Goal: Transaction & Acquisition: Purchase product/service

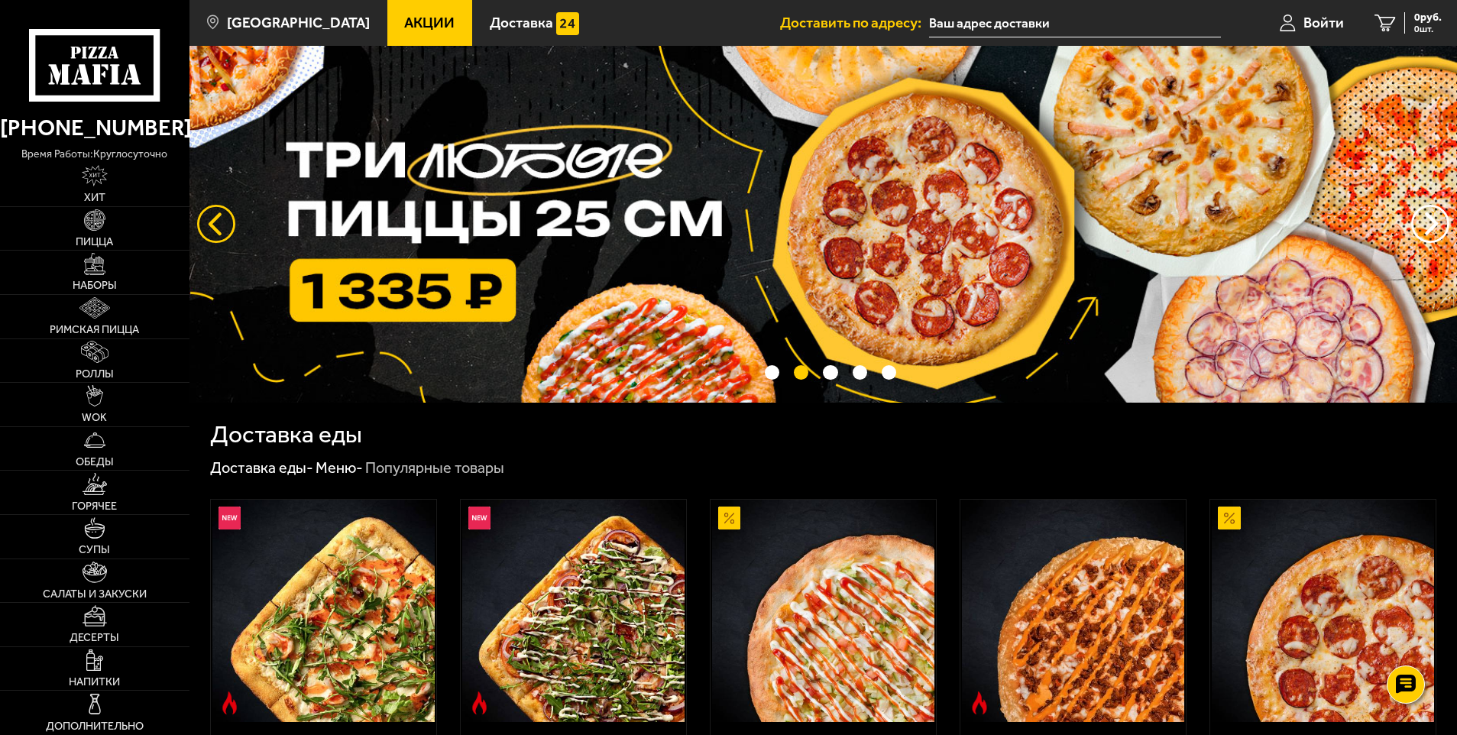
click at [208, 233] on button "следующий" at bounding box center [216, 224] width 38 height 38
click at [101, 267] on img at bounding box center [94, 263] width 21 height 21
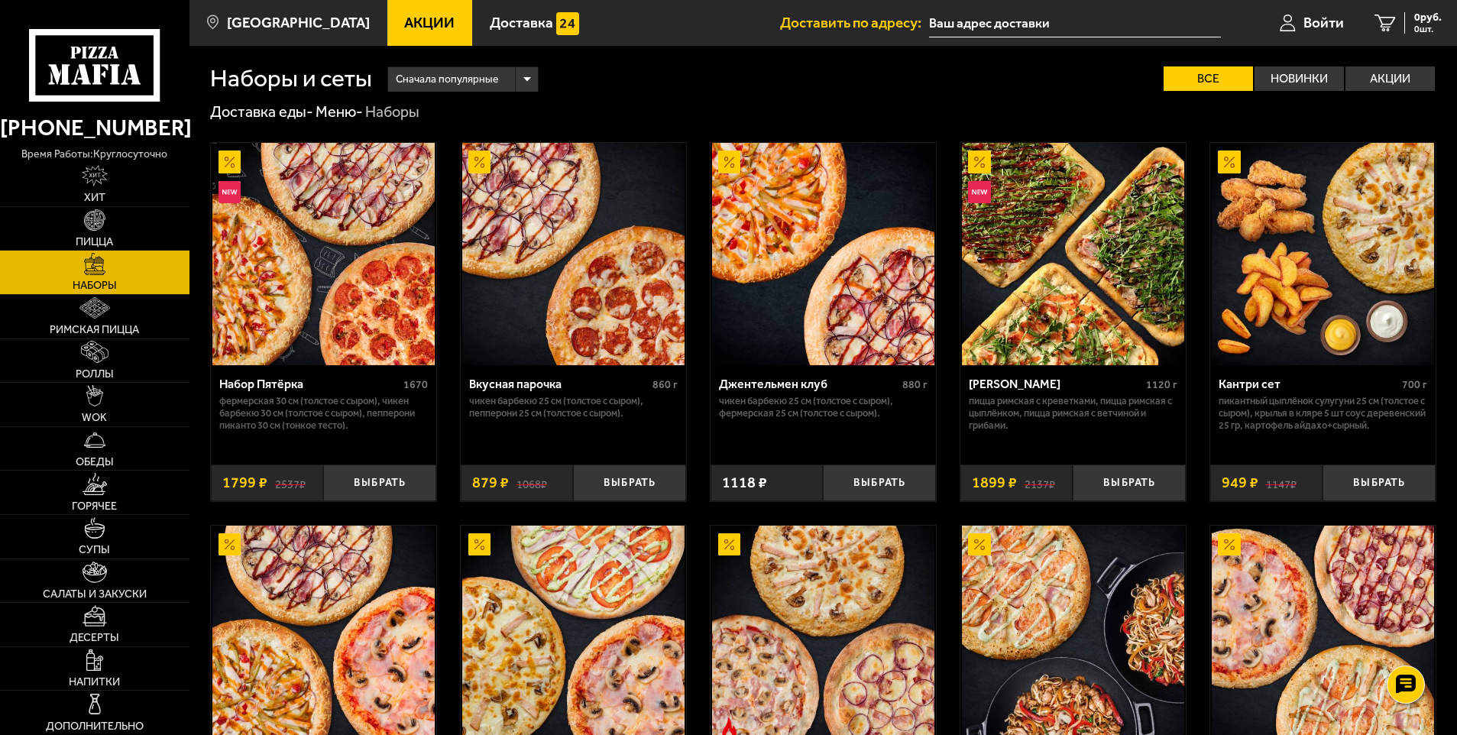
click at [321, 248] on img at bounding box center [323, 254] width 222 height 222
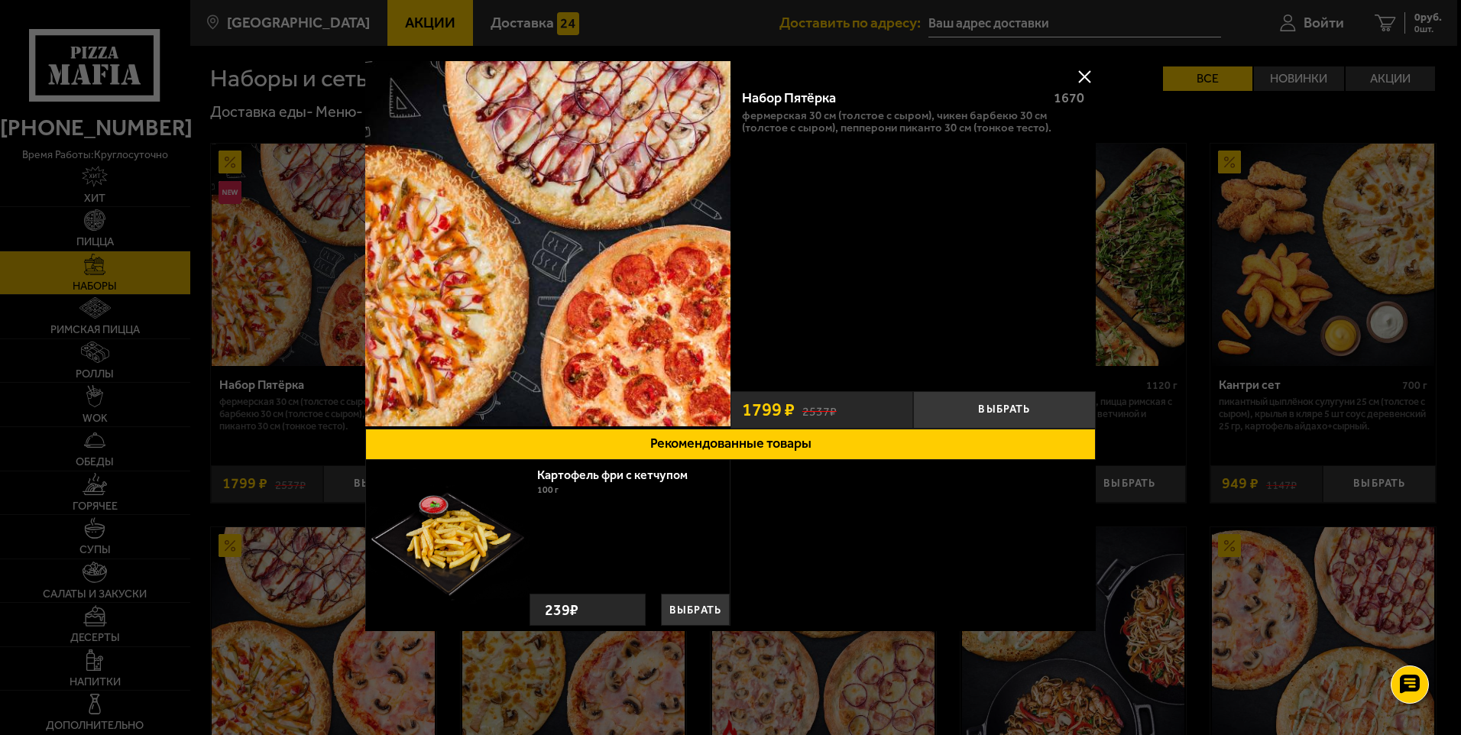
click at [1078, 73] on button at bounding box center [1084, 76] width 23 height 23
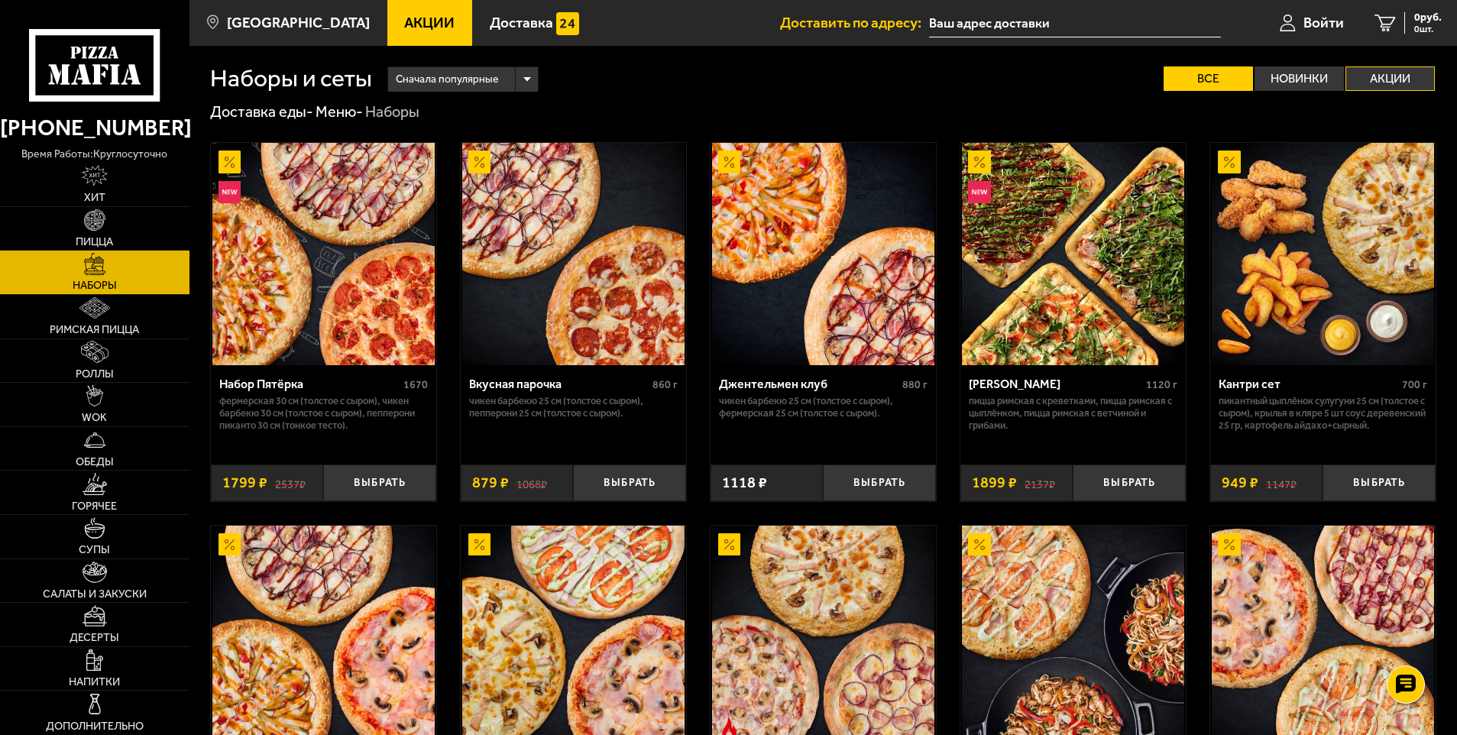
click at [1385, 80] on label "Акции" at bounding box center [1390, 78] width 89 height 24
click at [0, 0] on input "Акции" at bounding box center [0, 0] width 0 height 0
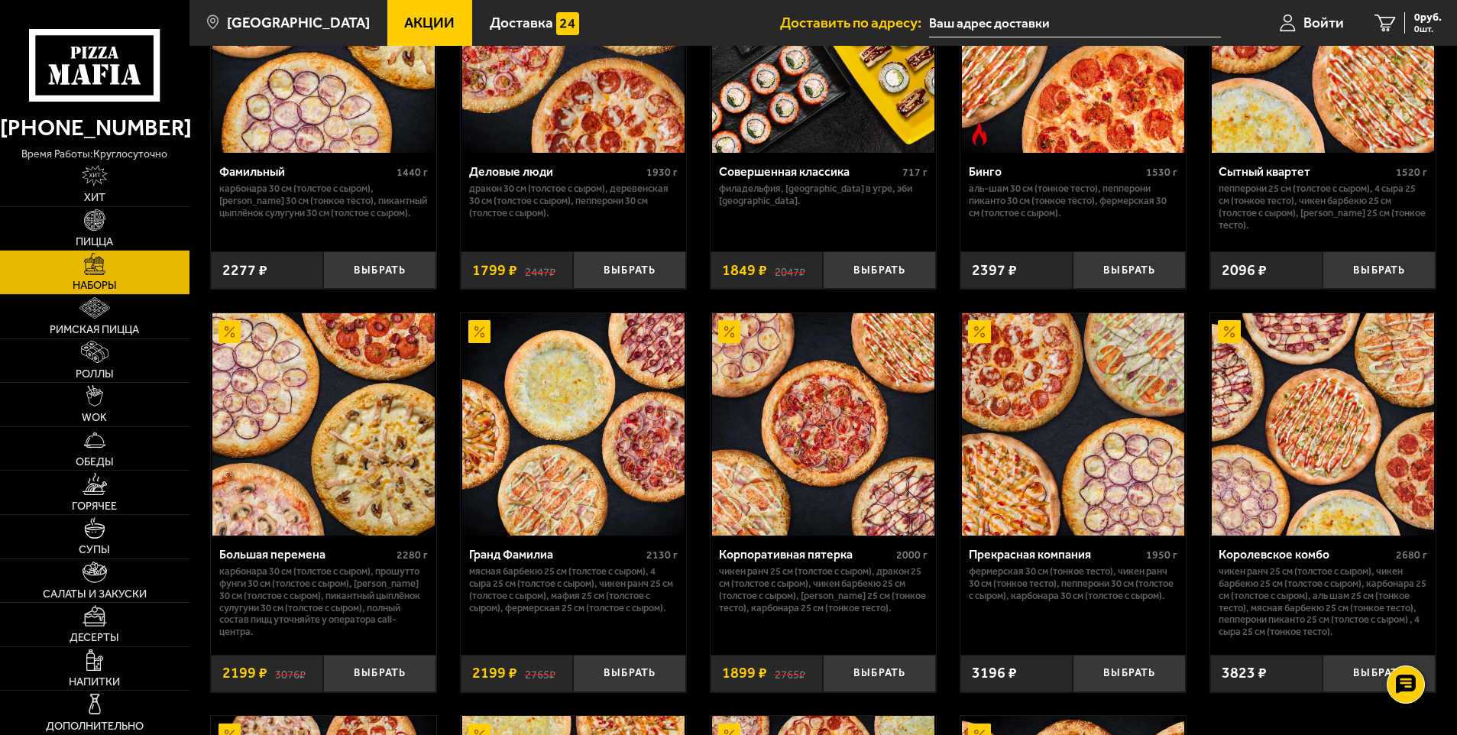
scroll to position [1758, 0]
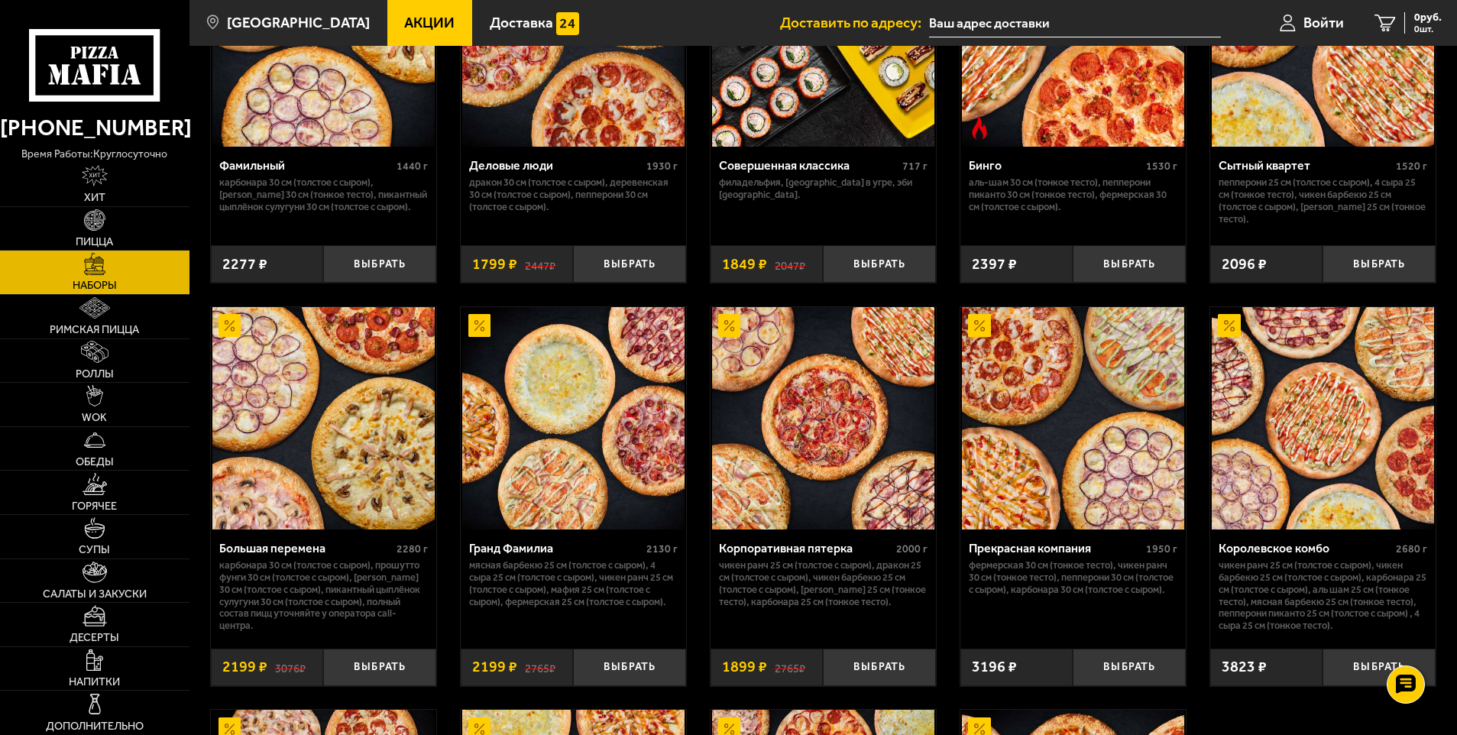
click at [812, 556] on div "Корпоративная пятерка" at bounding box center [805, 548] width 173 height 15
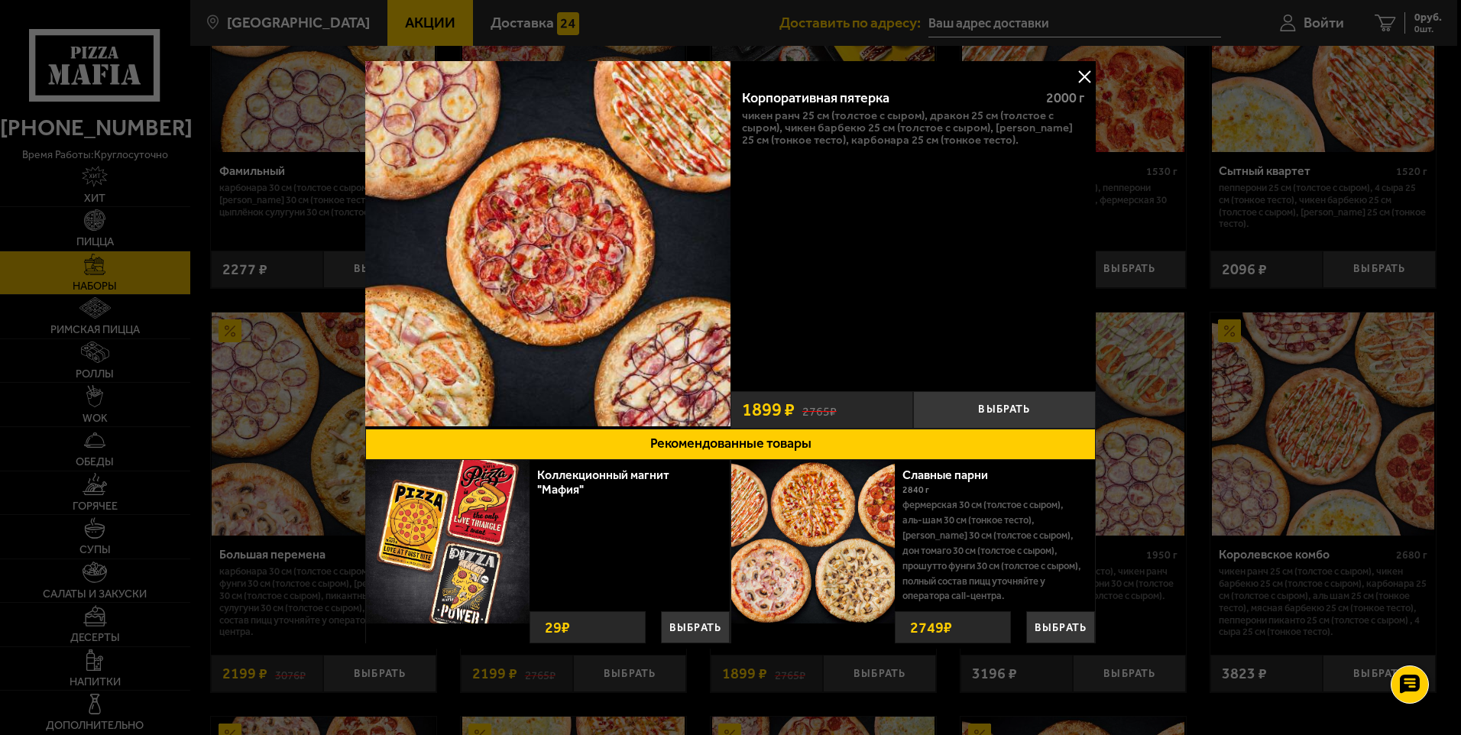
click at [1085, 75] on button at bounding box center [1084, 76] width 23 height 23
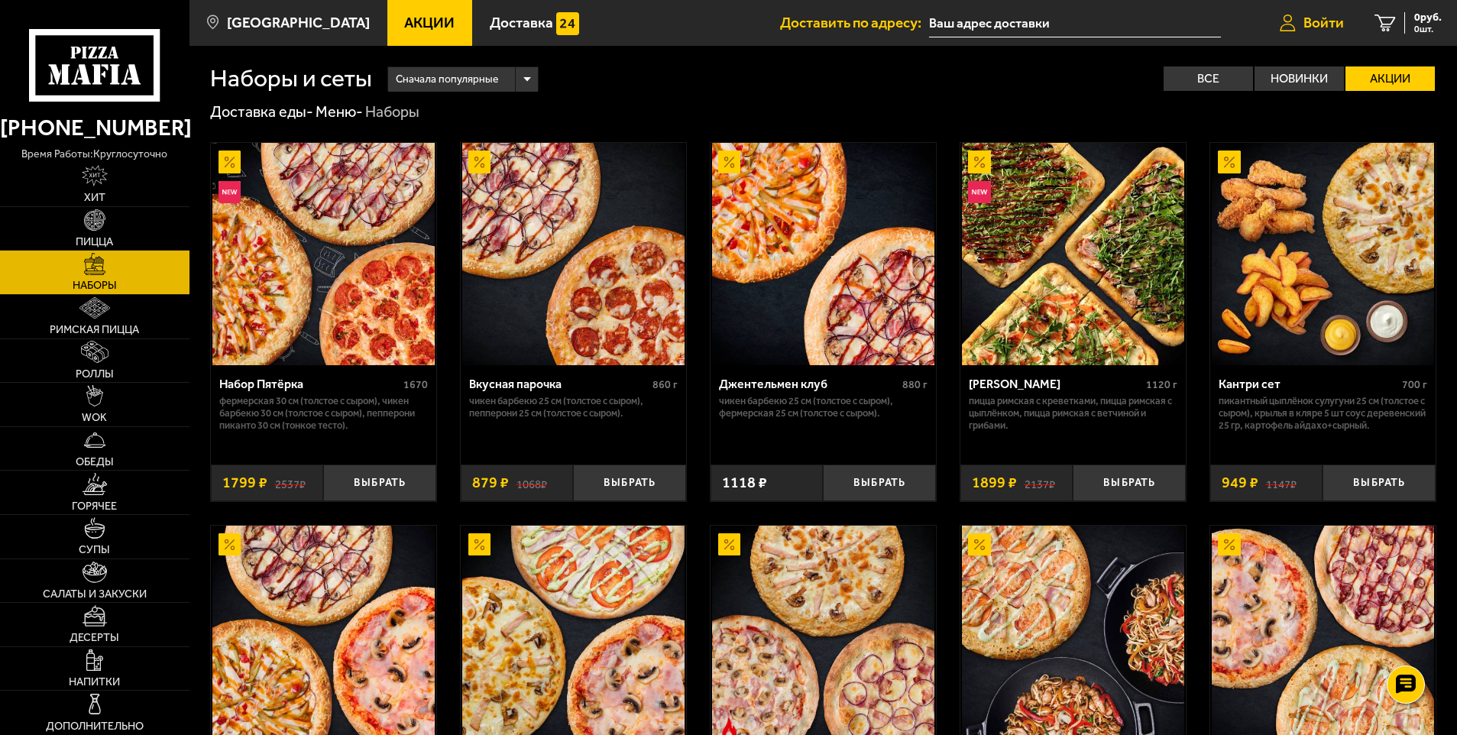
click at [1327, 21] on span "Войти" at bounding box center [1324, 22] width 41 height 15
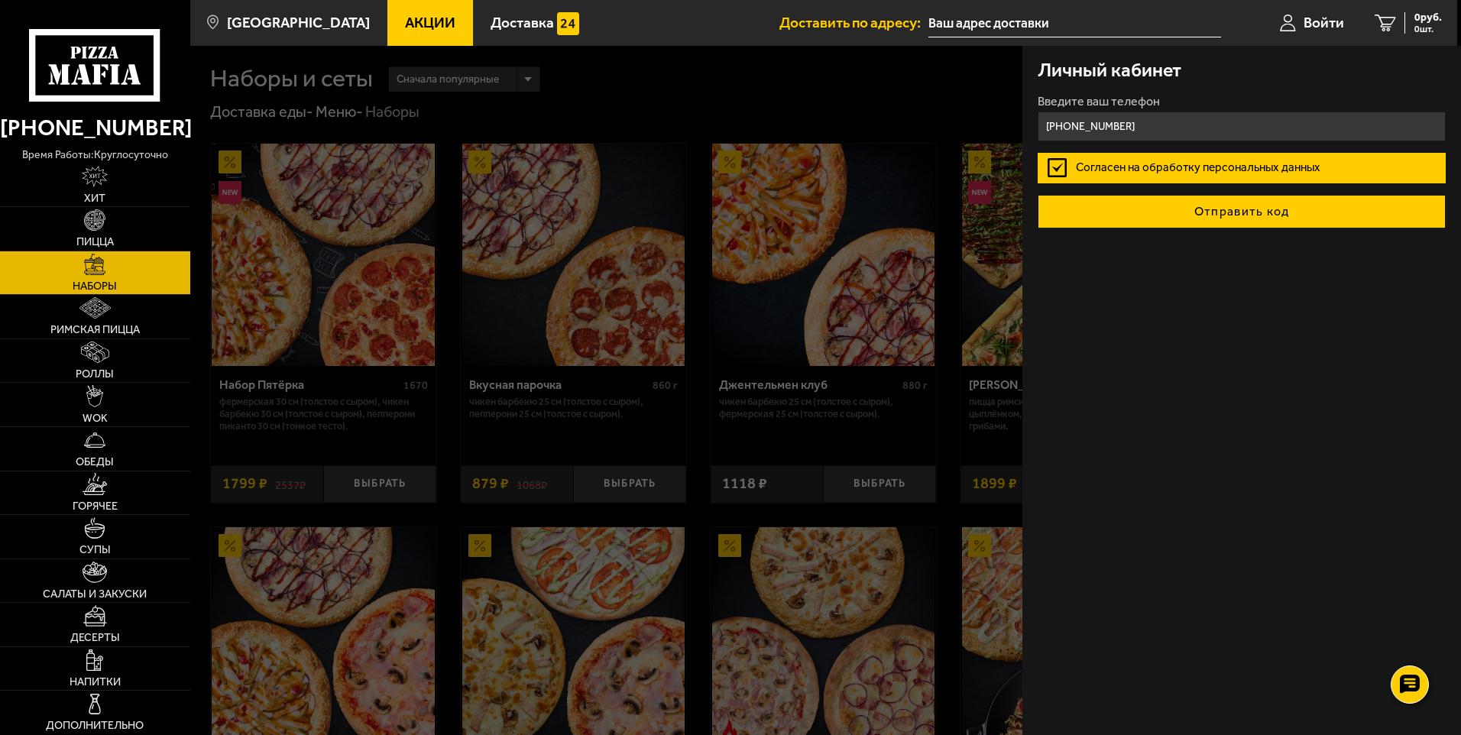
type input "[PHONE_NUMBER]"
click at [1198, 217] on button "Отправить код" at bounding box center [1242, 212] width 408 height 34
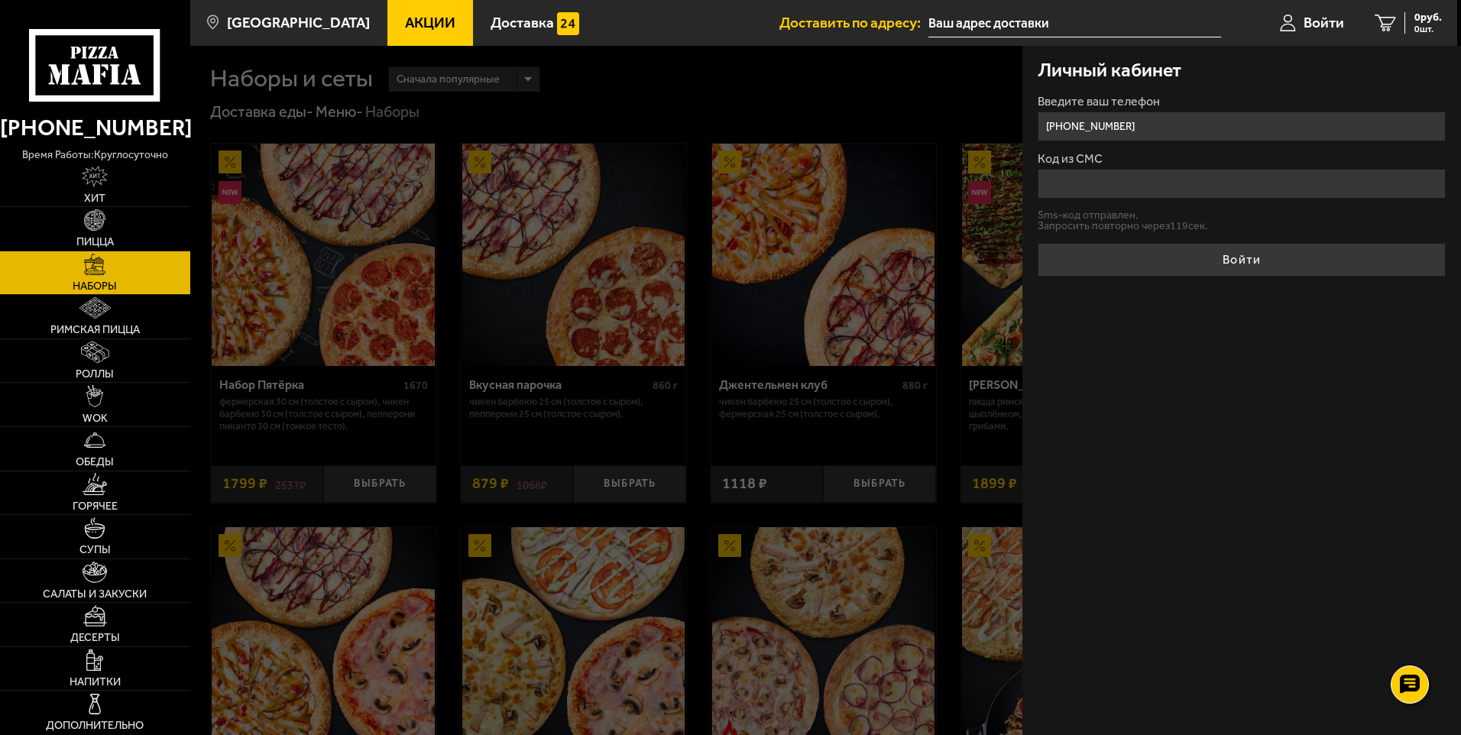
click at [1103, 195] on input "Код из СМС" at bounding box center [1242, 184] width 408 height 30
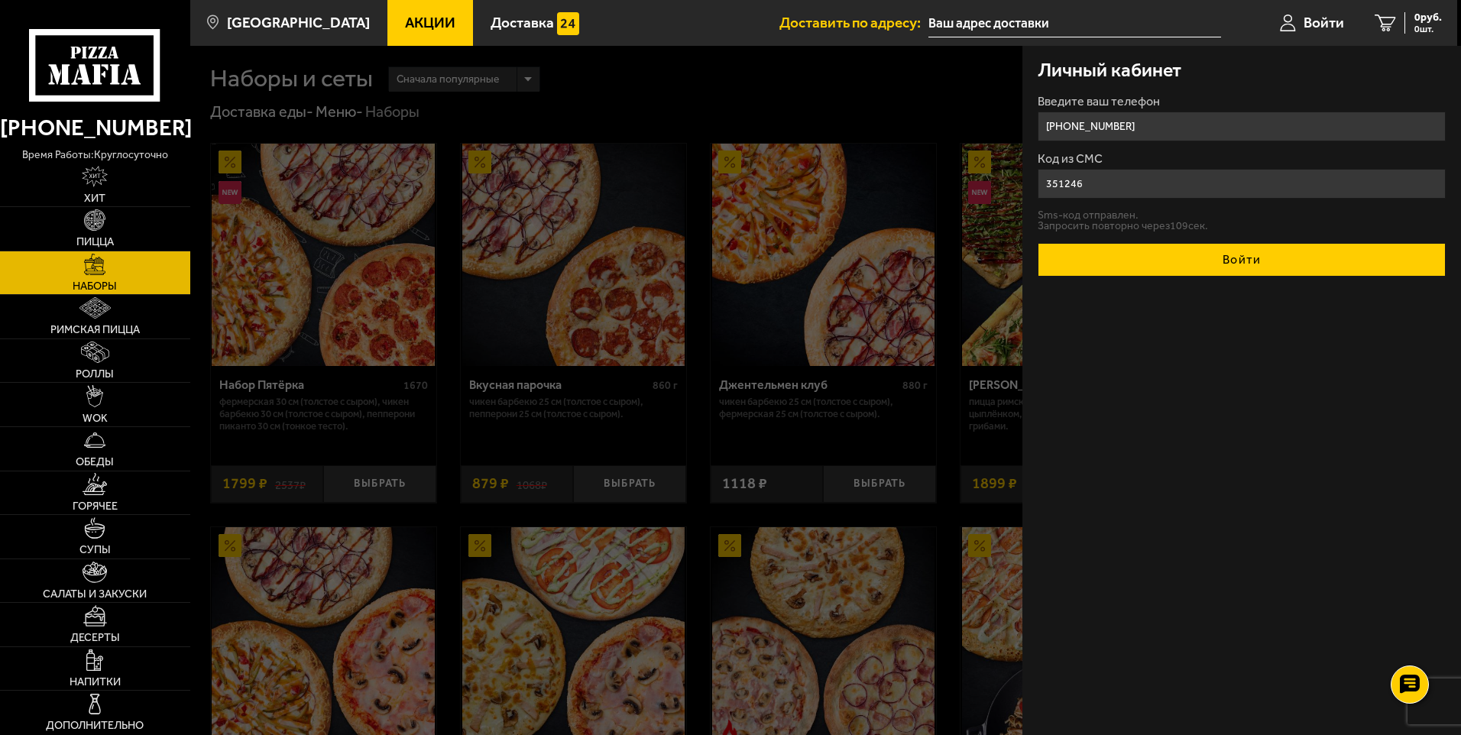
type input "351246"
click at [1178, 268] on button "Войти" at bounding box center [1242, 260] width 408 height 34
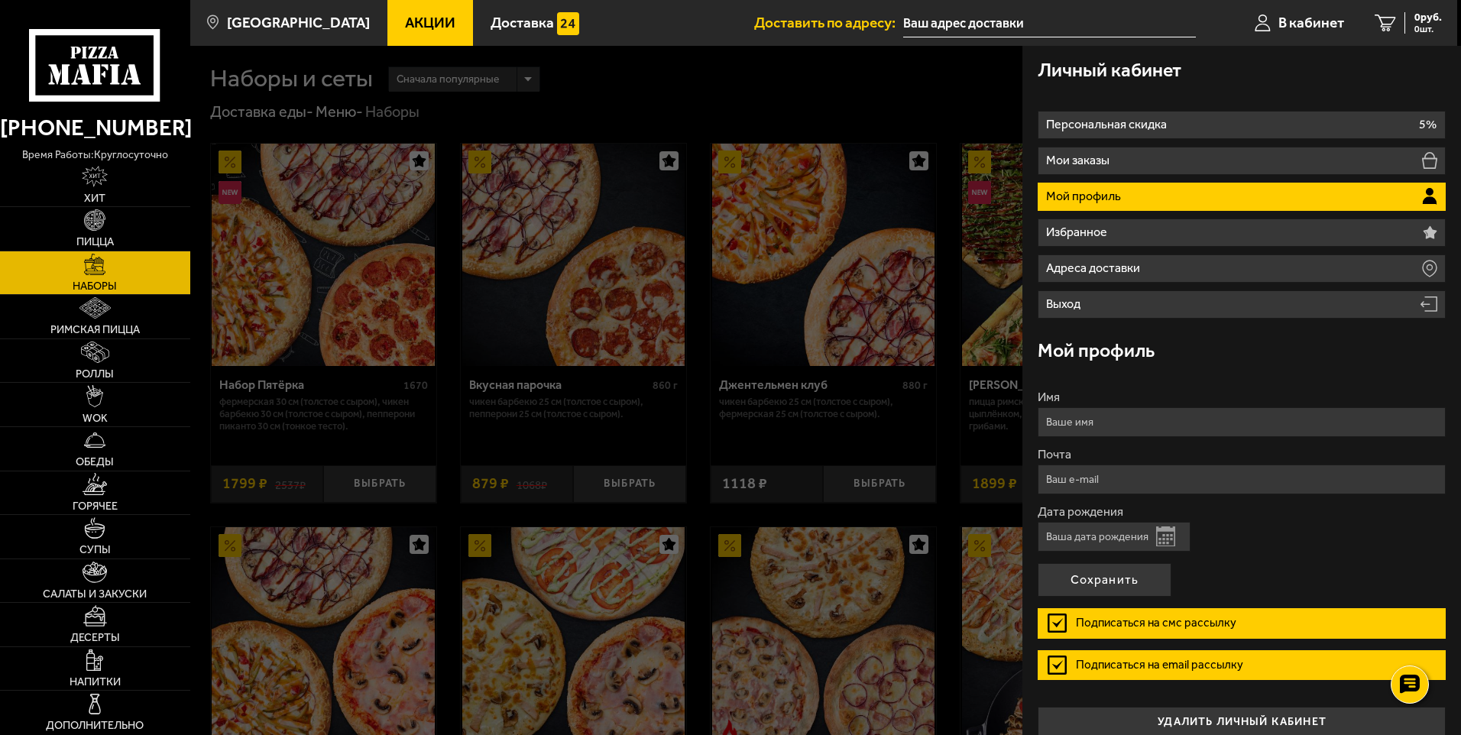
click at [1100, 426] on input "Имя" at bounding box center [1242, 422] width 408 height 30
type input "[PERSON_NAME]"
click at [1048, 477] on input "Почта" at bounding box center [1242, 480] width 408 height 30
type input "[EMAIL_ADDRESS][DOMAIN_NAME]"
click at [1055, 526] on input "Дата рождения" at bounding box center [1114, 537] width 153 height 30
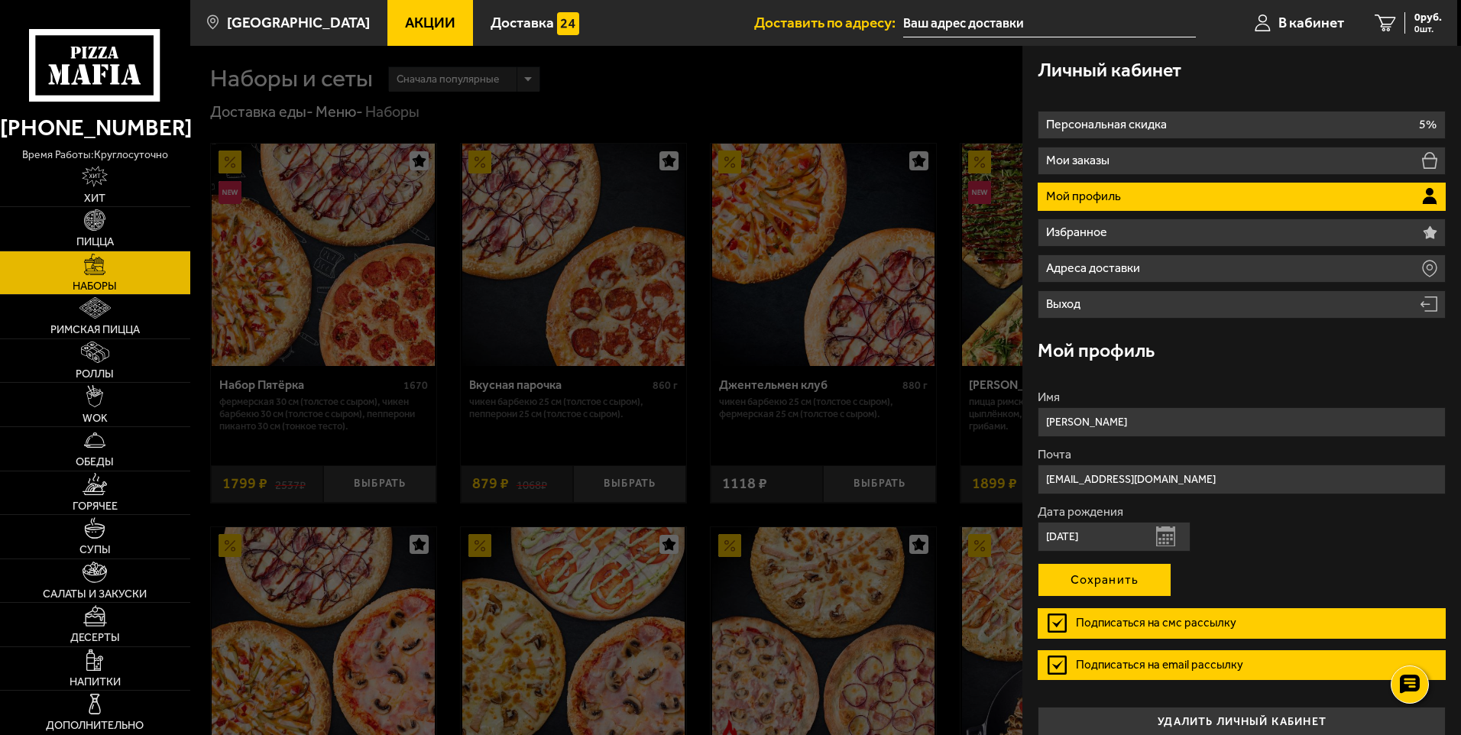
type input "[DATE]"
click at [1077, 587] on button "Сохранить" at bounding box center [1105, 580] width 134 height 34
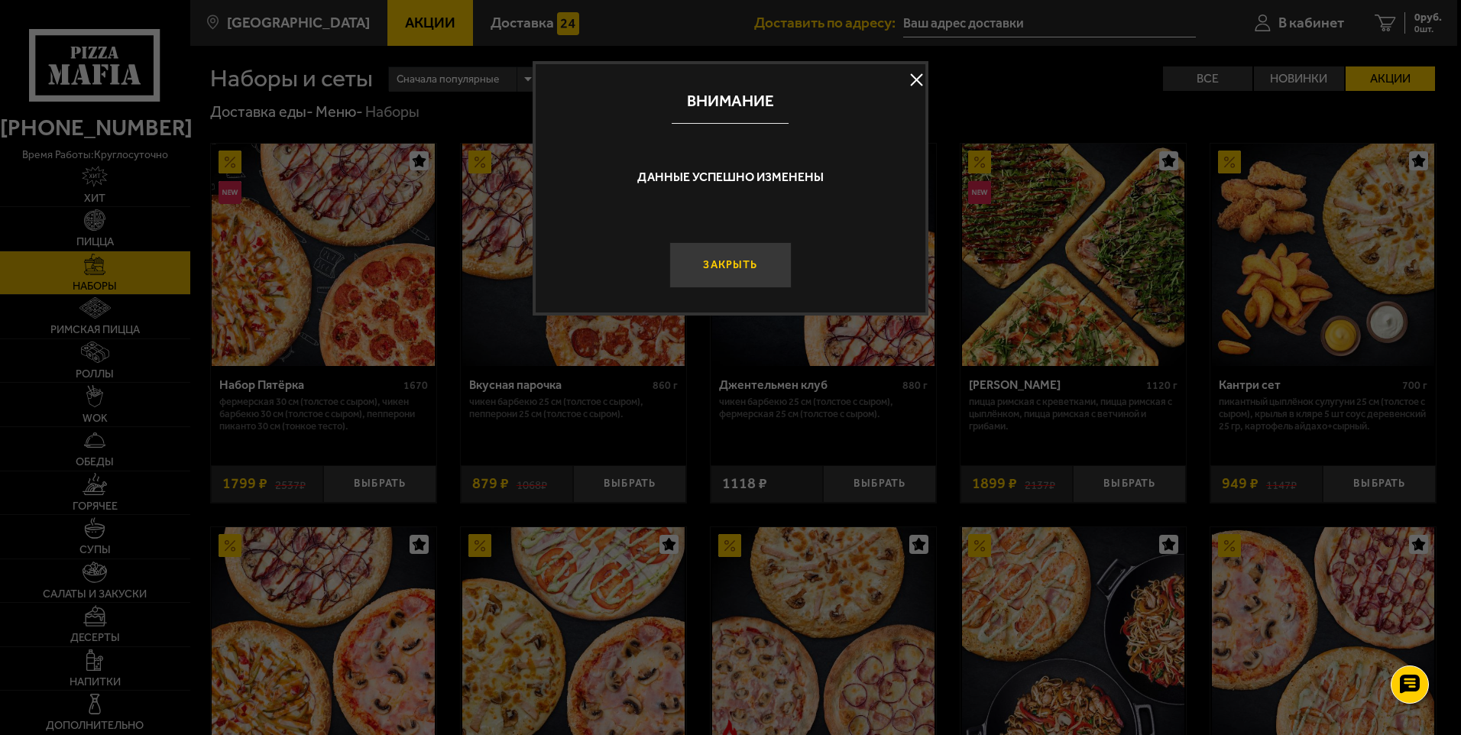
click at [737, 270] on button "Закрыть" at bounding box center [730, 265] width 122 height 46
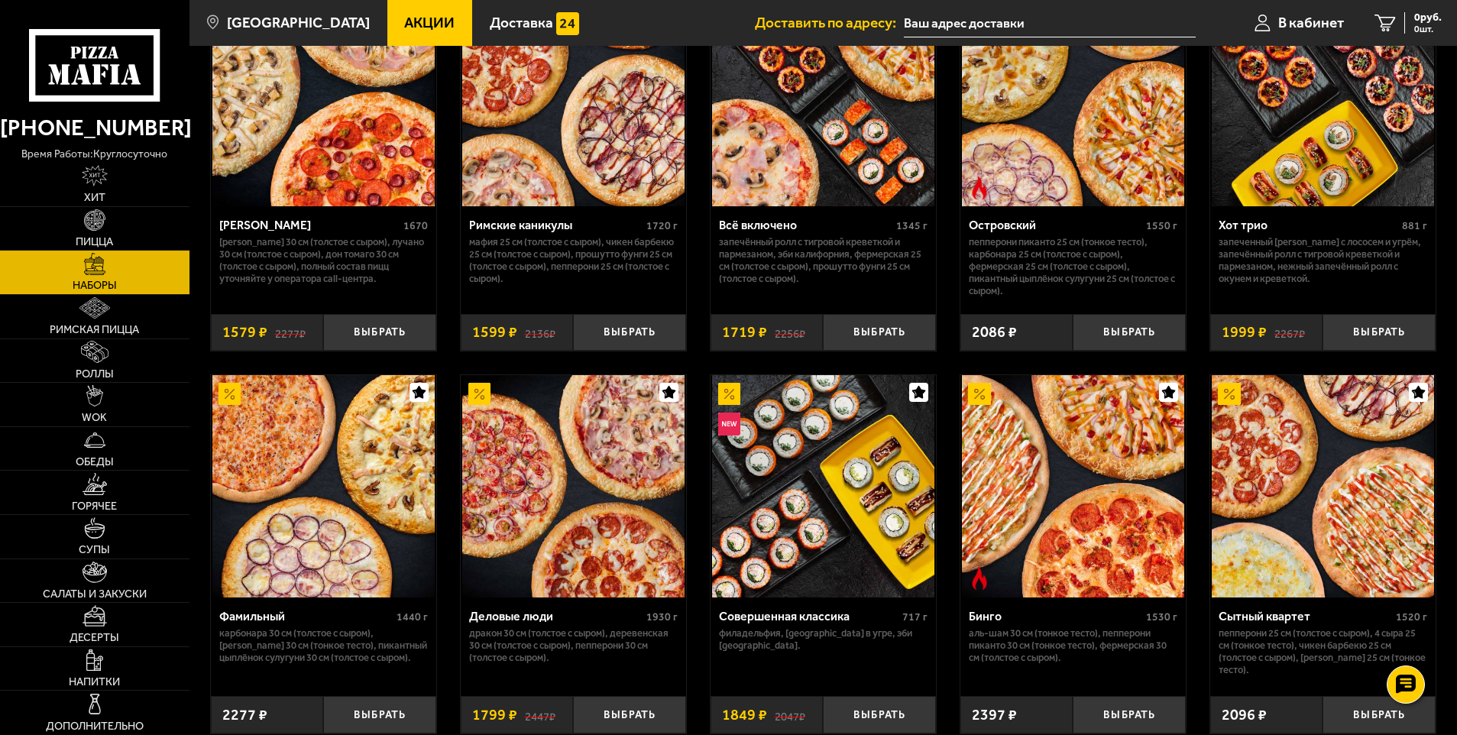
scroll to position [1376, 0]
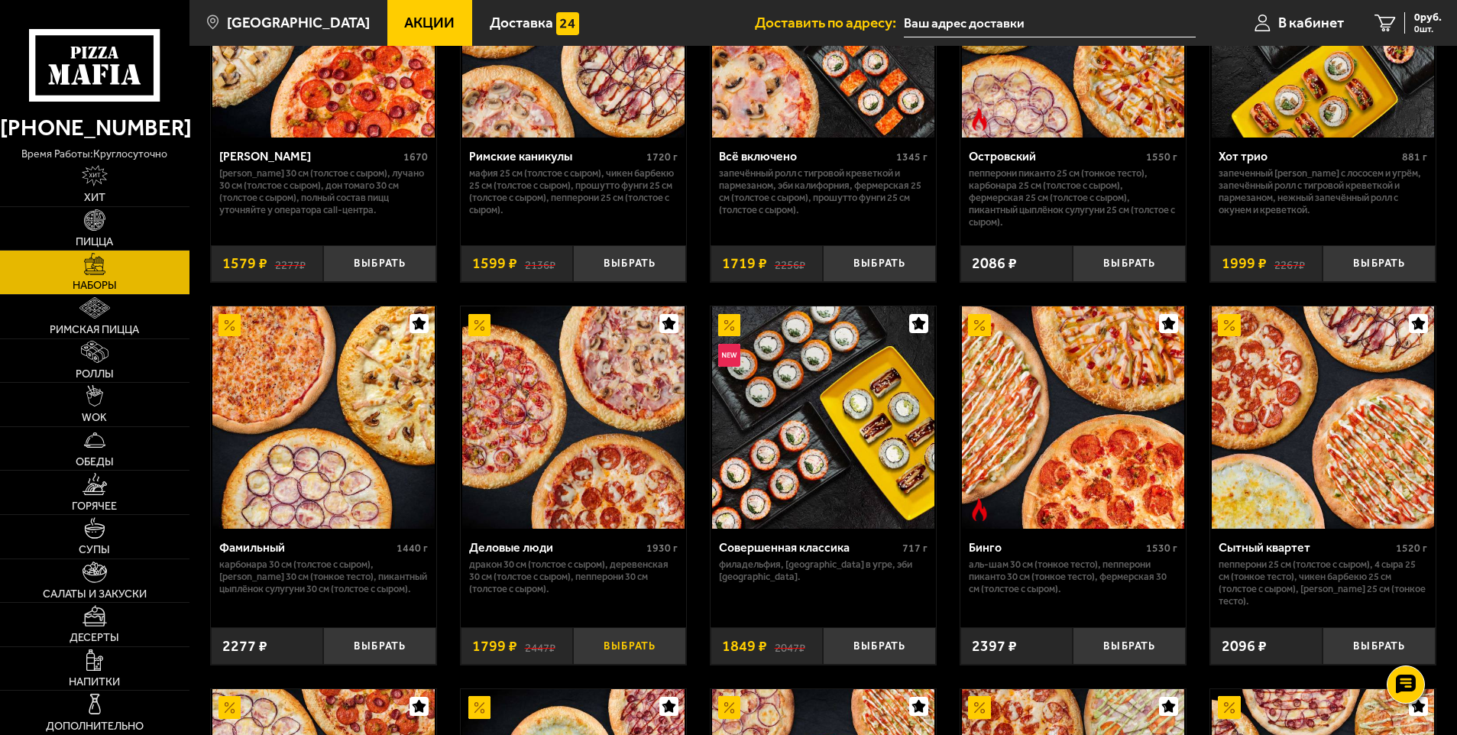
click at [637, 643] on button "Выбрать" at bounding box center [629, 645] width 113 height 37
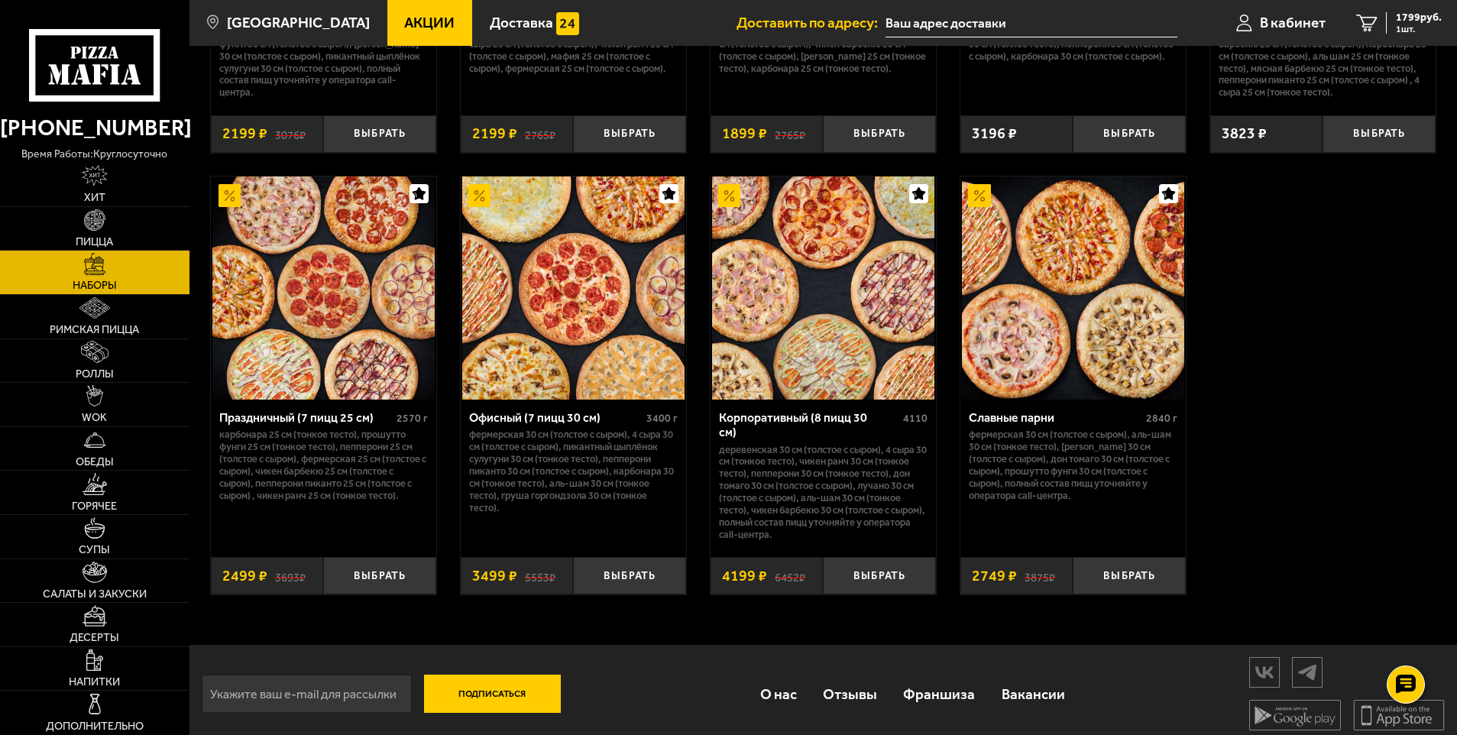
scroll to position [2293, 0]
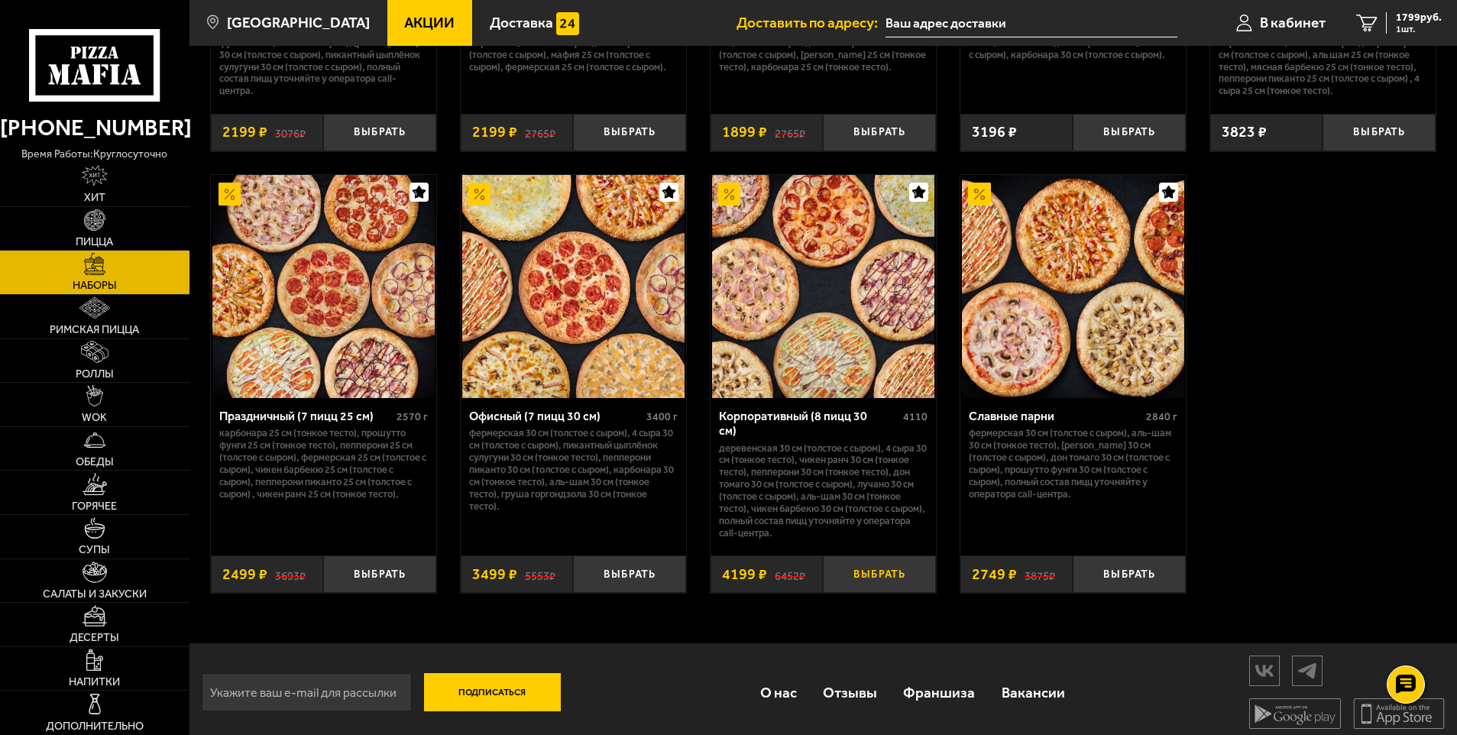
click at [867, 567] on button "Выбрать" at bounding box center [879, 574] width 113 height 37
click at [644, 566] on button "Выбрать" at bounding box center [629, 574] width 113 height 37
drag, startPoint x: 1401, startPoint y: 20, endPoint x: 1401, endPoint y: 99, distance: 79.5
click at [1401, 20] on span "9497 руб." at bounding box center [1419, 17] width 46 height 11
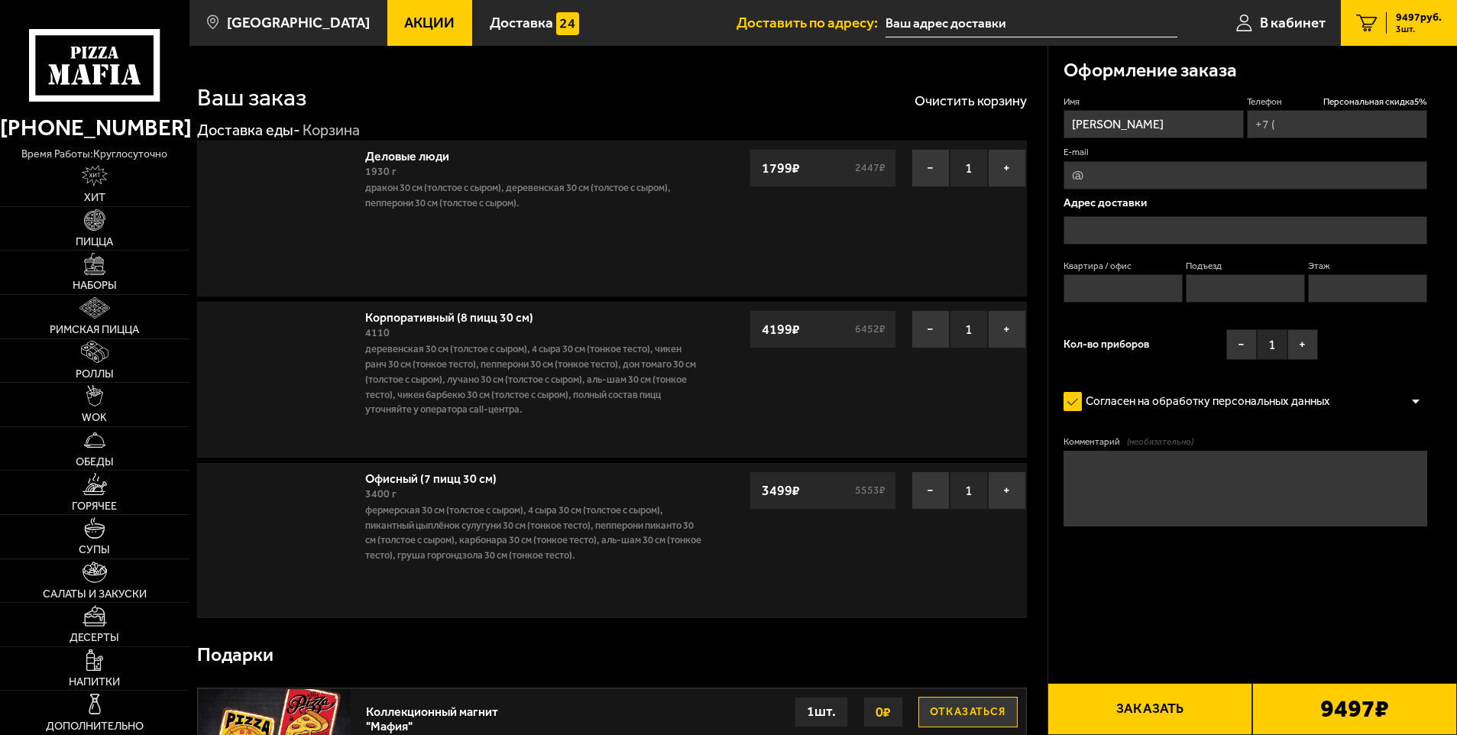
type input "[PHONE_NUMBER]"
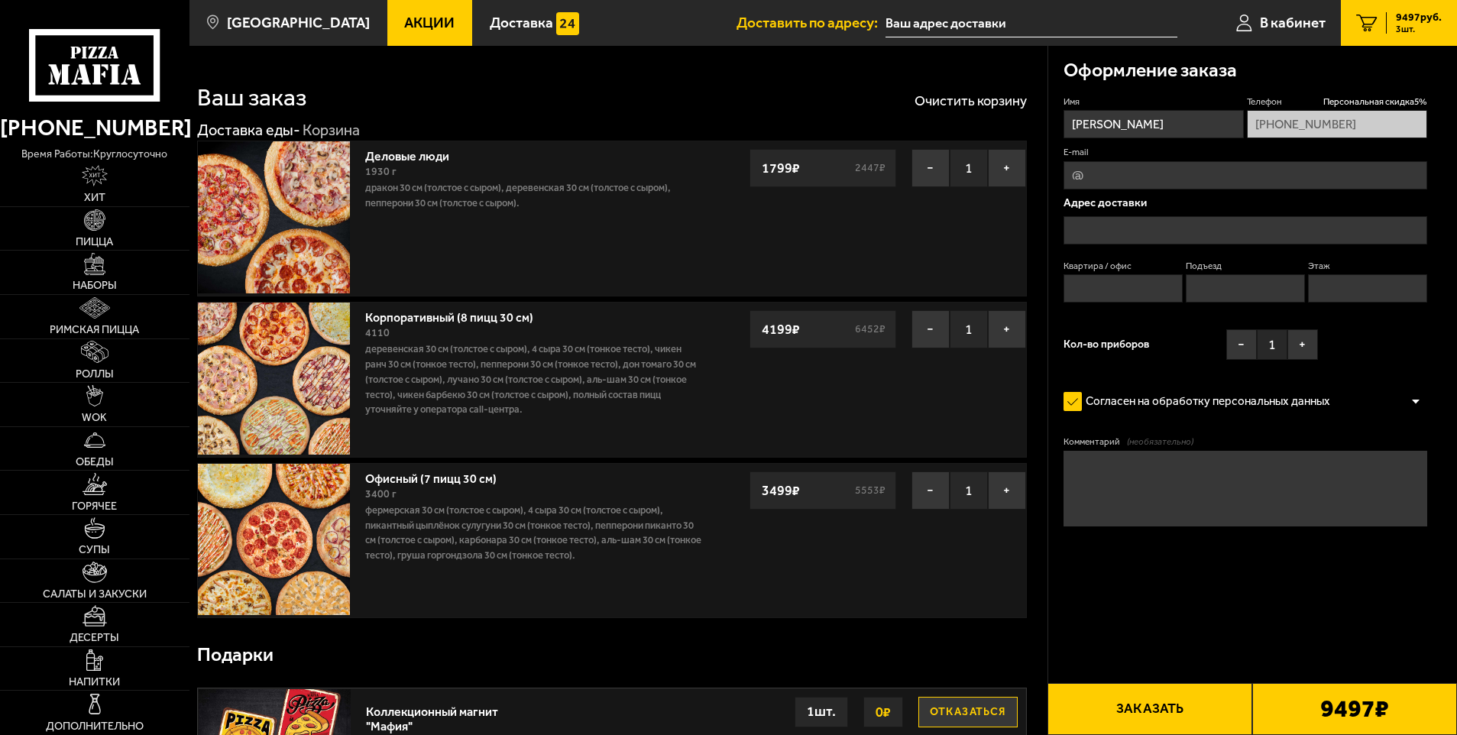
click at [1114, 171] on input "E-mail" at bounding box center [1246, 175] width 365 height 28
type input "[EMAIL_ADDRESS][DOMAIN_NAME]"
click at [1081, 227] on input "text" at bounding box center [1246, 230] width 365 height 28
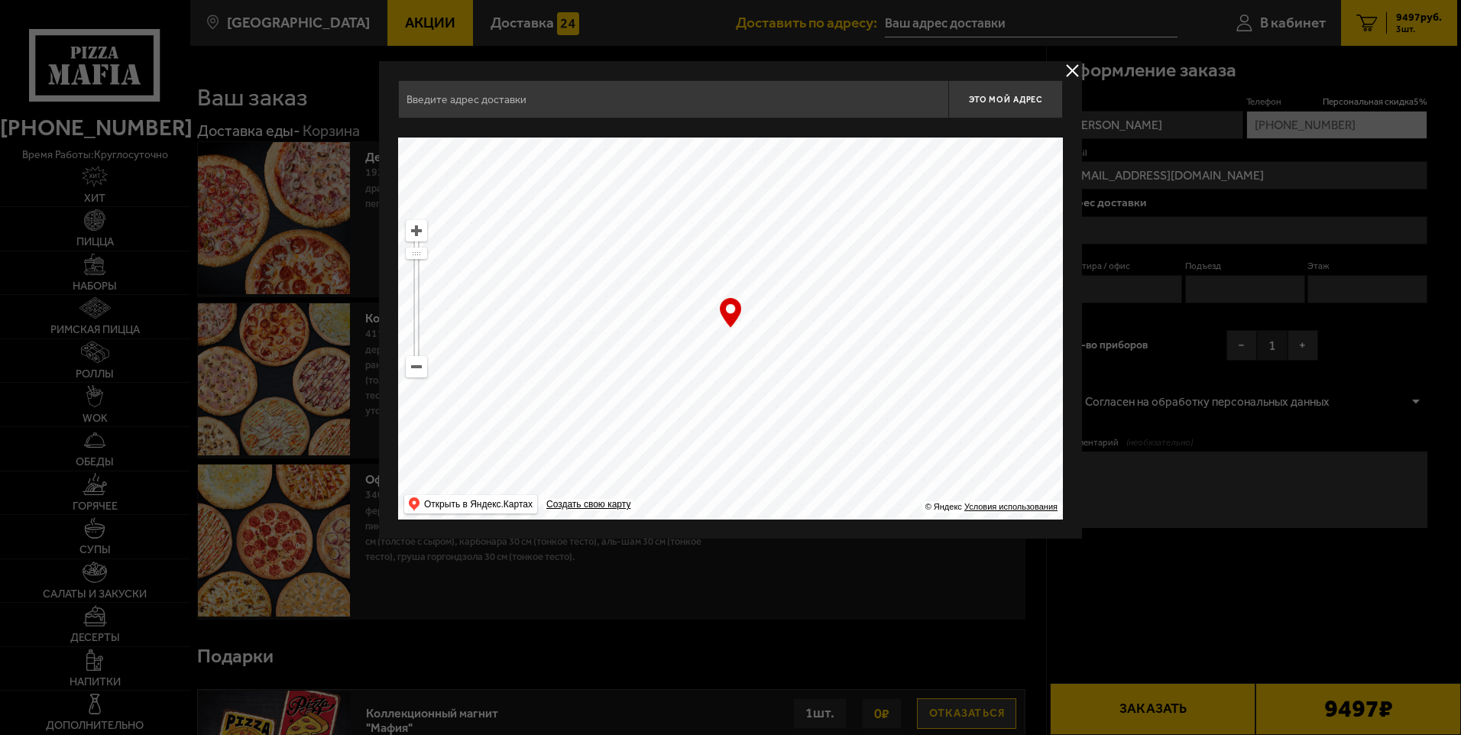
click at [1075, 70] on button "delivery type" at bounding box center [1072, 70] width 19 height 19
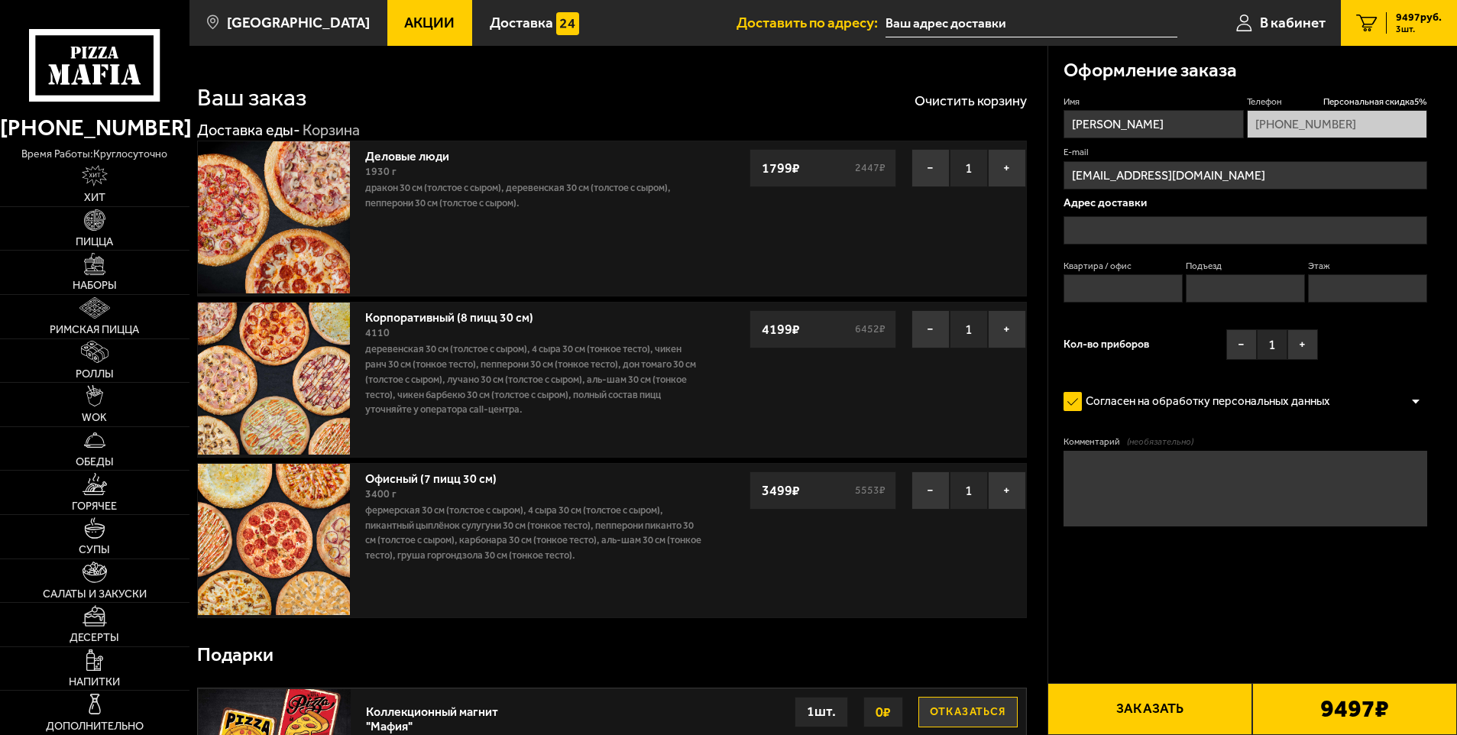
click at [1231, 170] on input "[EMAIL_ADDRESS][DOMAIN_NAME]" at bounding box center [1246, 175] width 365 height 28
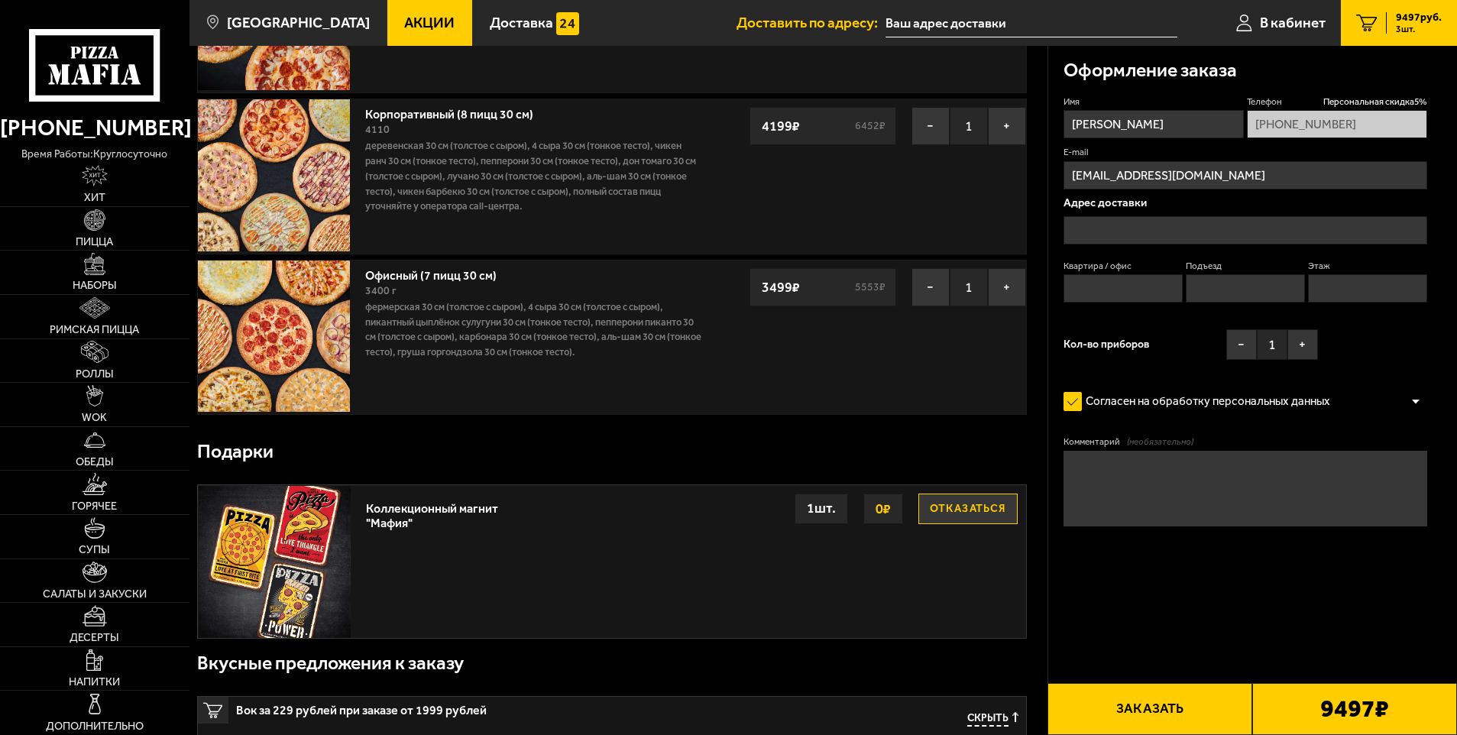
scroll to position [229, 0]
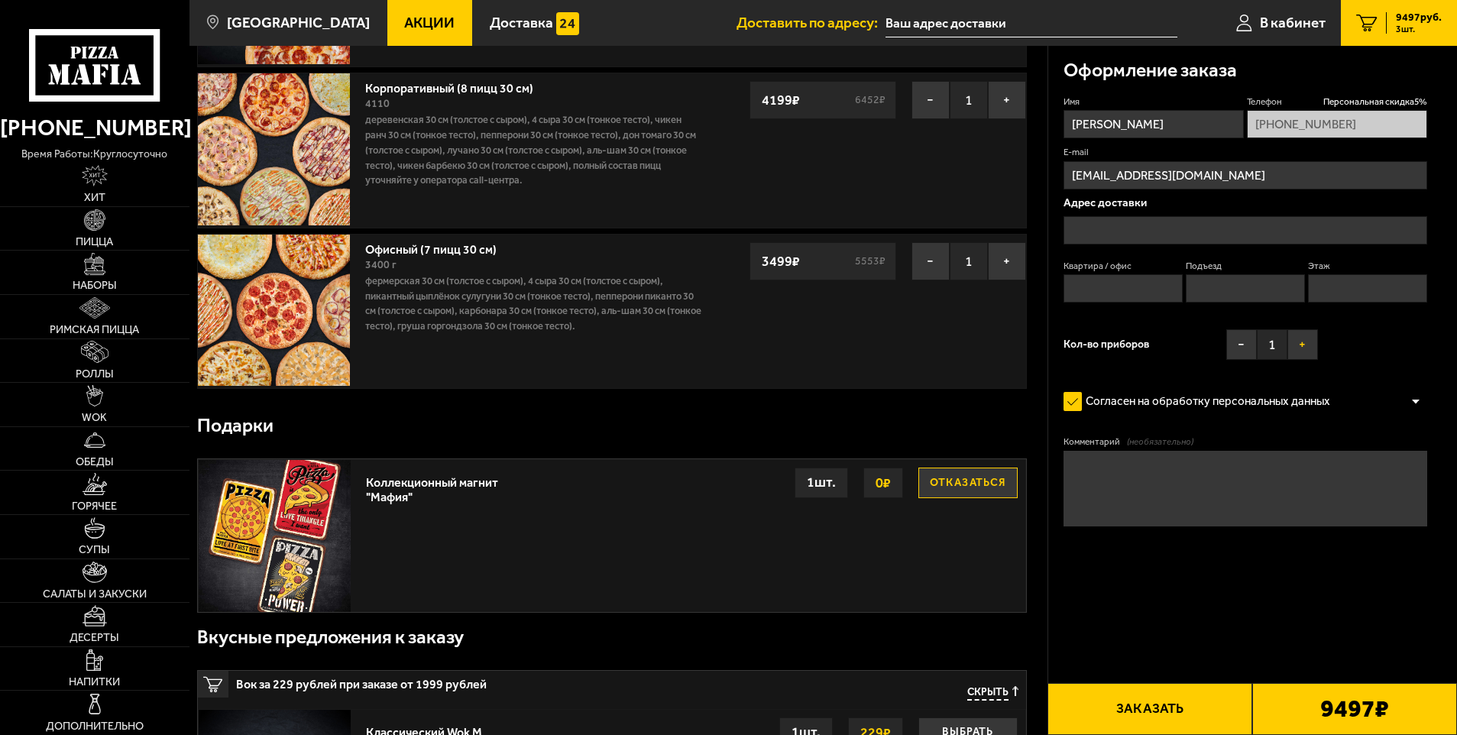
click at [1307, 345] on button "+" at bounding box center [1303, 344] width 31 height 31
click at [1306, 345] on button "+" at bounding box center [1303, 344] width 31 height 31
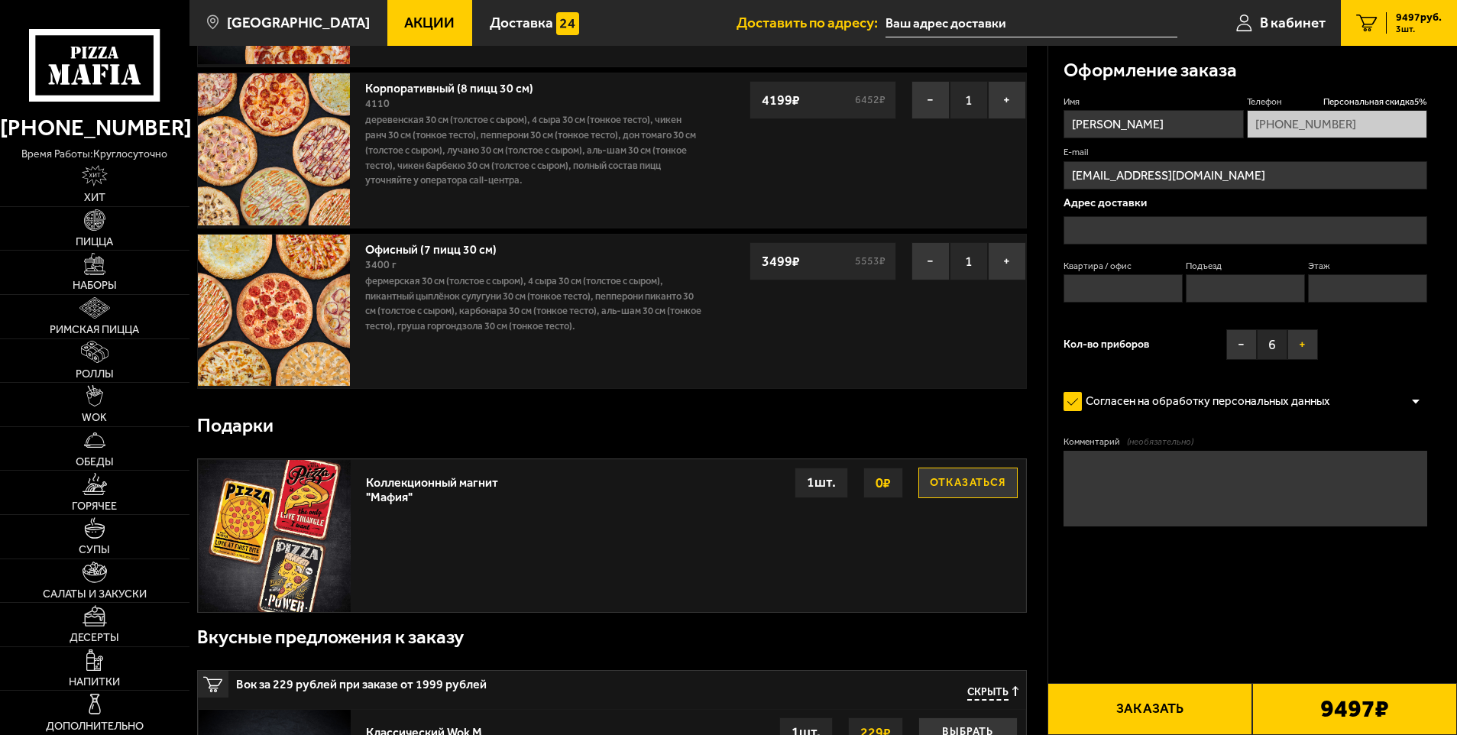
click at [1306, 345] on button "+" at bounding box center [1303, 344] width 31 height 31
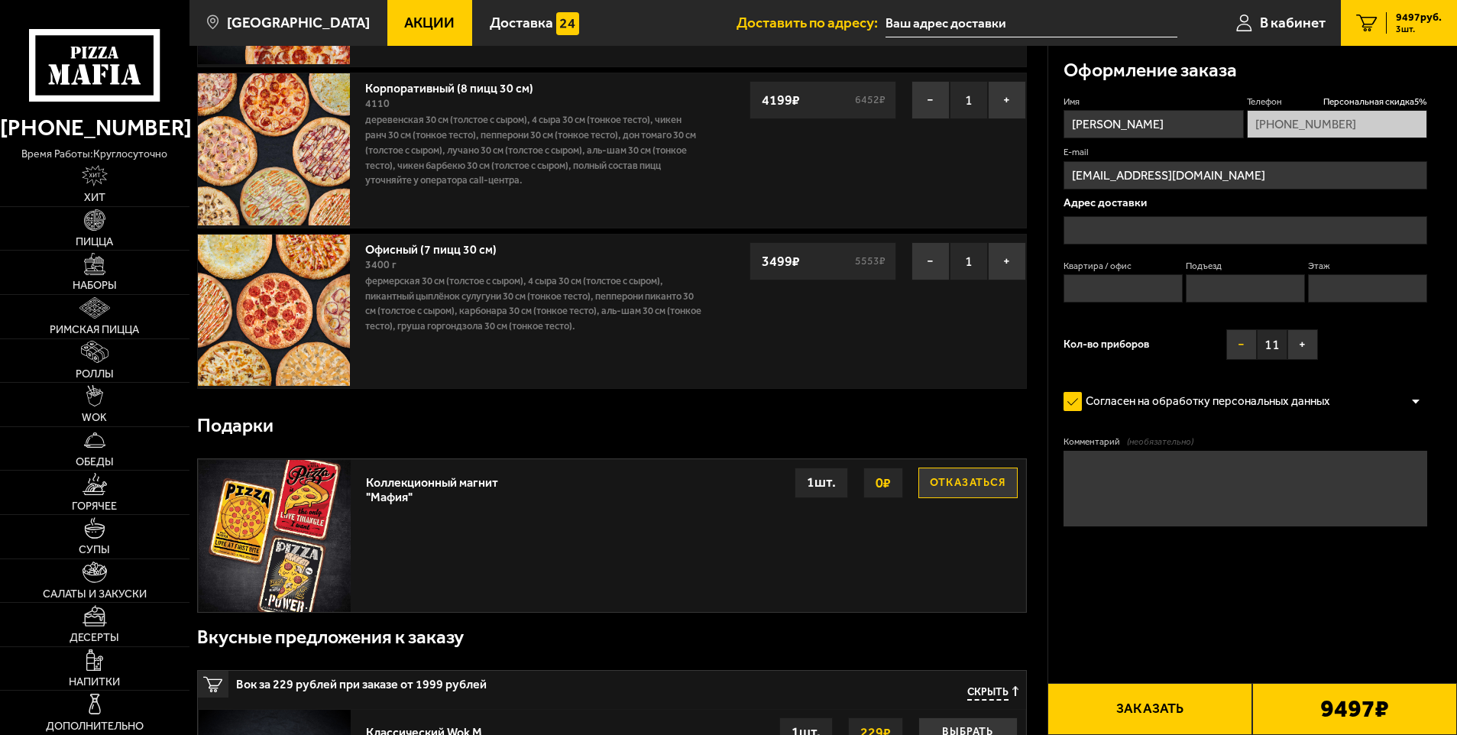
click at [1239, 339] on button "−" at bounding box center [1242, 344] width 31 height 31
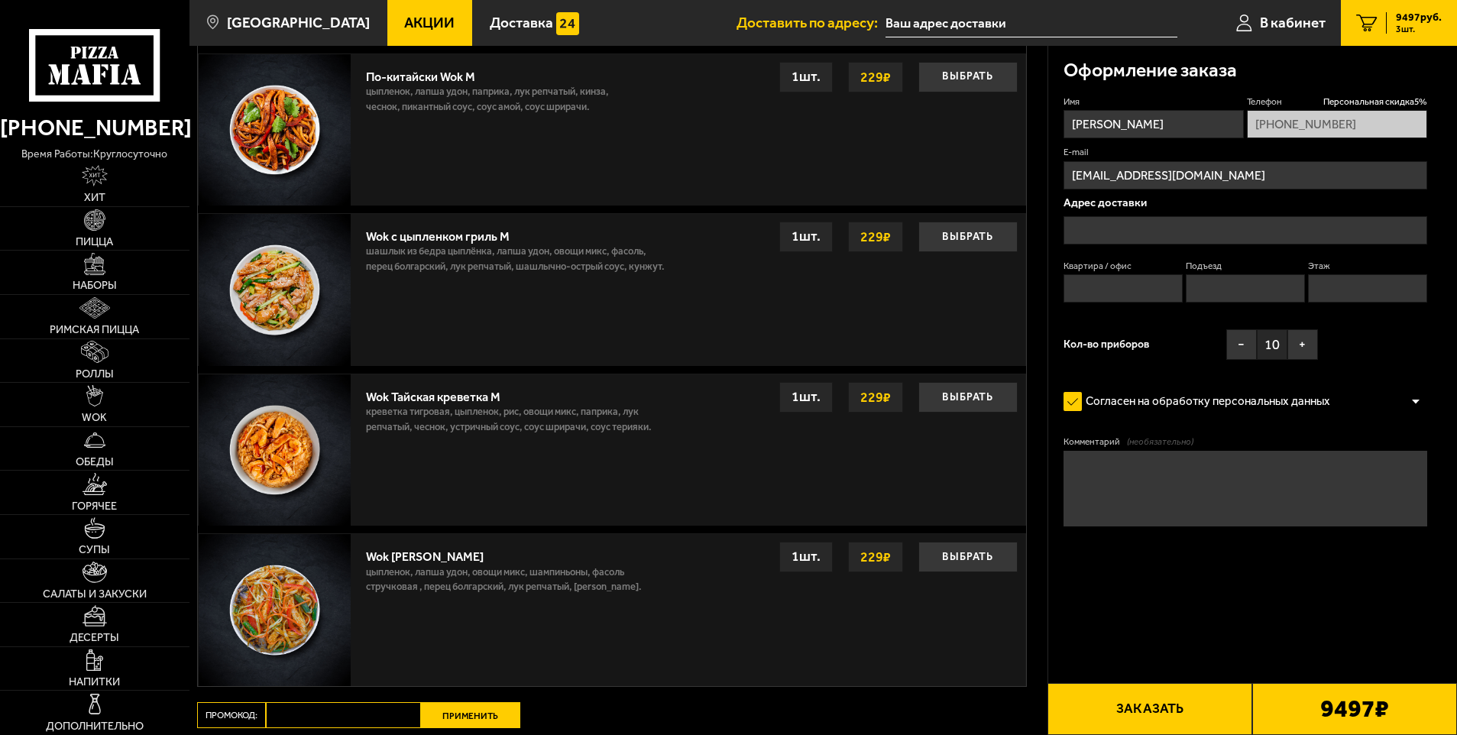
scroll to position [1223, 0]
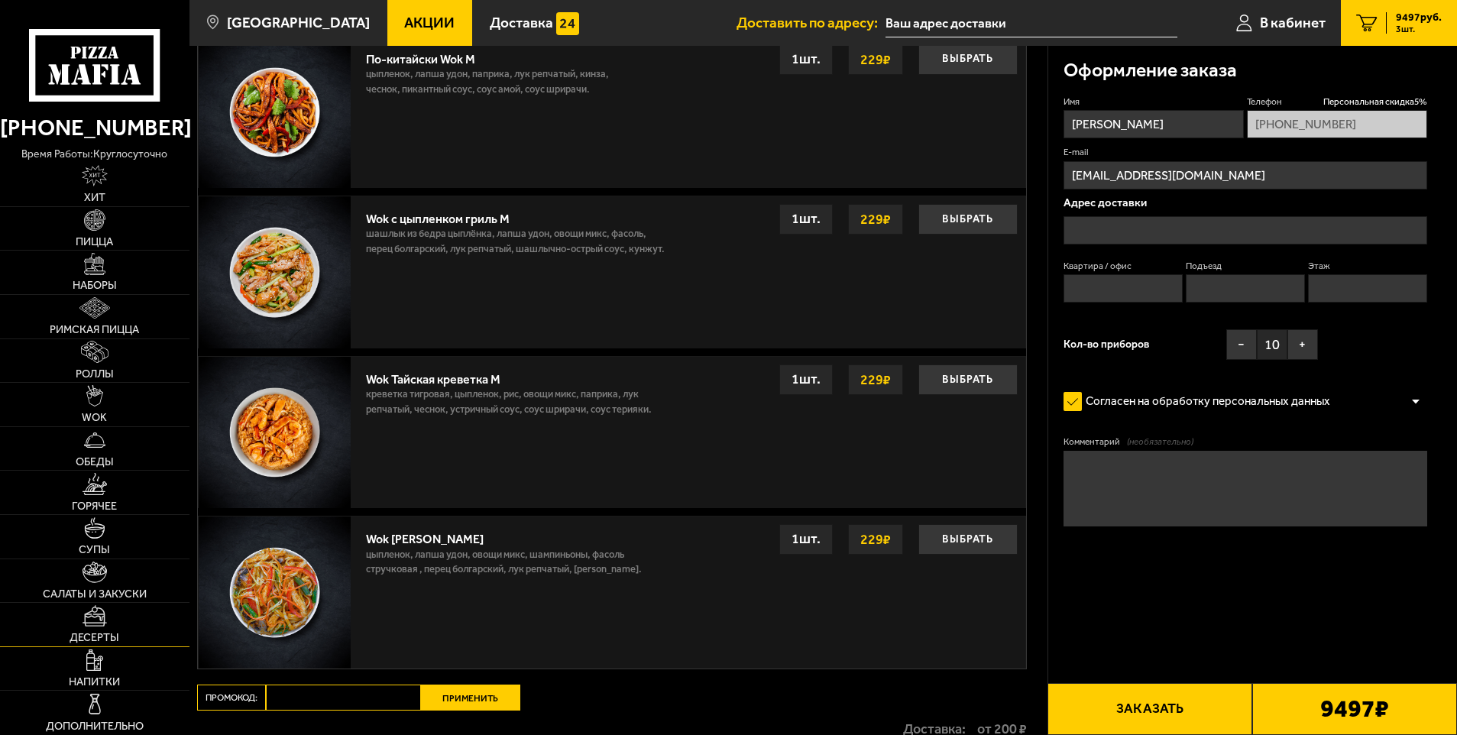
click at [87, 633] on span "Десерты" at bounding box center [95, 638] width 50 height 11
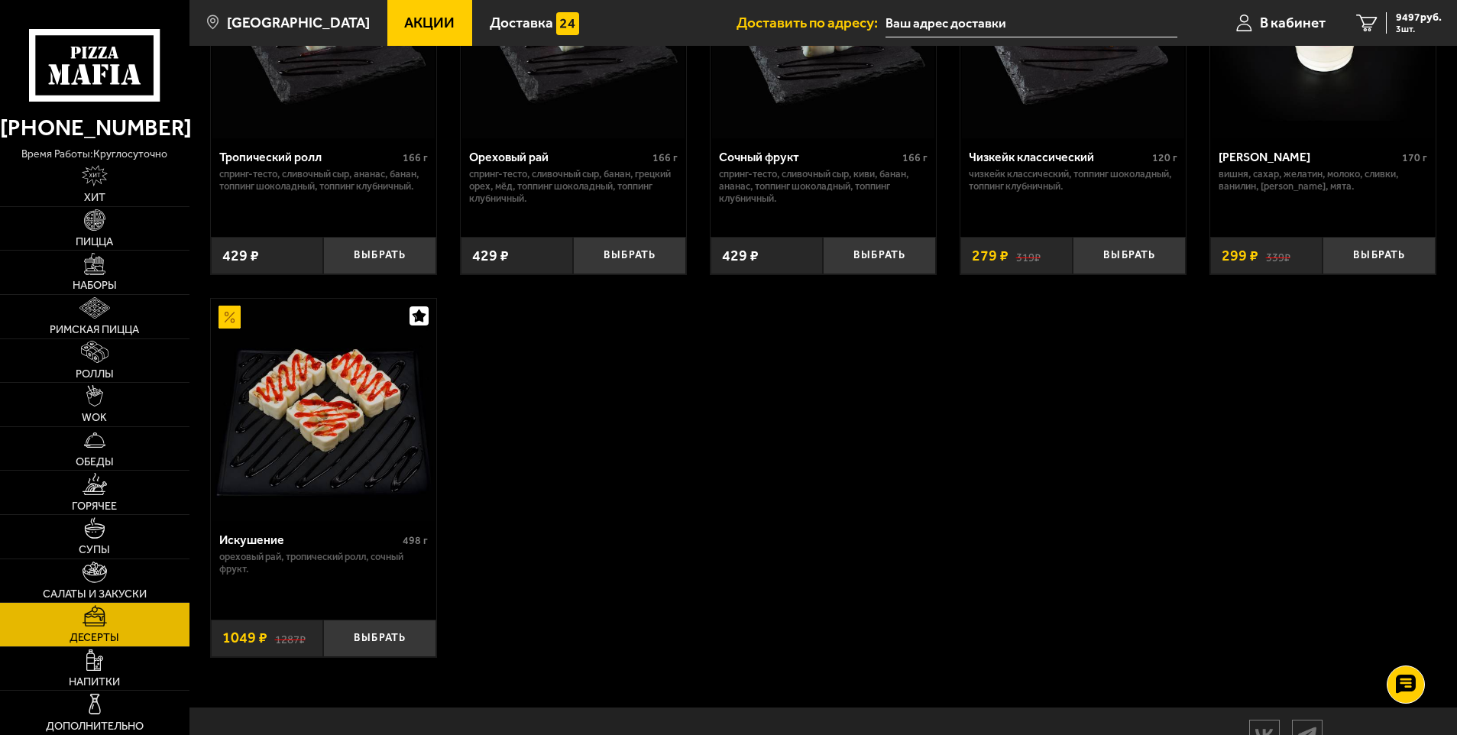
scroll to position [611, 0]
click at [96, 539] on img at bounding box center [94, 527] width 21 height 21
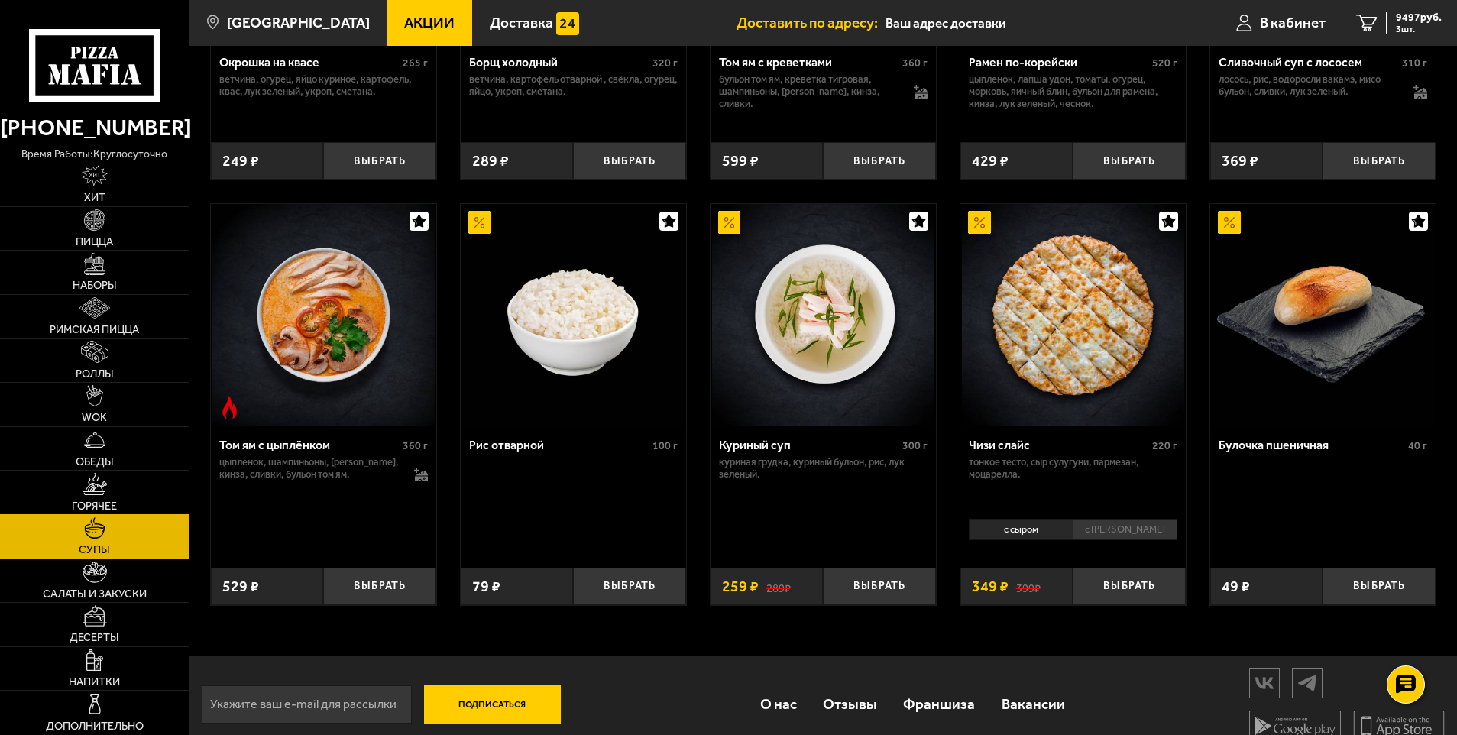
scroll to position [518, 0]
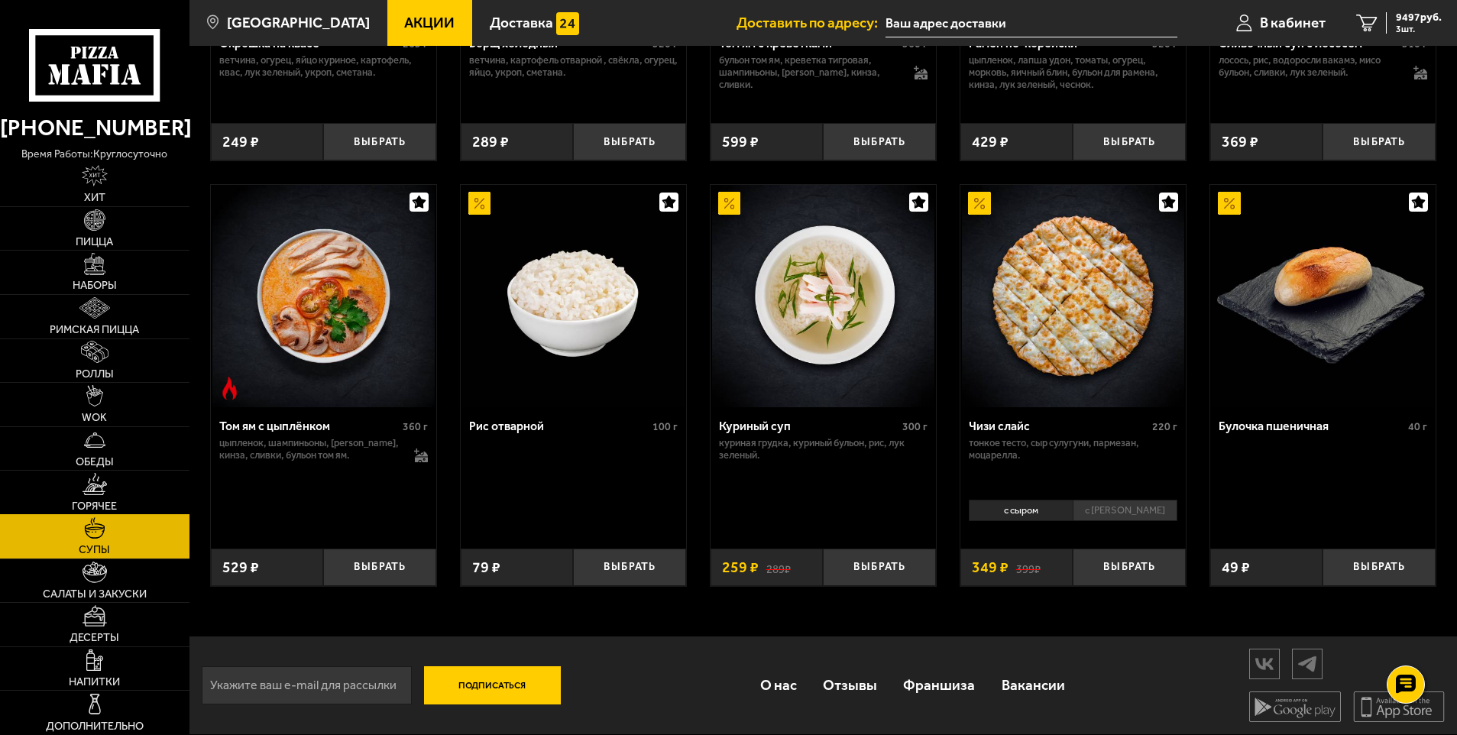
click at [102, 482] on img at bounding box center [95, 483] width 24 height 21
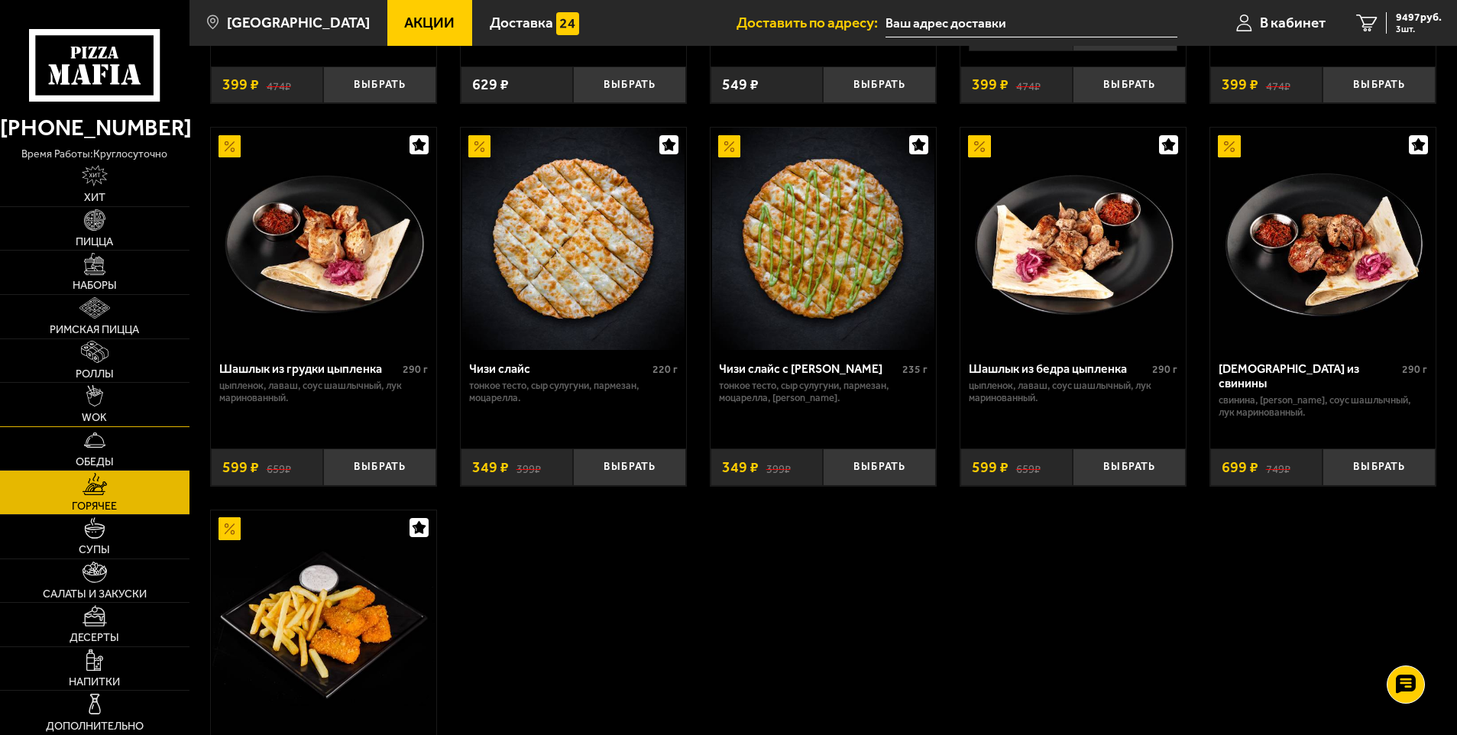
scroll to position [917, 0]
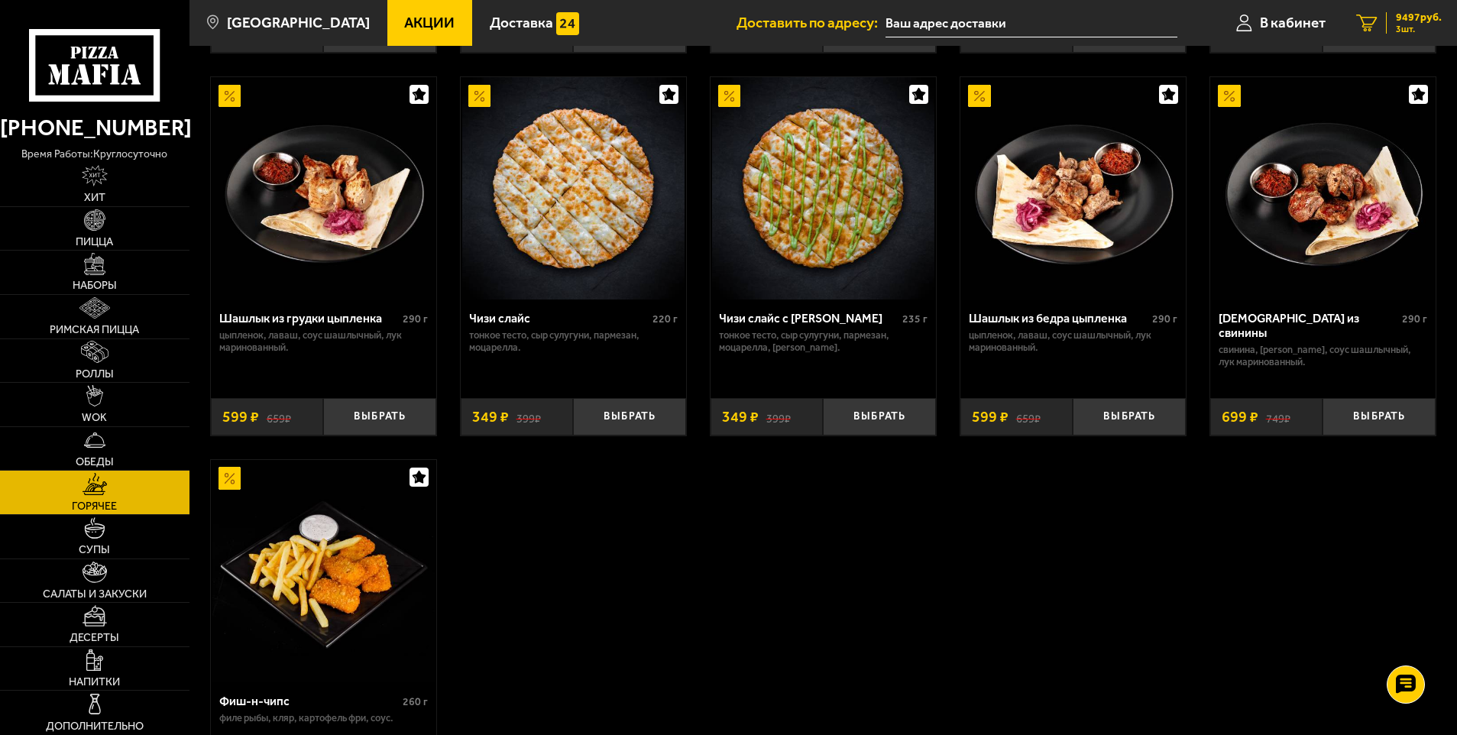
click at [1388, 12] on div "9497 руб. 3 шт." at bounding box center [1414, 22] width 56 height 21
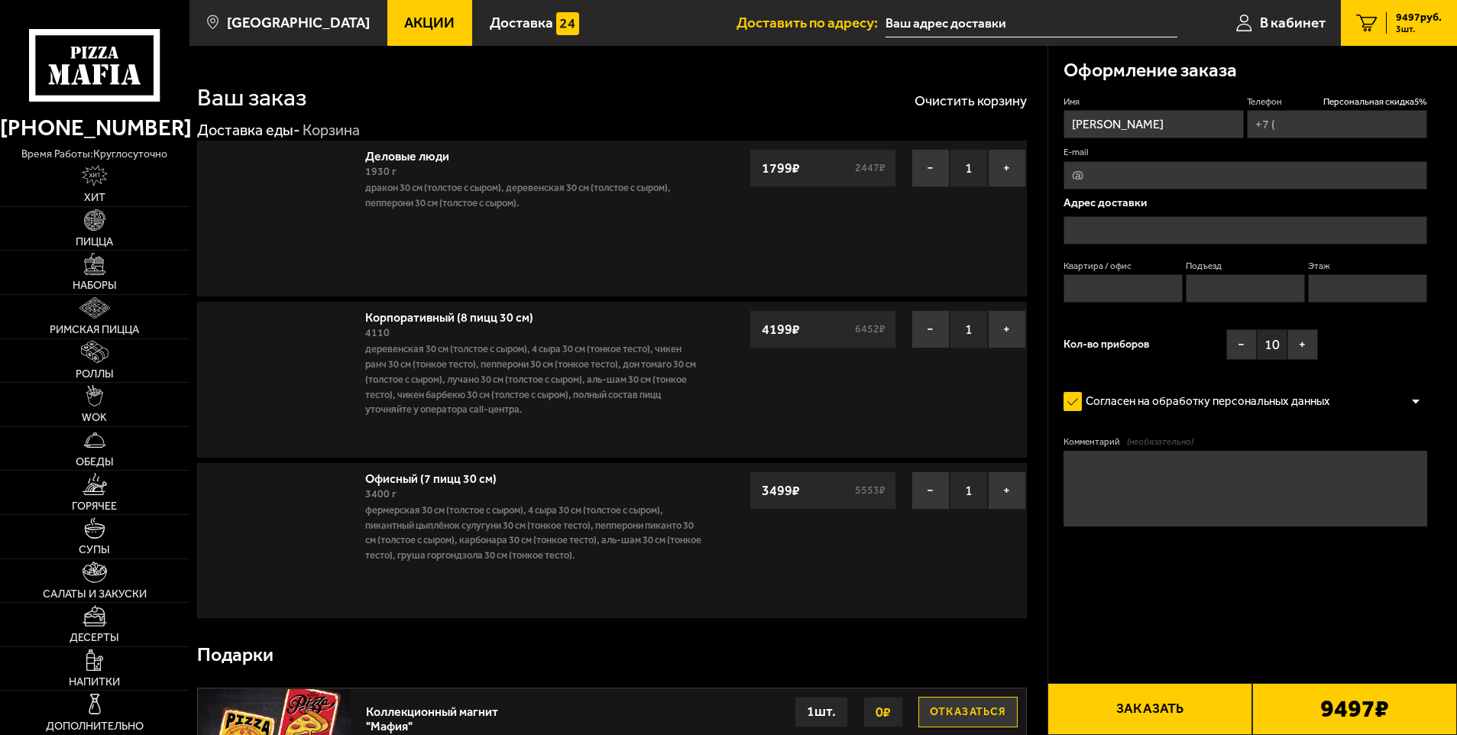
type input "[PHONE_NUMBER]"
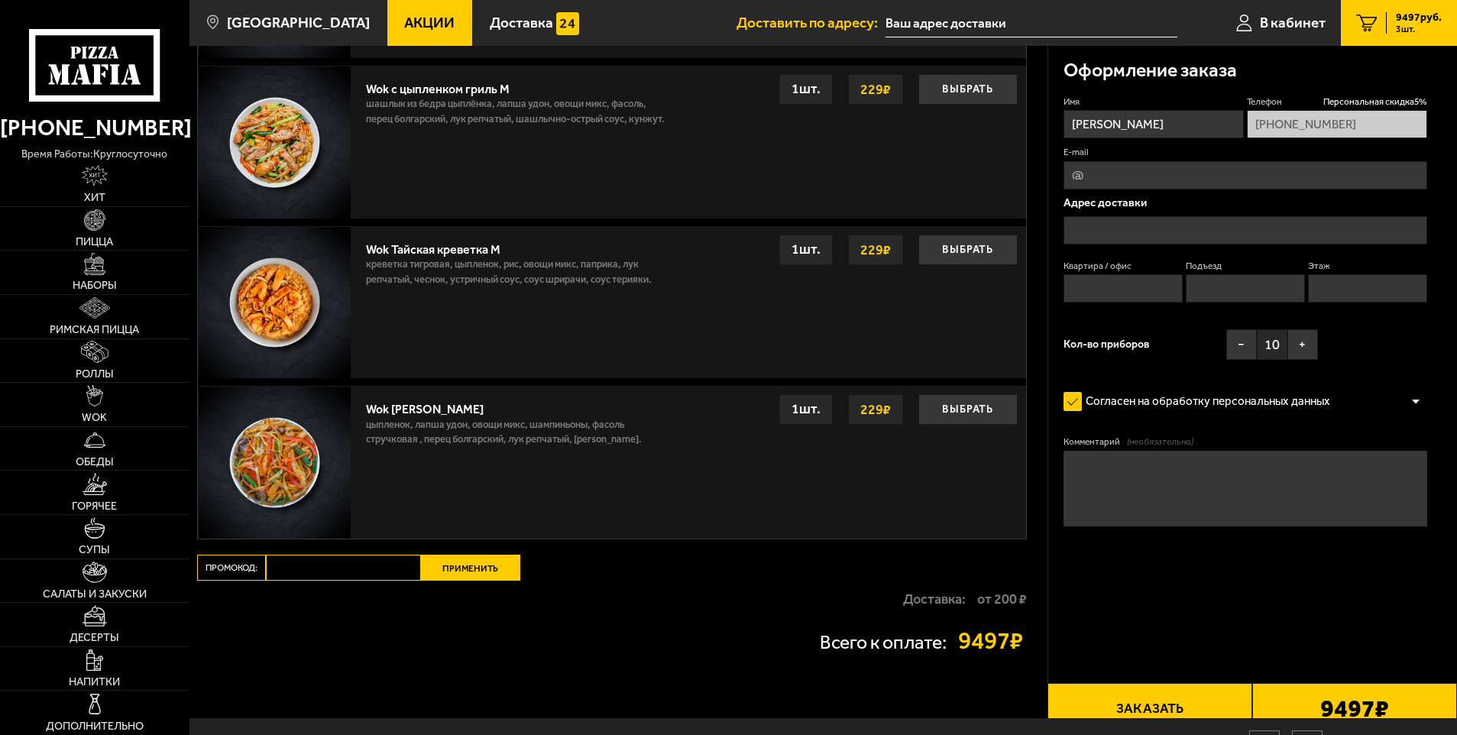
scroll to position [1439, 0]
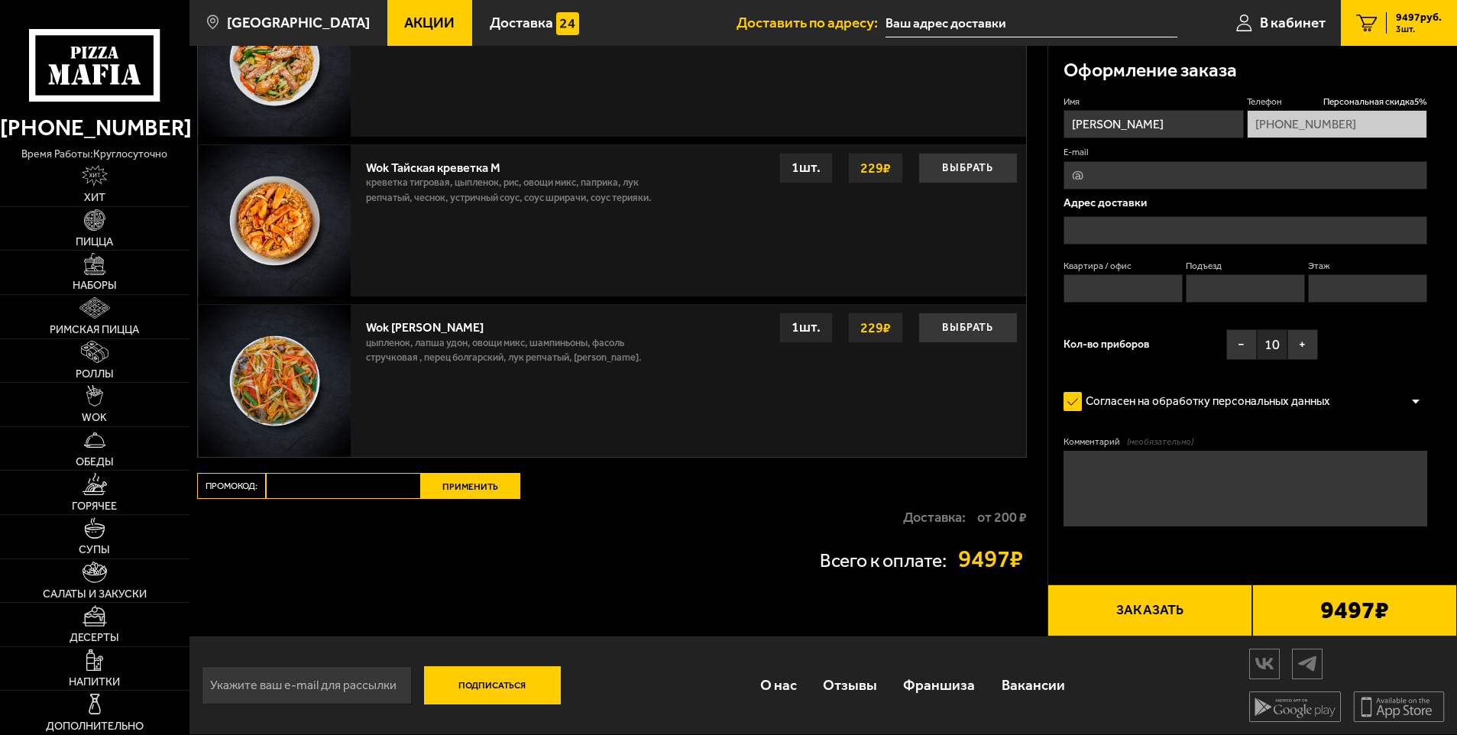
click at [298, 494] on input "Промокод:" at bounding box center [343, 486] width 155 height 26
paste input "START14"
type input "START14"
click at [446, 484] on button "Применить" at bounding box center [470, 486] width 99 height 26
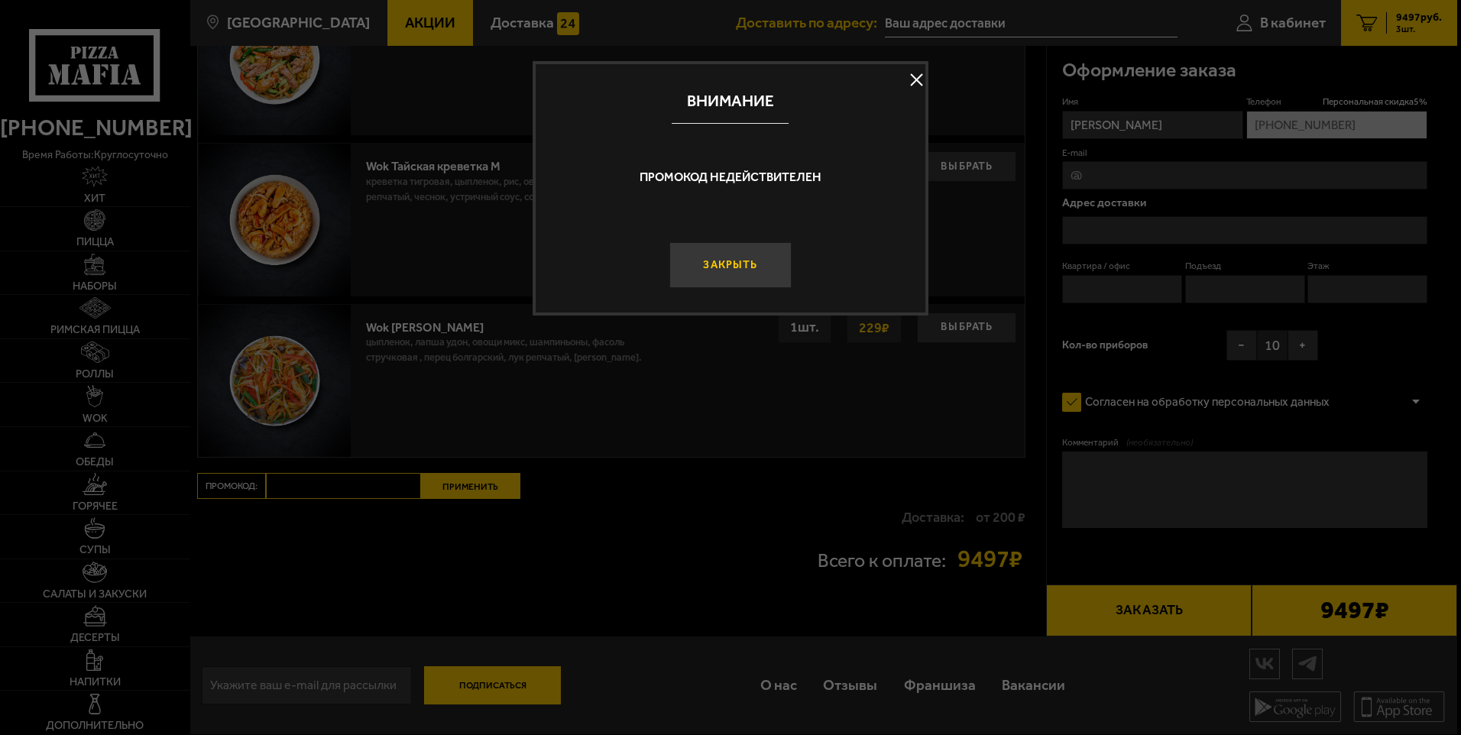
drag, startPoint x: 758, startPoint y: 264, endPoint x: 542, endPoint y: 231, distance: 218.7
click at [759, 264] on button "Закрыть" at bounding box center [730, 265] width 122 height 46
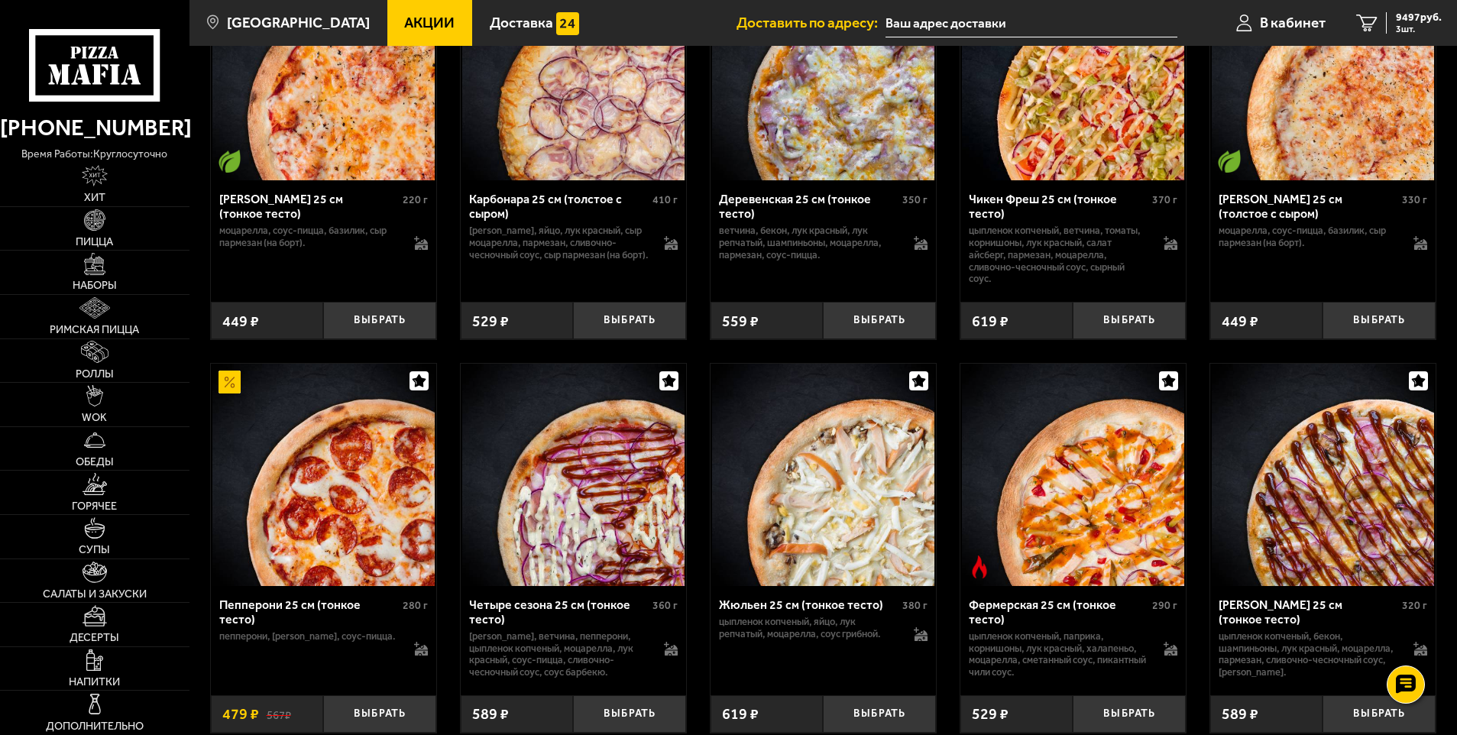
scroll to position [1223, 0]
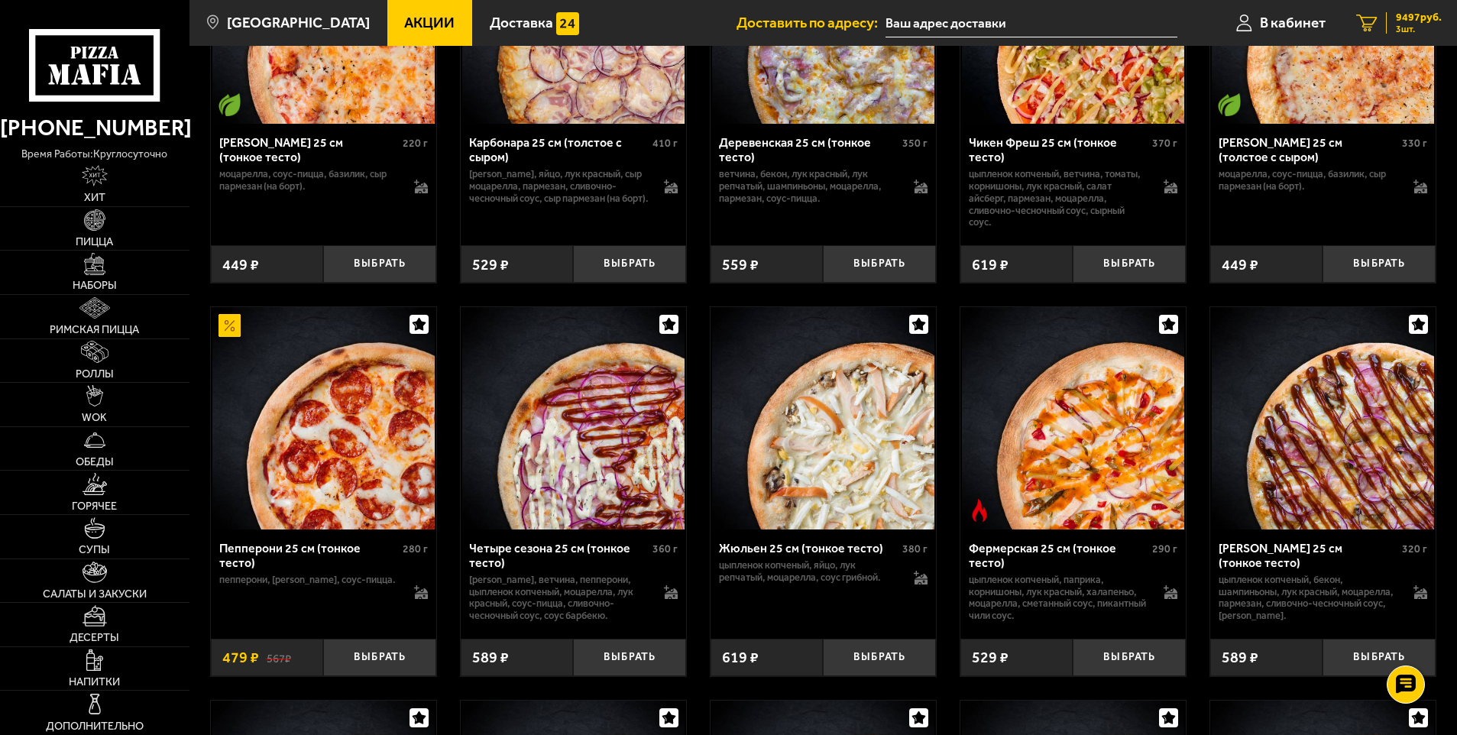
click at [1408, 17] on span "9497 руб." at bounding box center [1419, 17] width 46 height 11
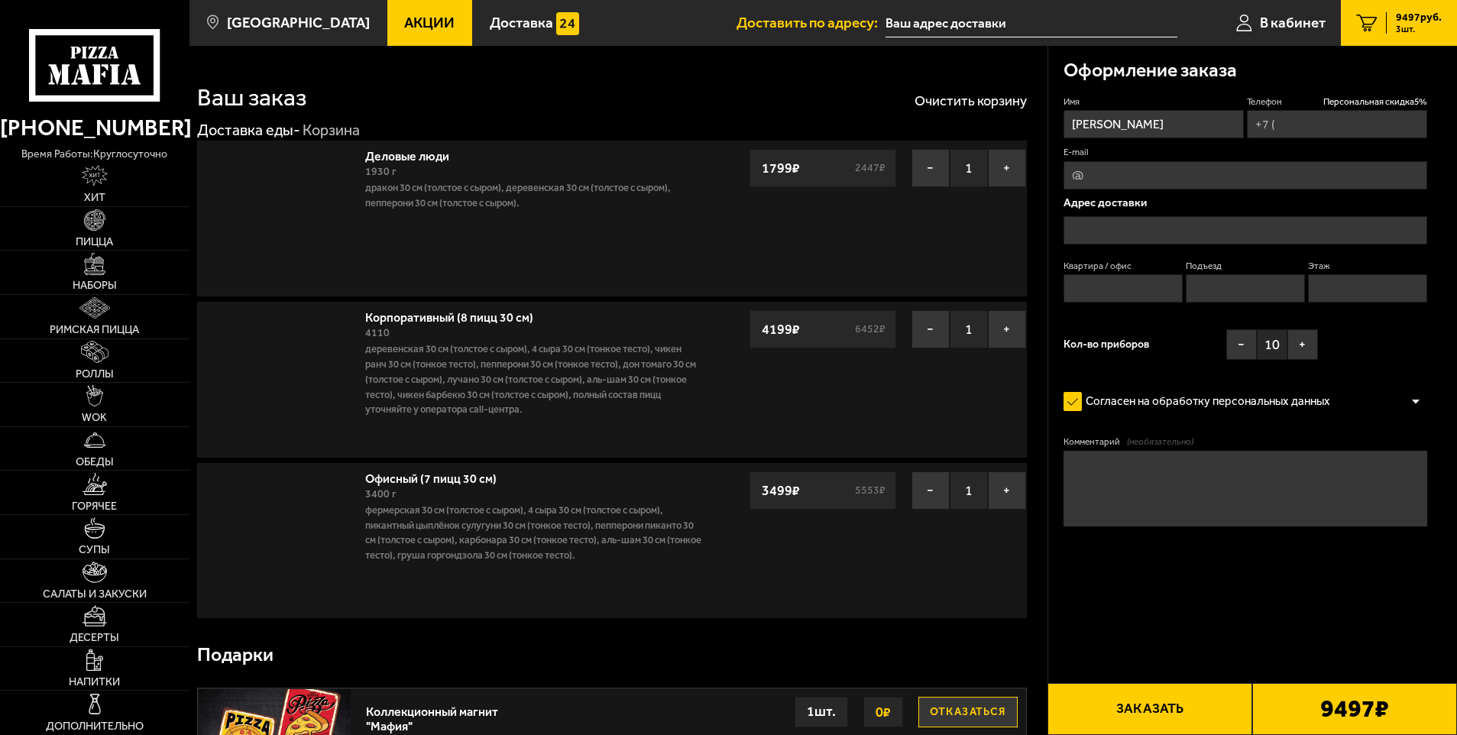
type input "[PHONE_NUMBER]"
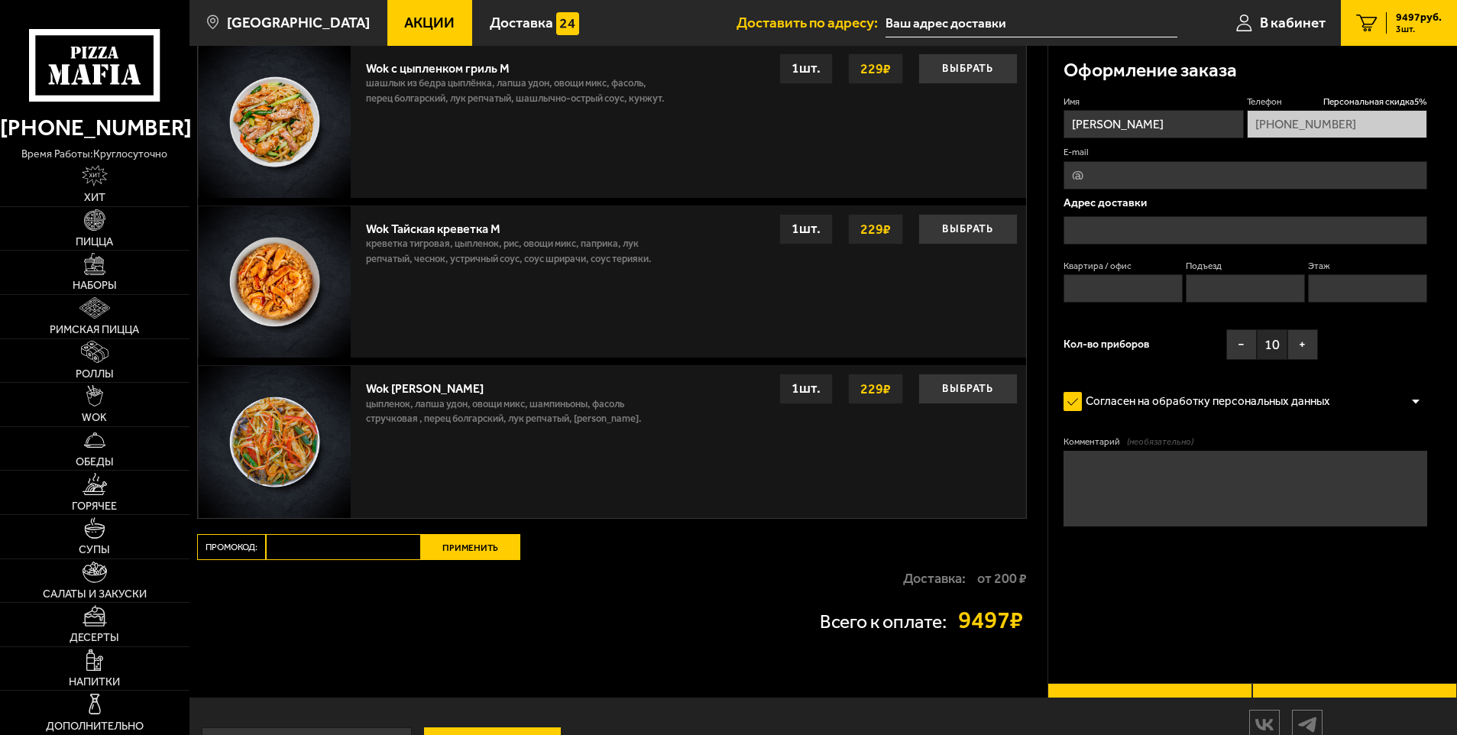
scroll to position [1376, 0]
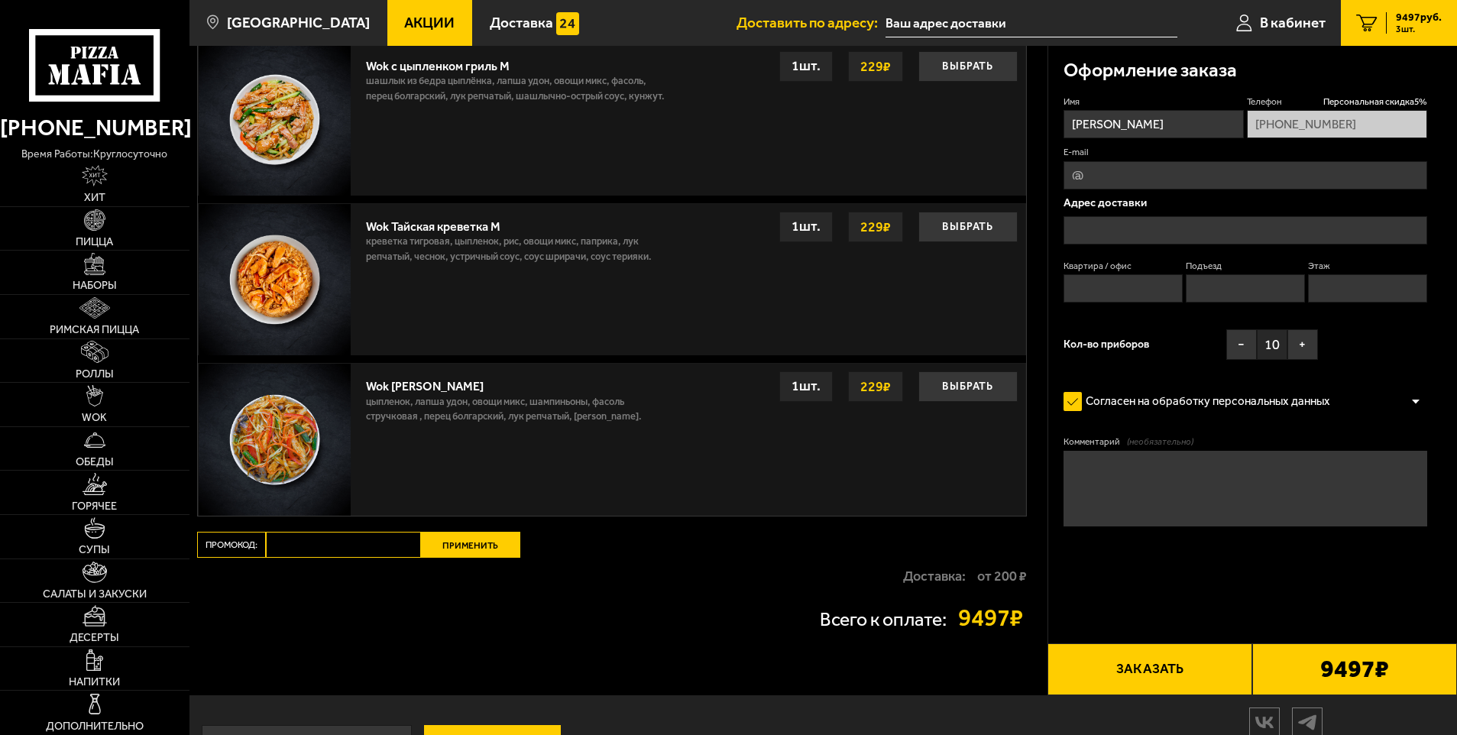
click at [317, 540] on input "Промокод:" at bounding box center [343, 545] width 155 height 26
paste input "maf5050"
type input "maf5050"
click at [477, 540] on button "Применить" at bounding box center [470, 545] width 99 height 26
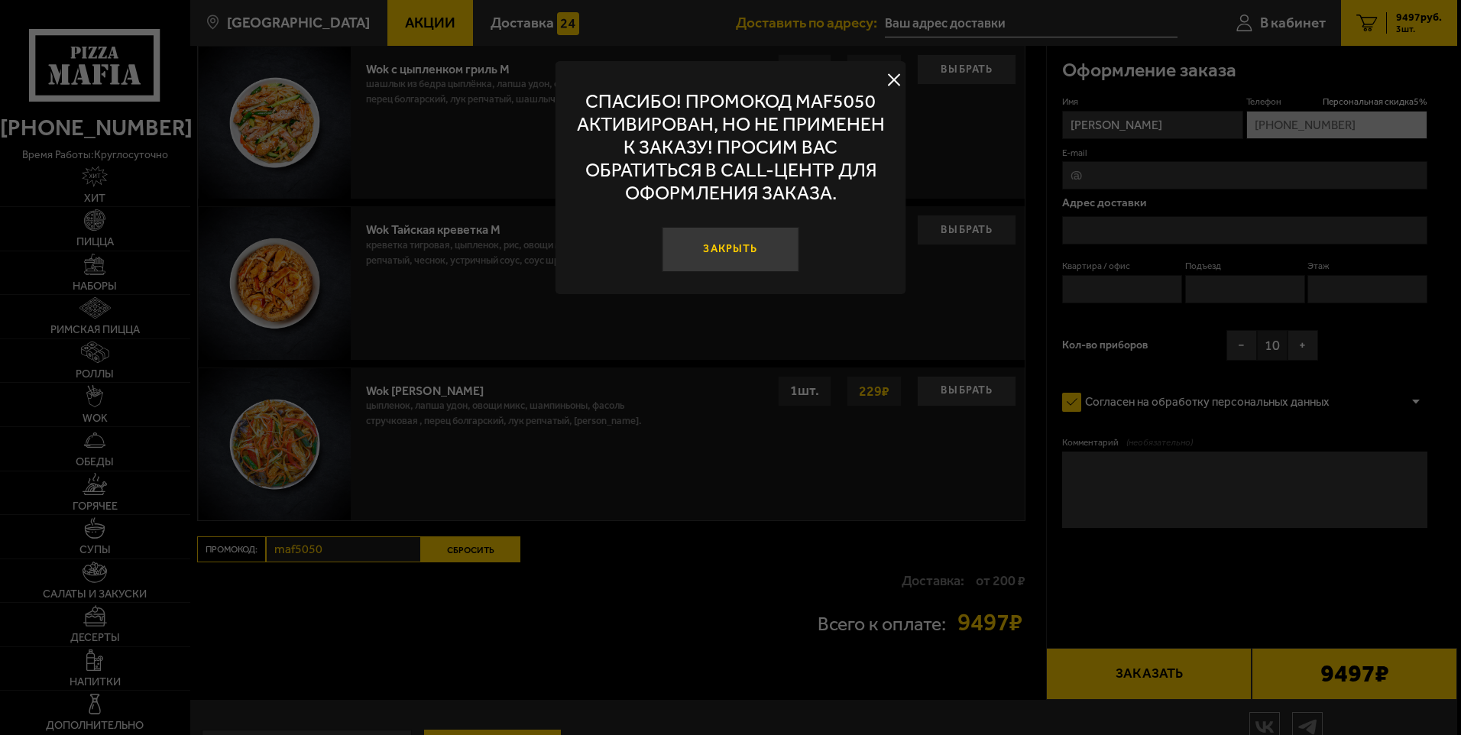
click at [779, 254] on button "Закрыть" at bounding box center [730, 250] width 137 height 46
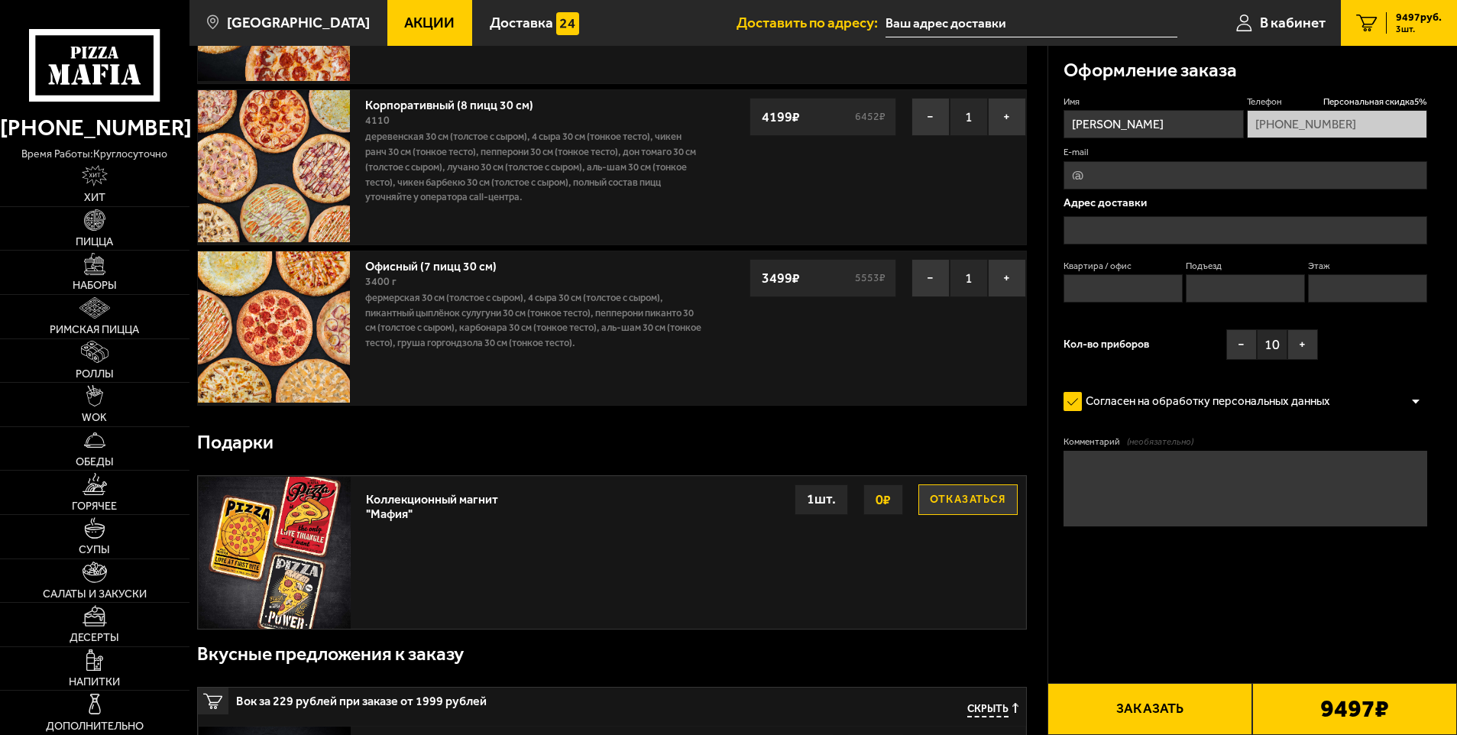
scroll to position [0, 0]
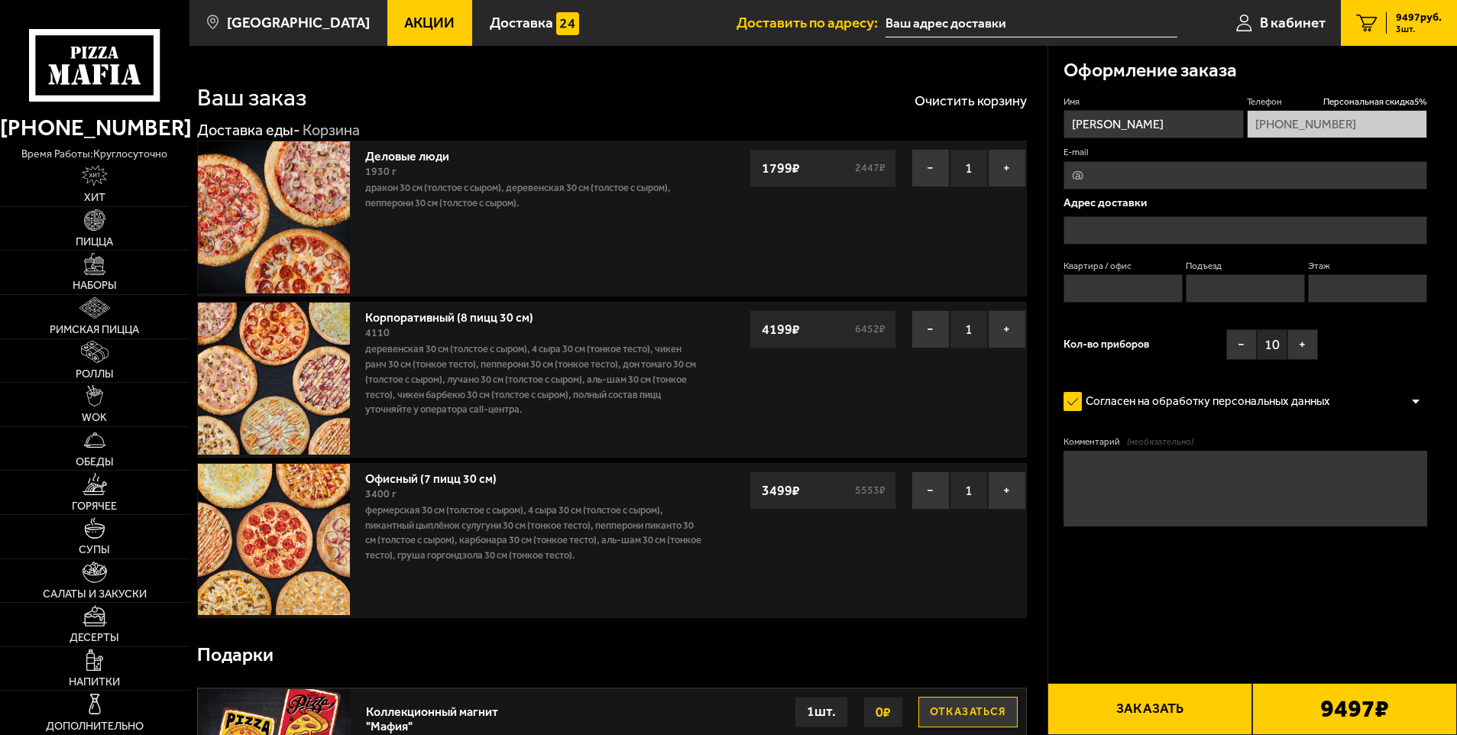
drag, startPoint x: 50, startPoint y: 73, endPoint x: 89, endPoint y: 109, distance: 51.9
click at [50, 73] on icon at bounding box center [94, 65] width 131 height 73
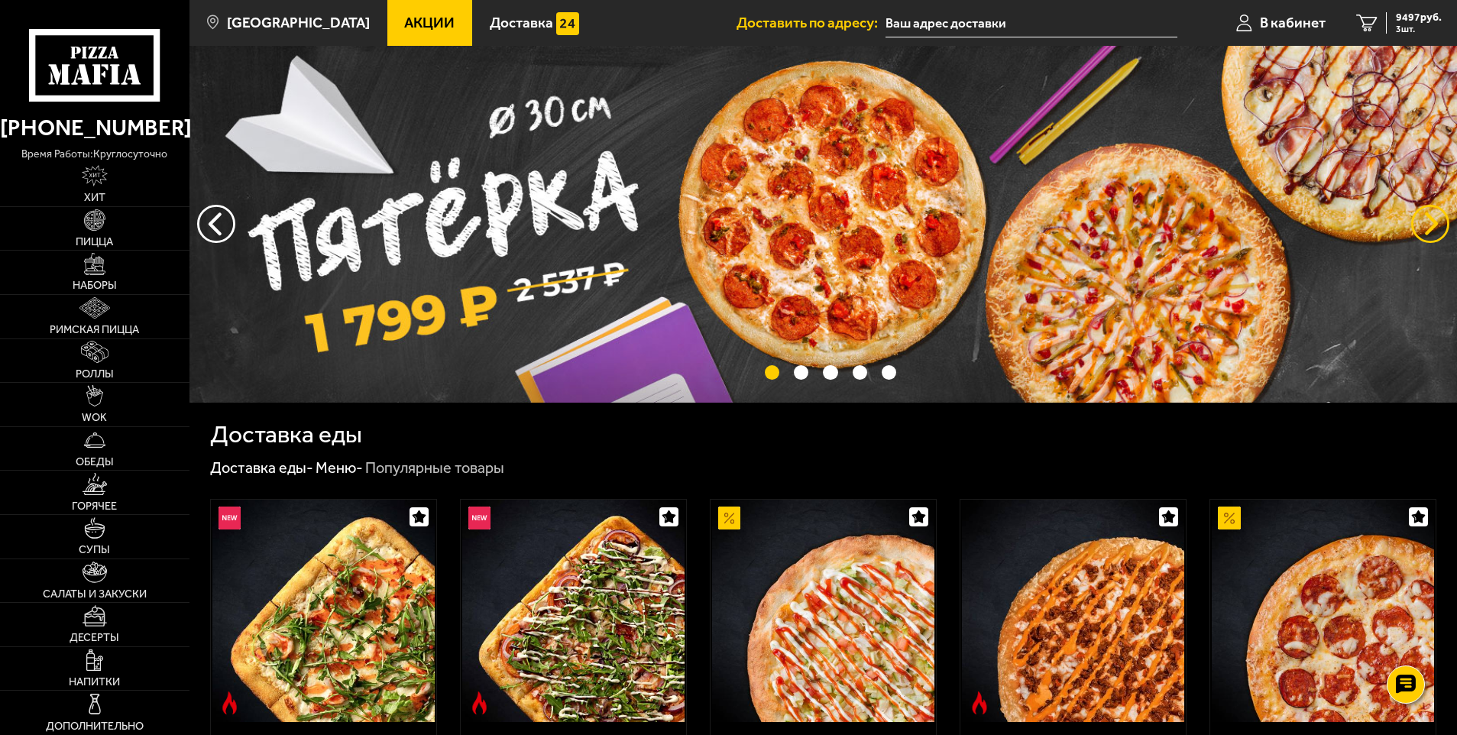
click at [1423, 209] on button "предыдущий" at bounding box center [1430, 224] width 38 height 38
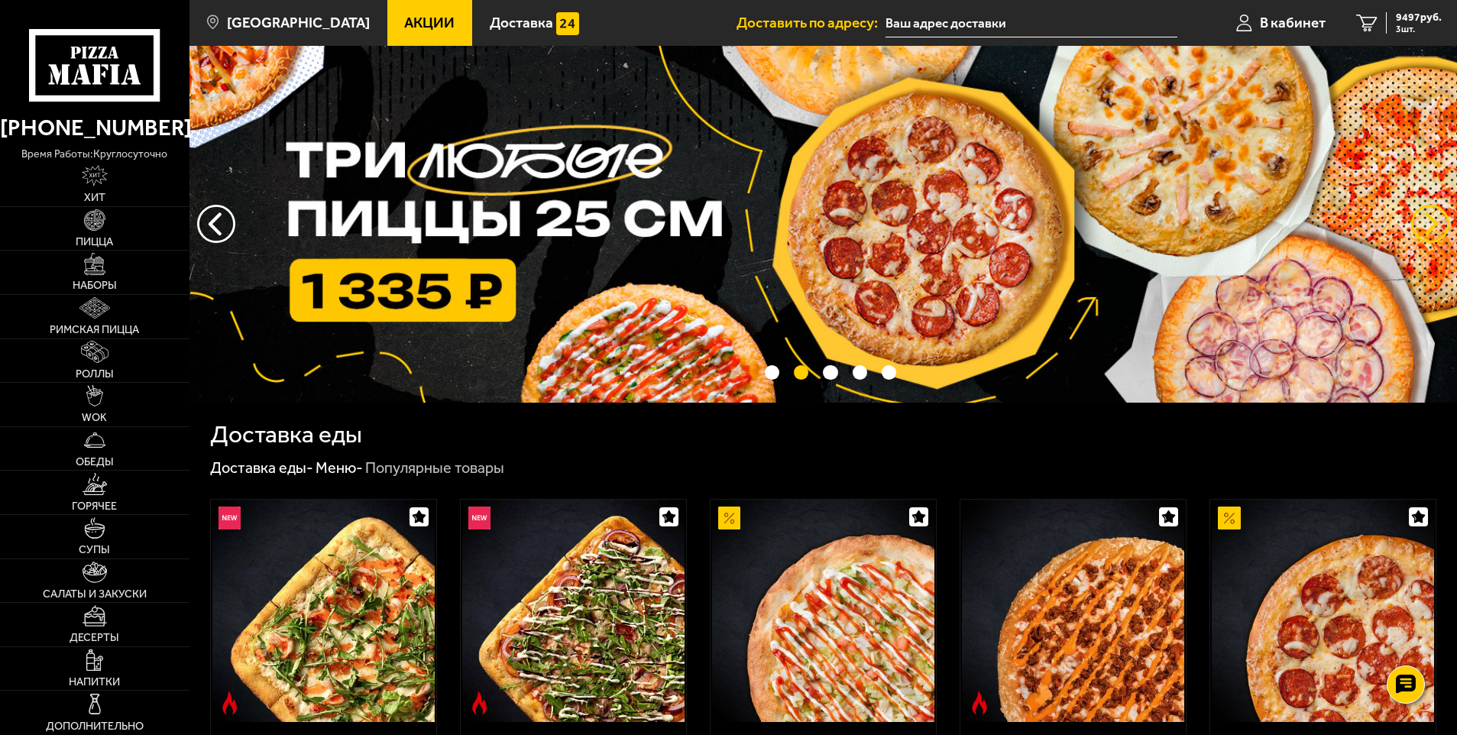
click at [1423, 210] on button "предыдущий" at bounding box center [1430, 224] width 38 height 38
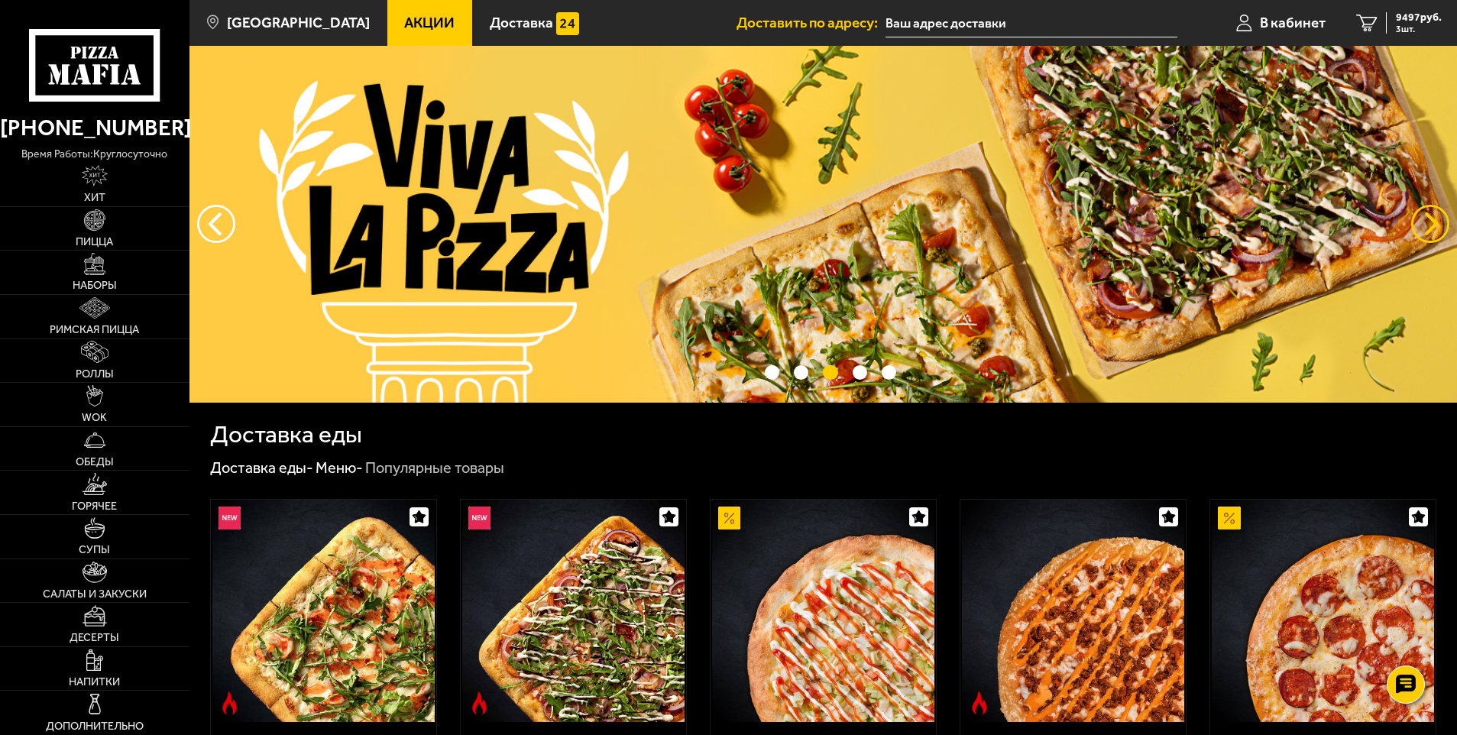
click at [1423, 210] on button "предыдущий" at bounding box center [1430, 224] width 38 height 38
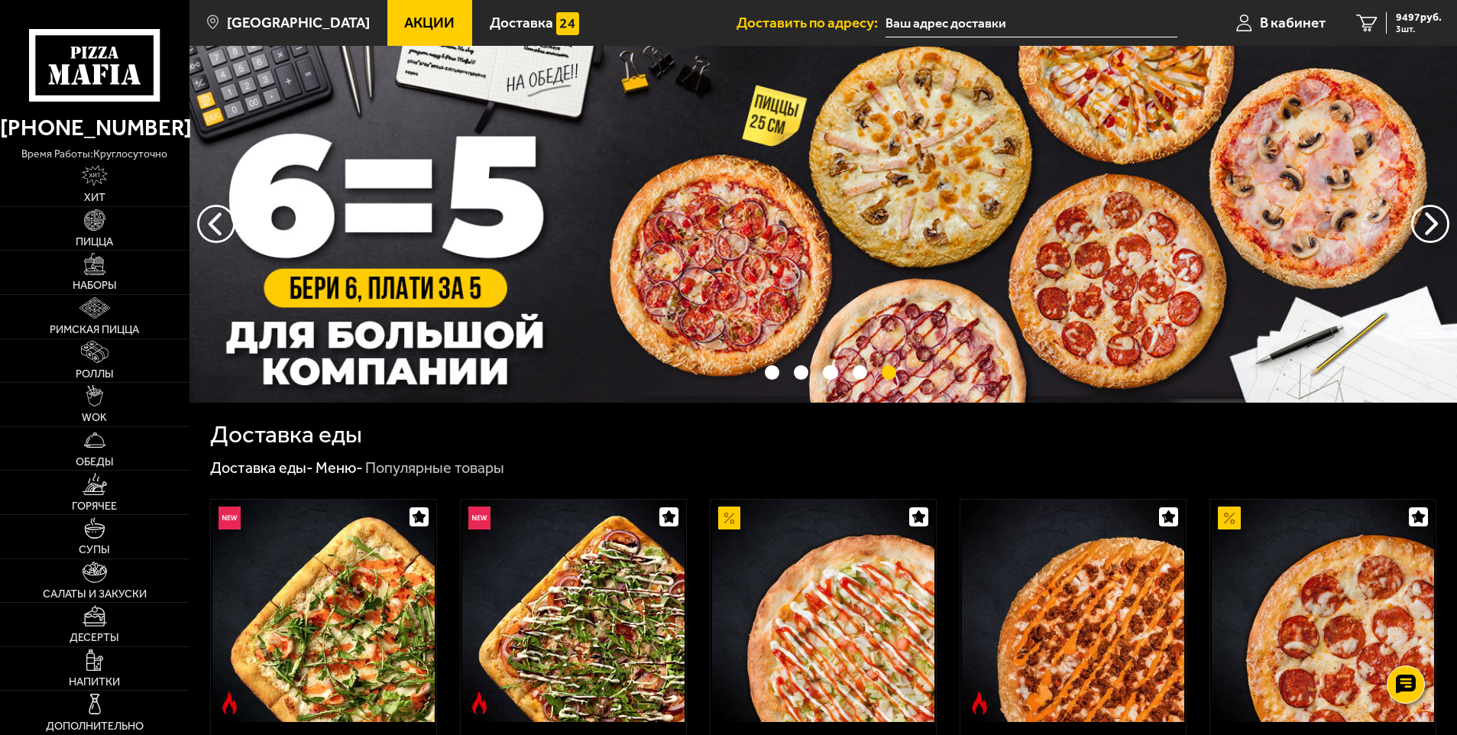
click at [862, 266] on img at bounding box center [824, 224] width 1268 height 357
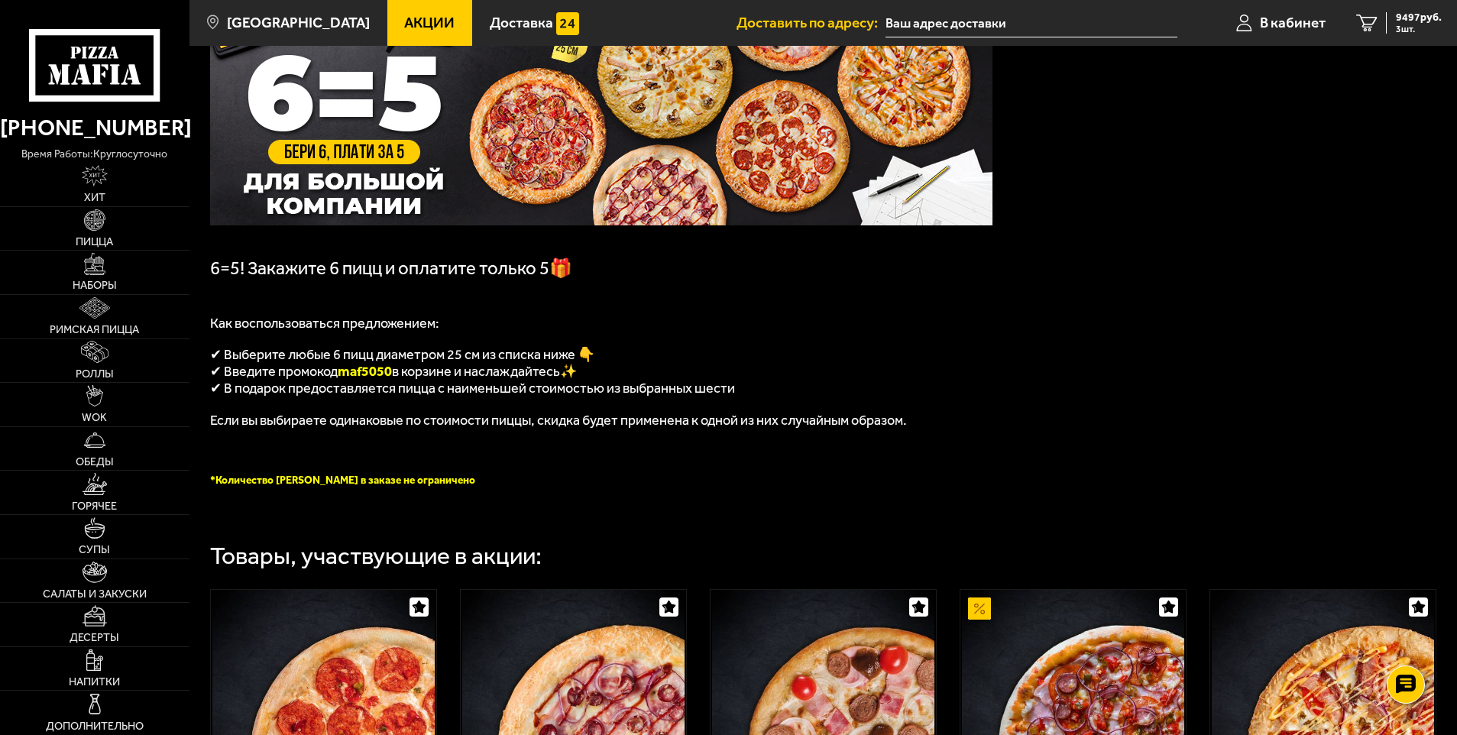
scroll to position [76, 0]
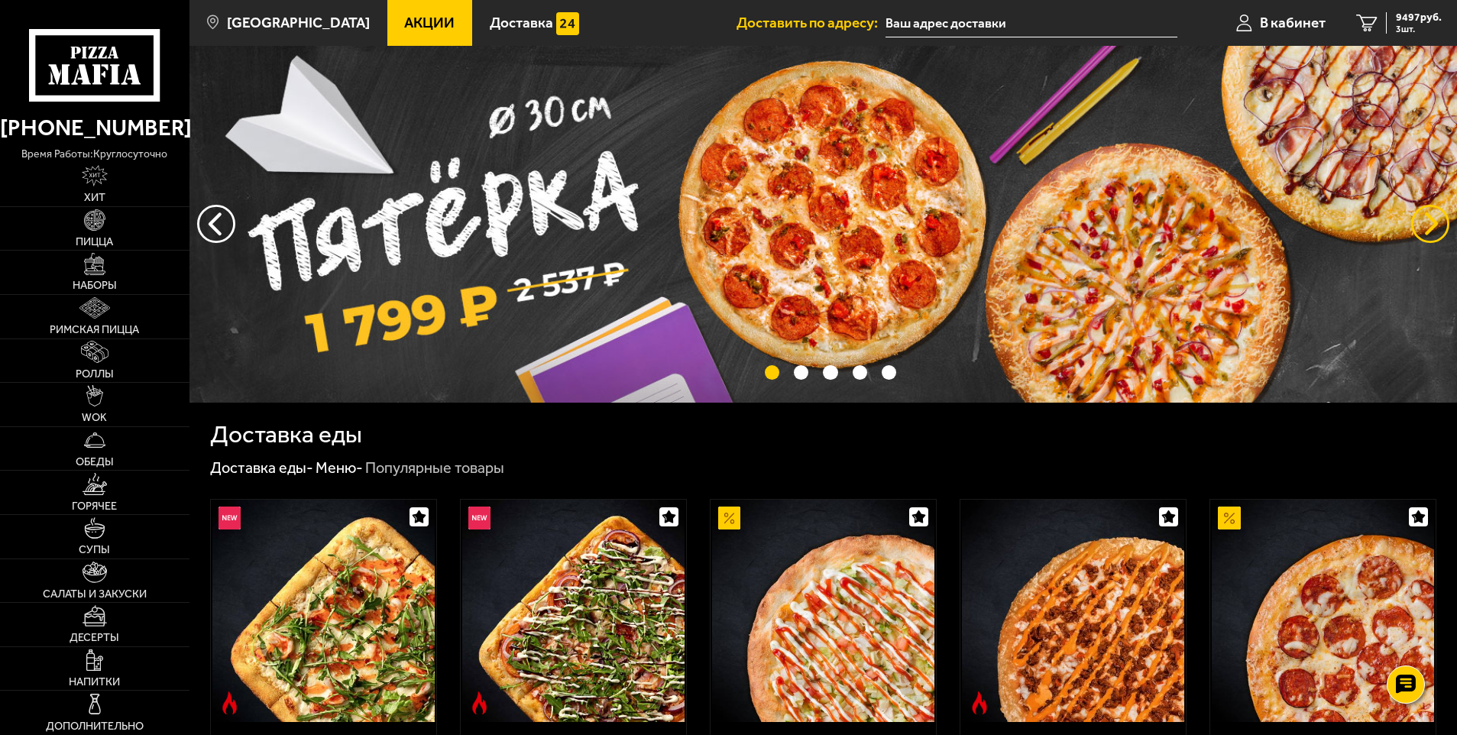
click at [1436, 223] on button "предыдущий" at bounding box center [1430, 224] width 38 height 38
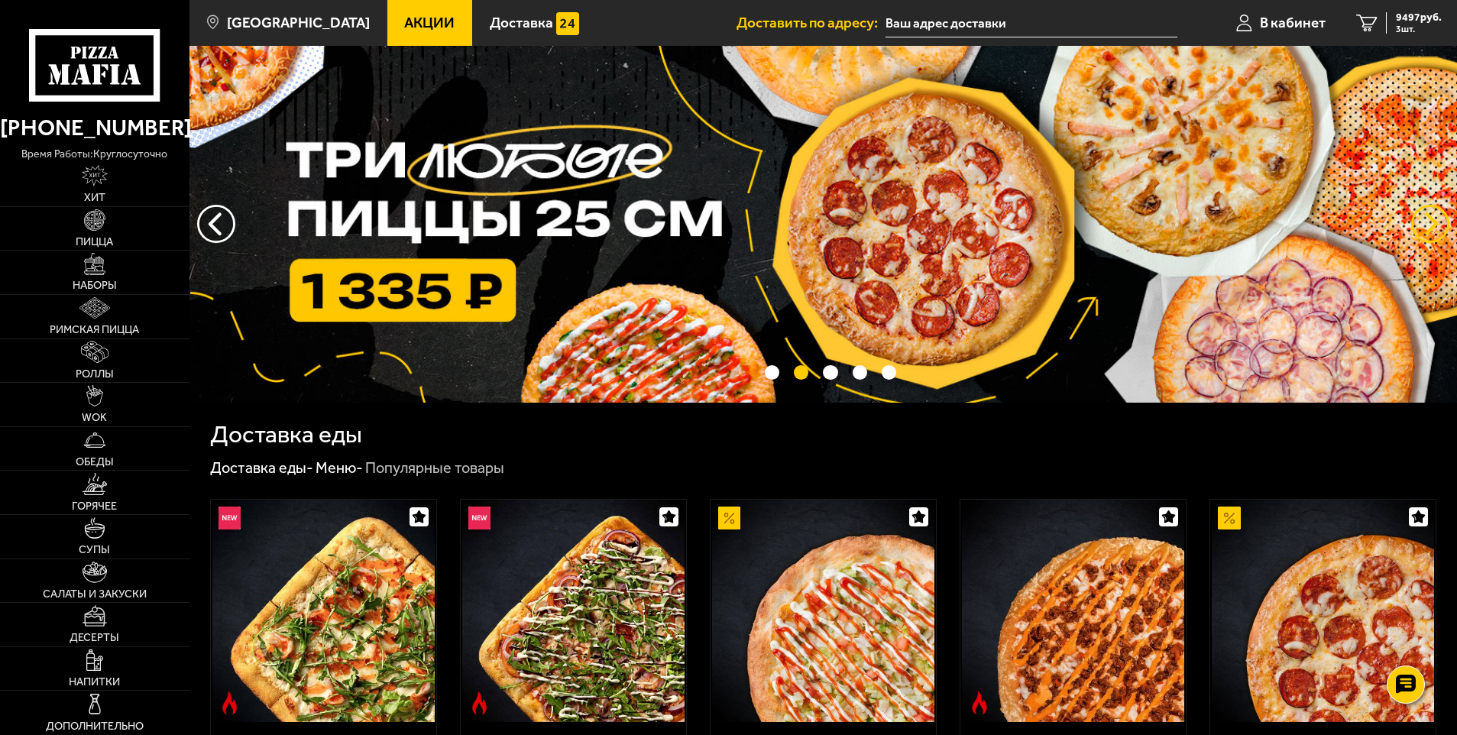
click at [1436, 223] on button "предыдущий" at bounding box center [1430, 224] width 38 height 38
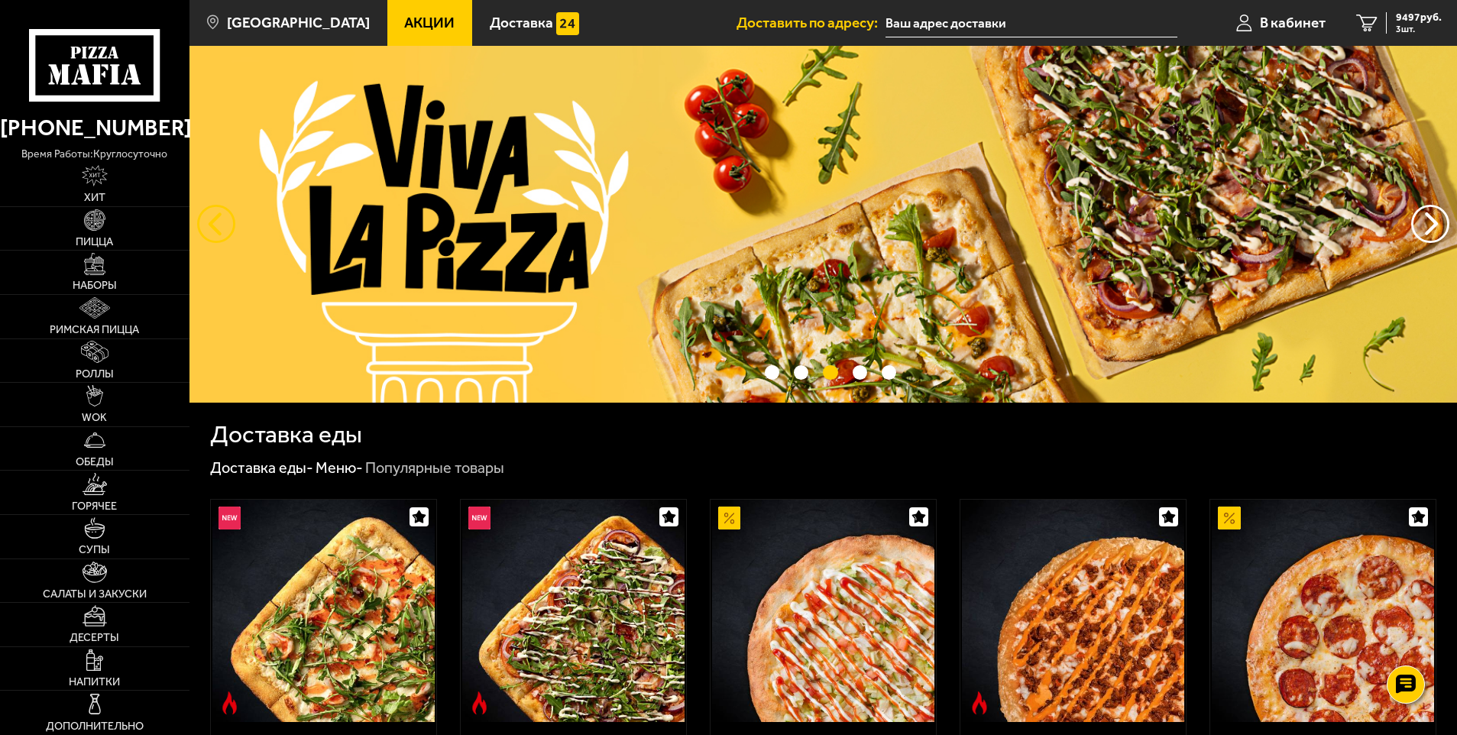
click at [206, 235] on button "следующий" at bounding box center [216, 224] width 38 height 38
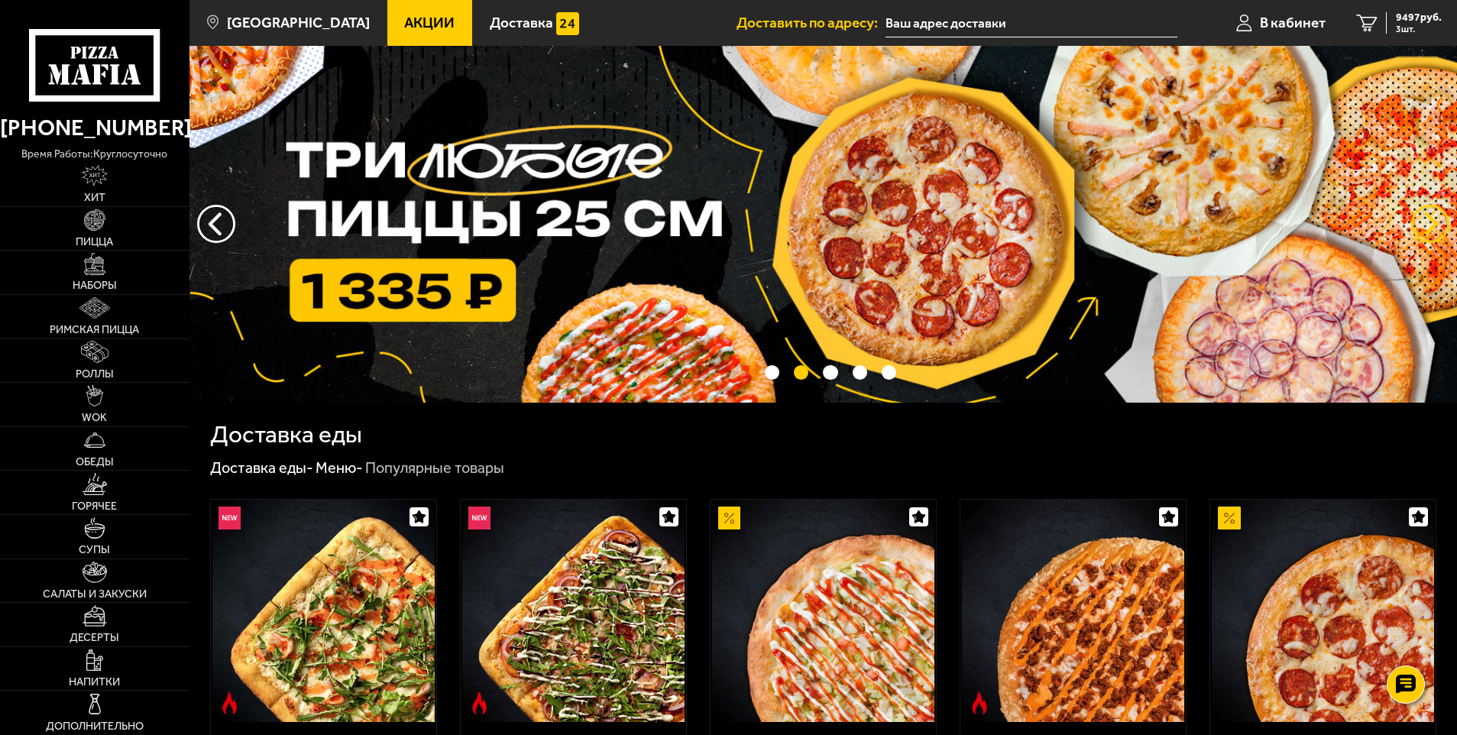
click at [1424, 219] on button "предыдущий" at bounding box center [1430, 224] width 38 height 38
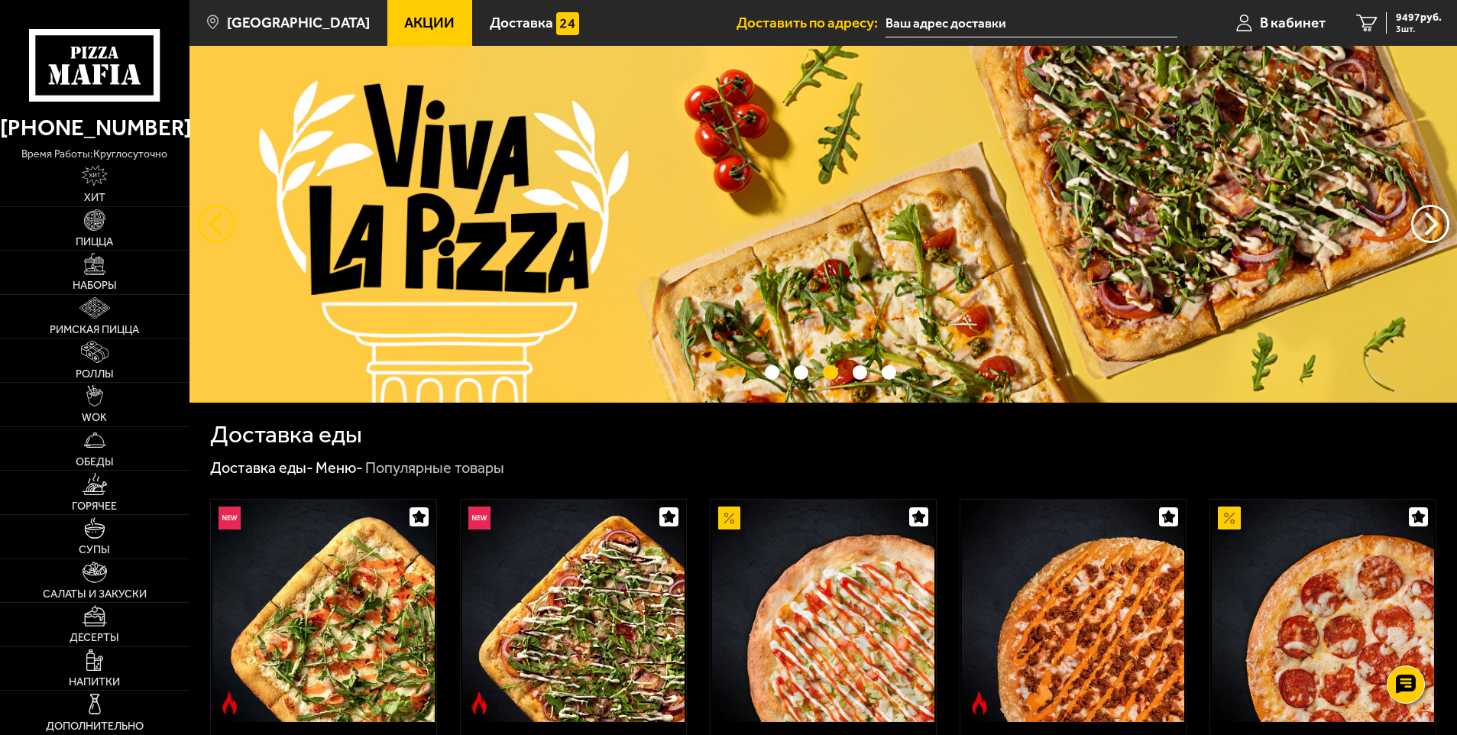
click at [197, 216] on button "следующий" at bounding box center [216, 224] width 38 height 38
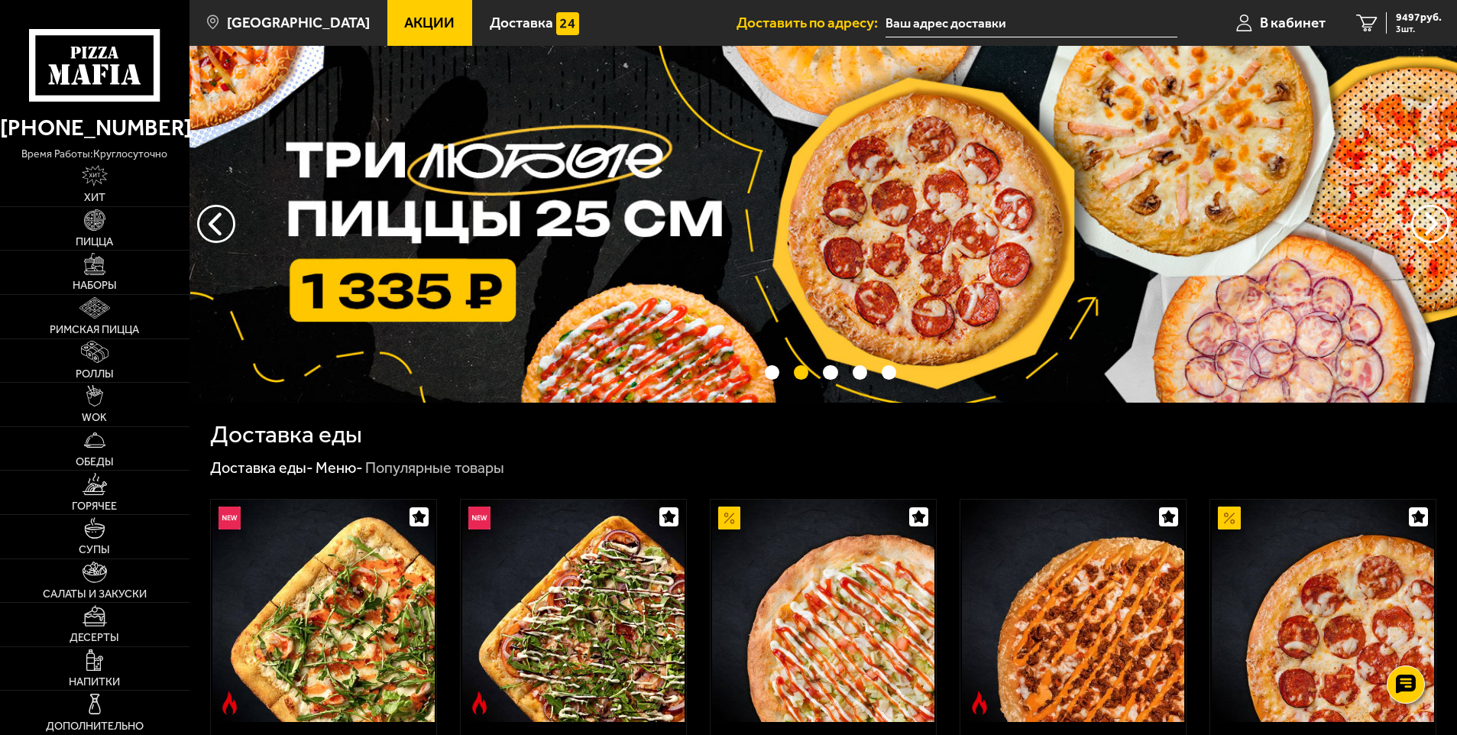
click at [442, 228] on img at bounding box center [824, 224] width 1268 height 357
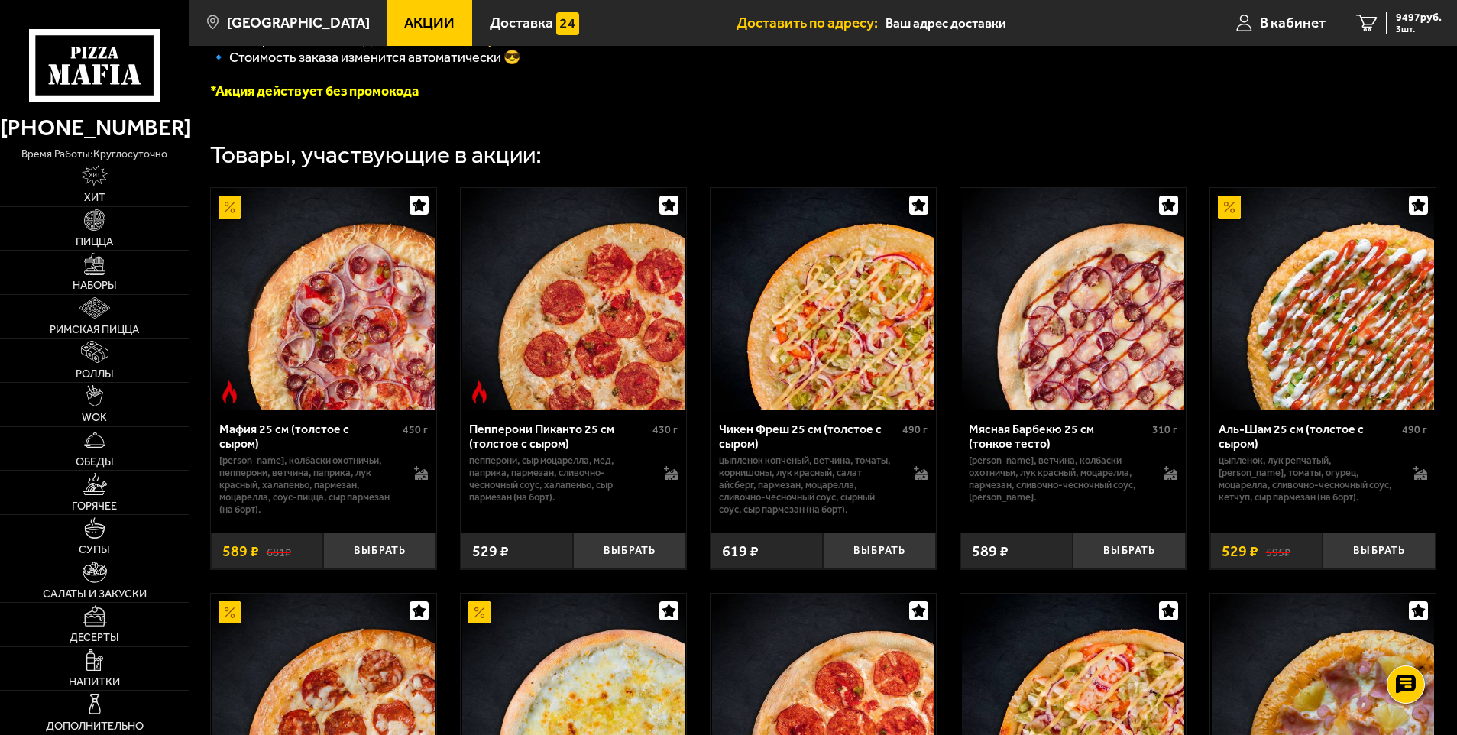
scroll to position [459, 0]
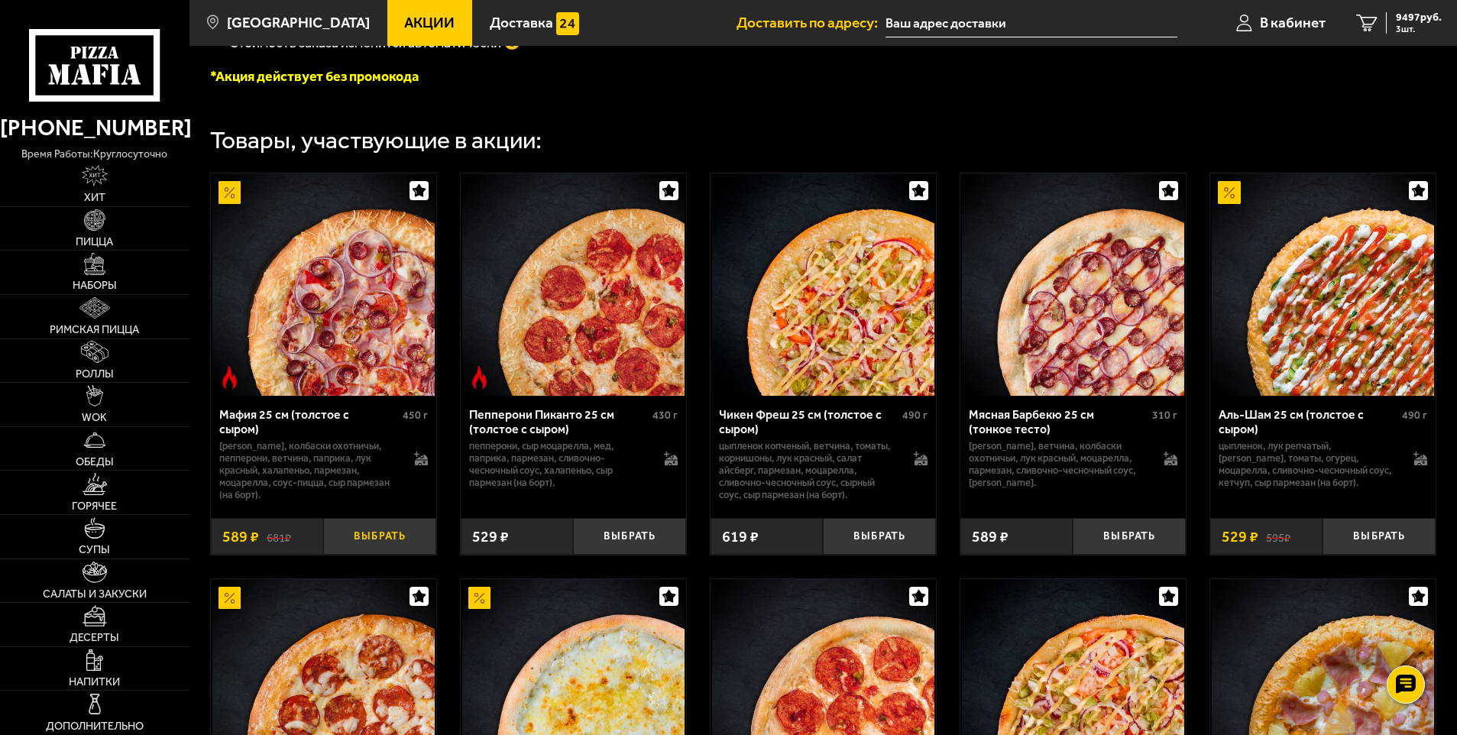
click at [418, 549] on button "Выбрать" at bounding box center [379, 536] width 113 height 37
click at [885, 549] on button "Выбрать" at bounding box center [879, 536] width 113 height 37
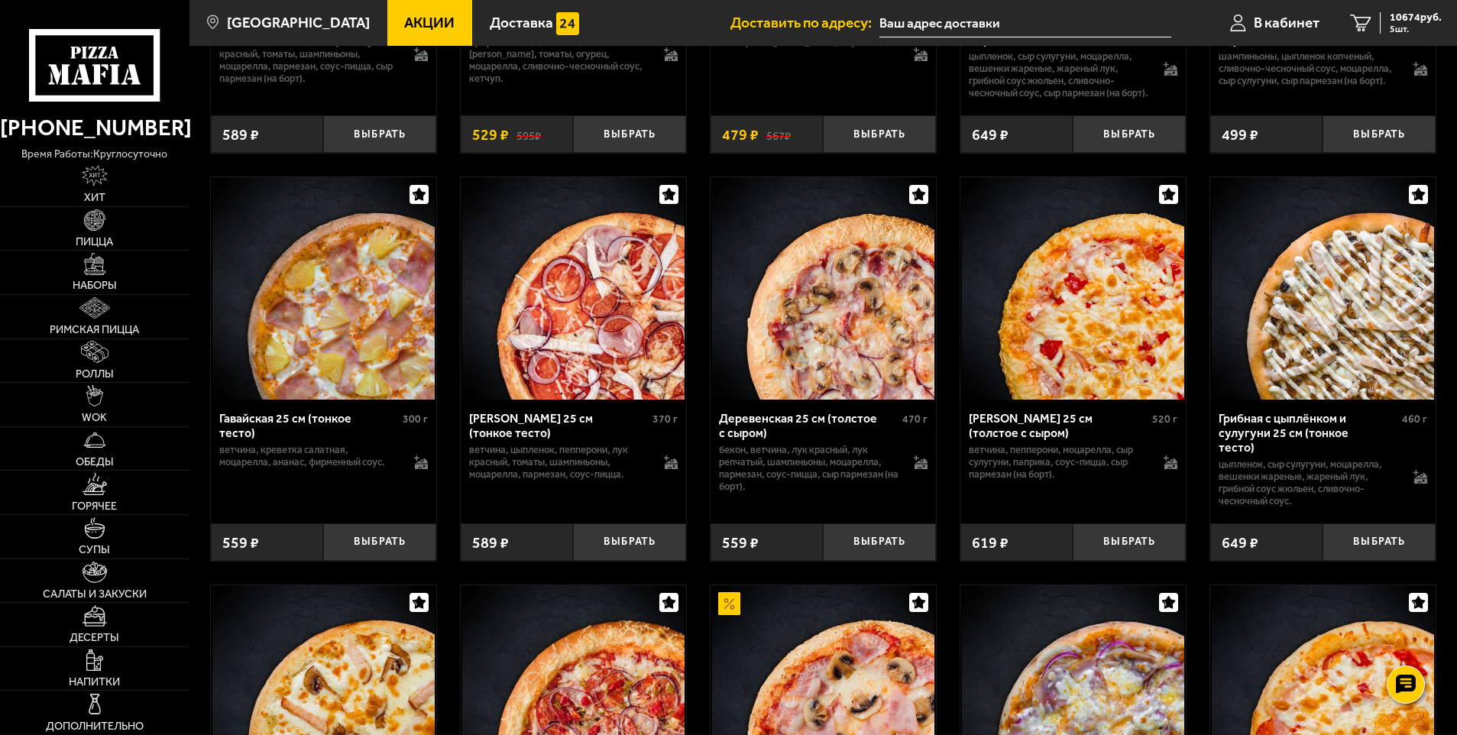
scroll to position [1681, 0]
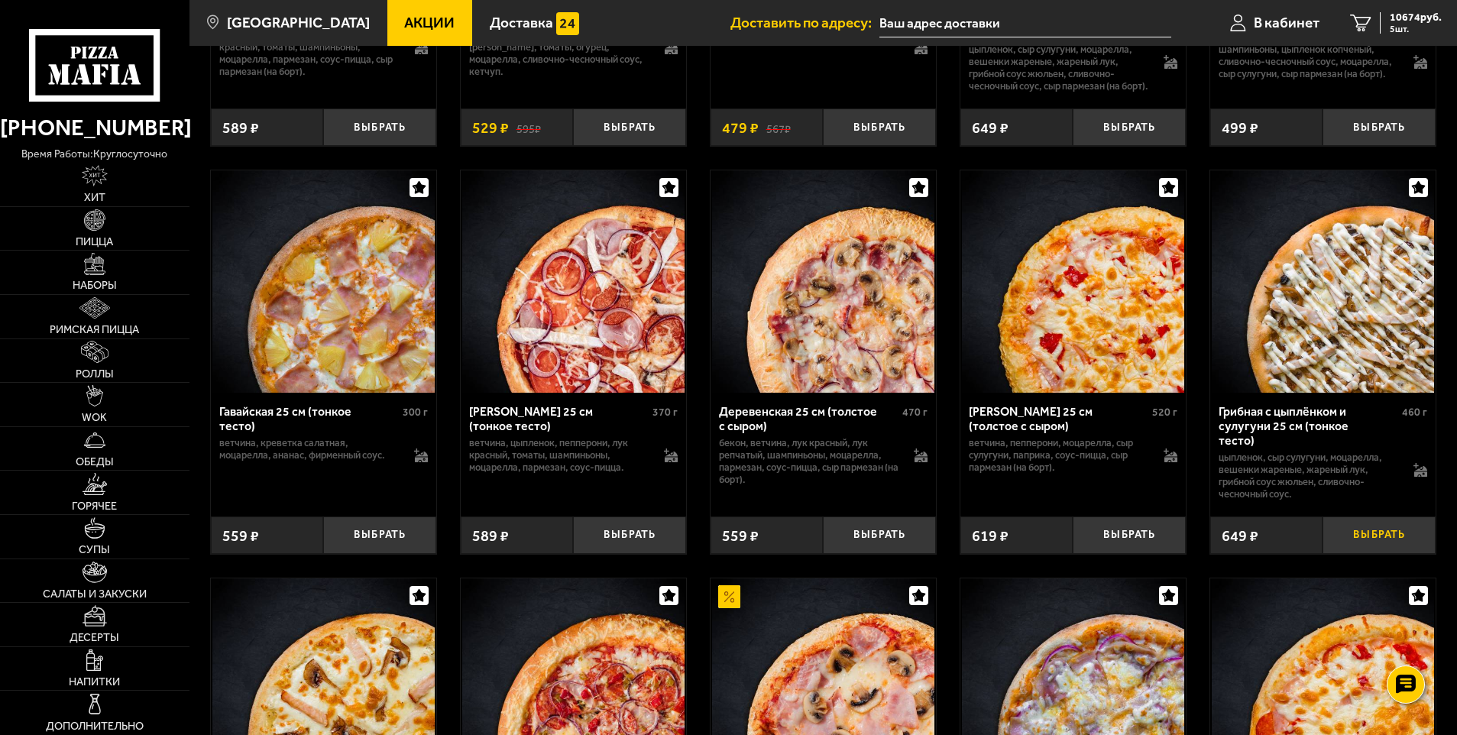
click at [1360, 540] on button "Выбрать" at bounding box center [1379, 535] width 113 height 37
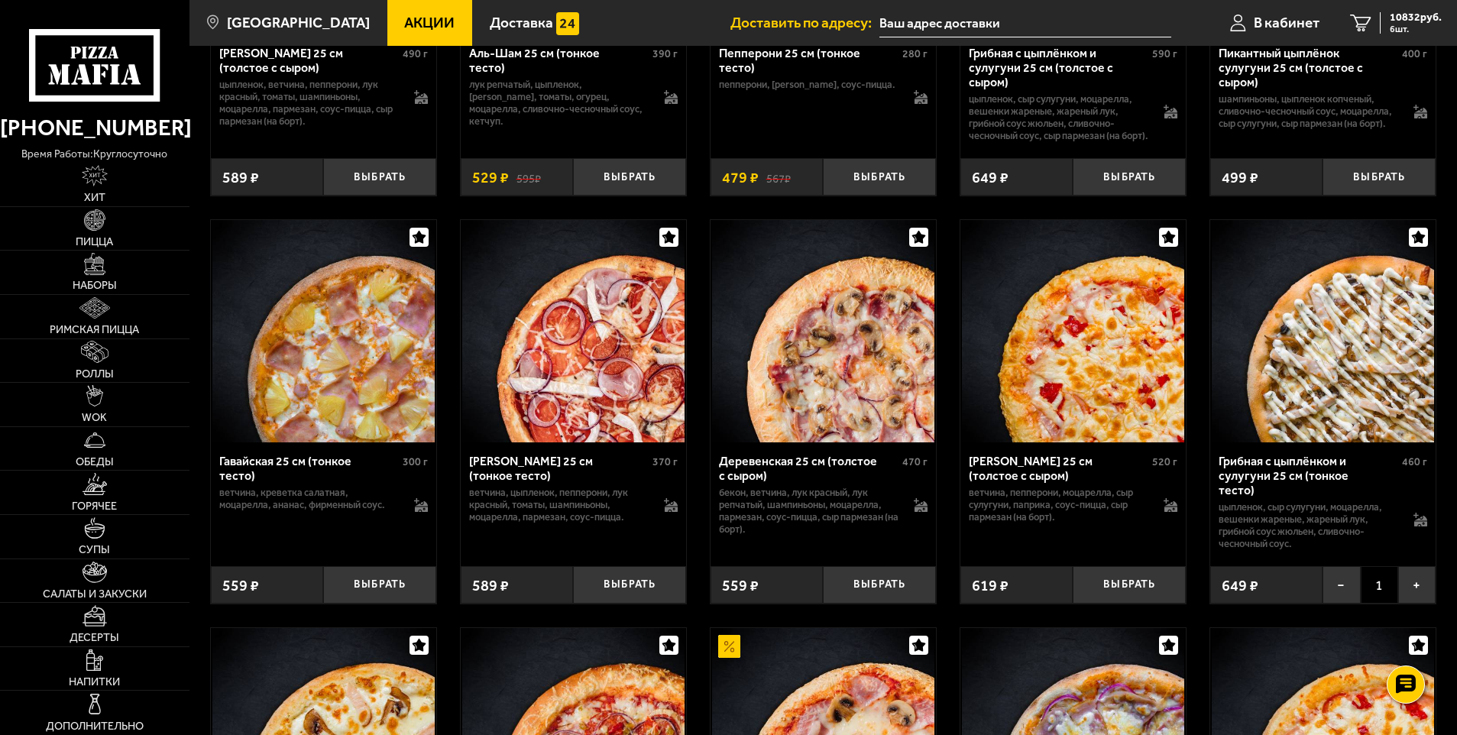
scroll to position [1605, 0]
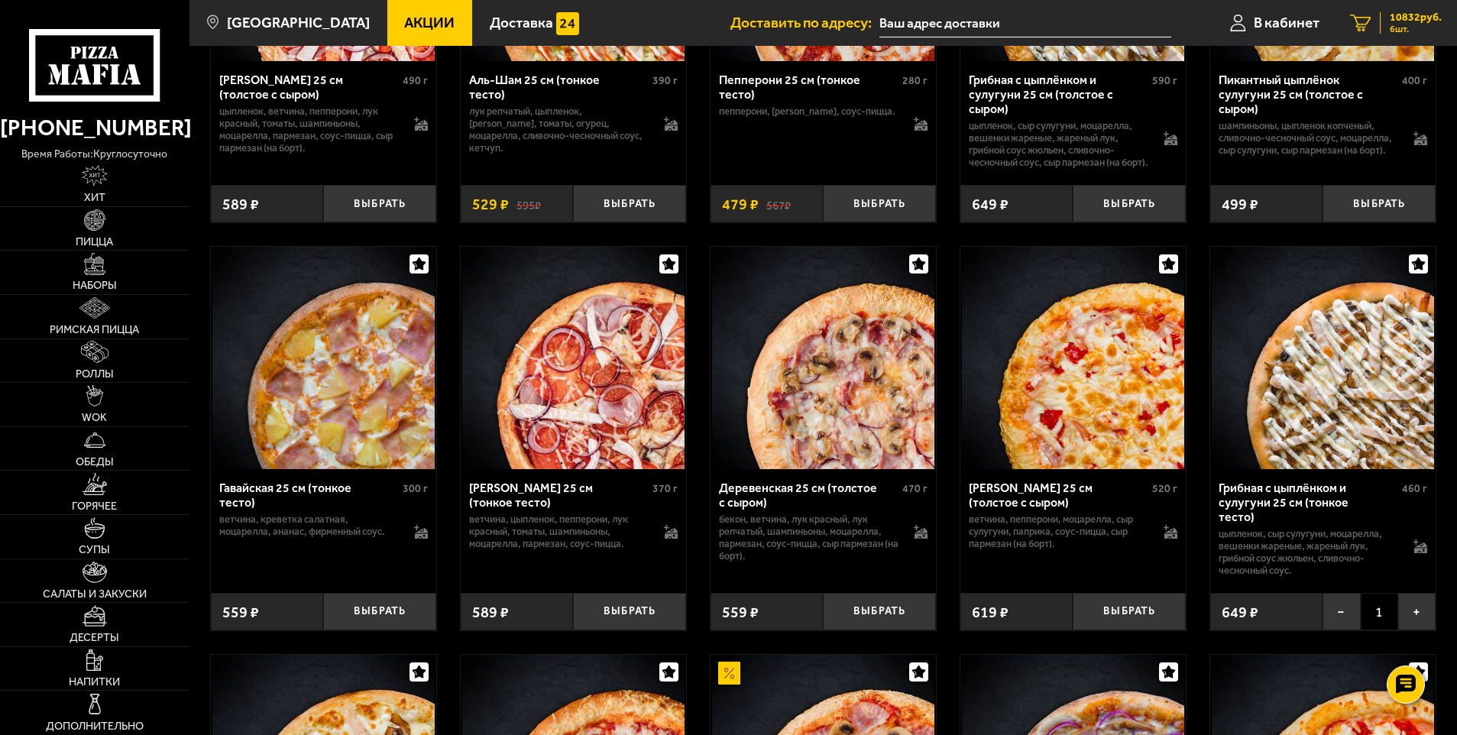
click at [1414, 19] on span "10832 руб." at bounding box center [1416, 17] width 52 height 11
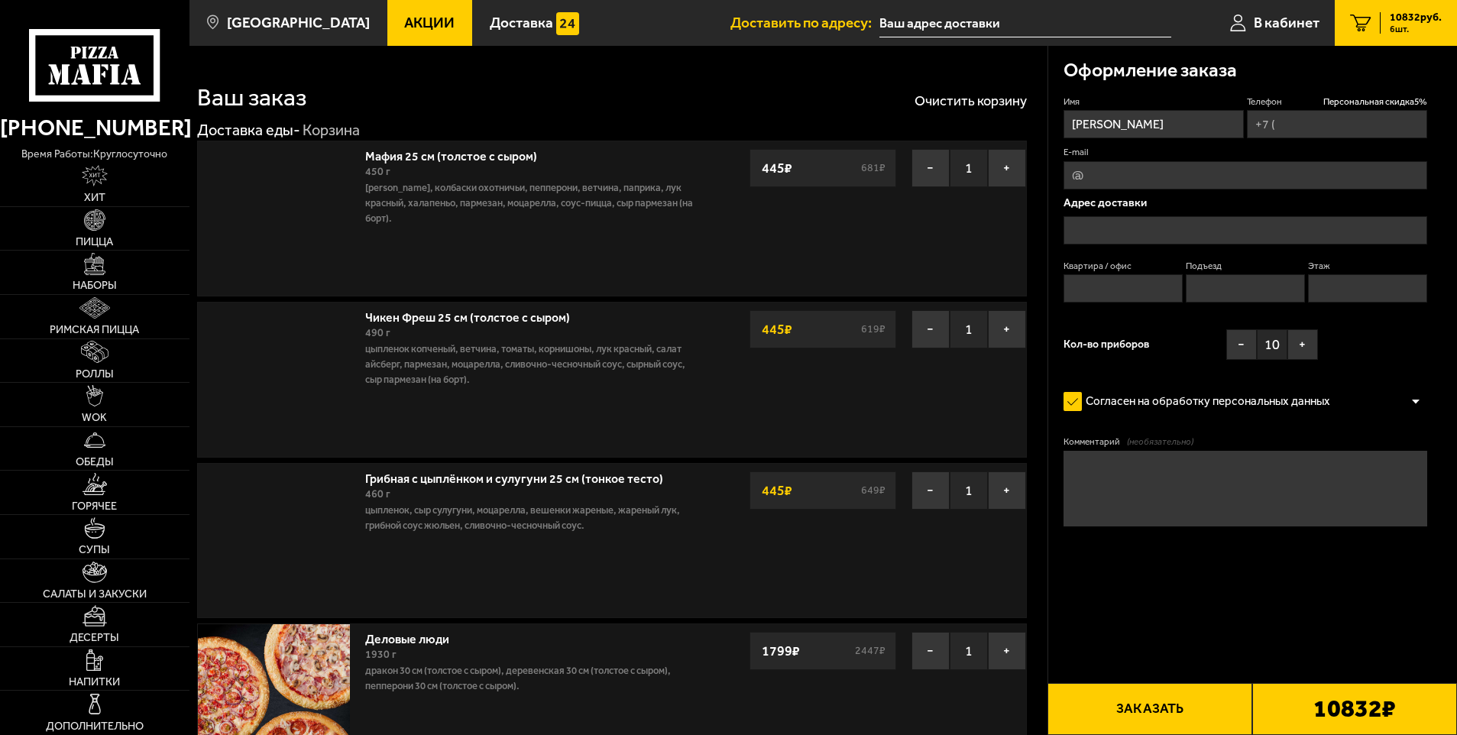
type input "[PHONE_NUMBER]"
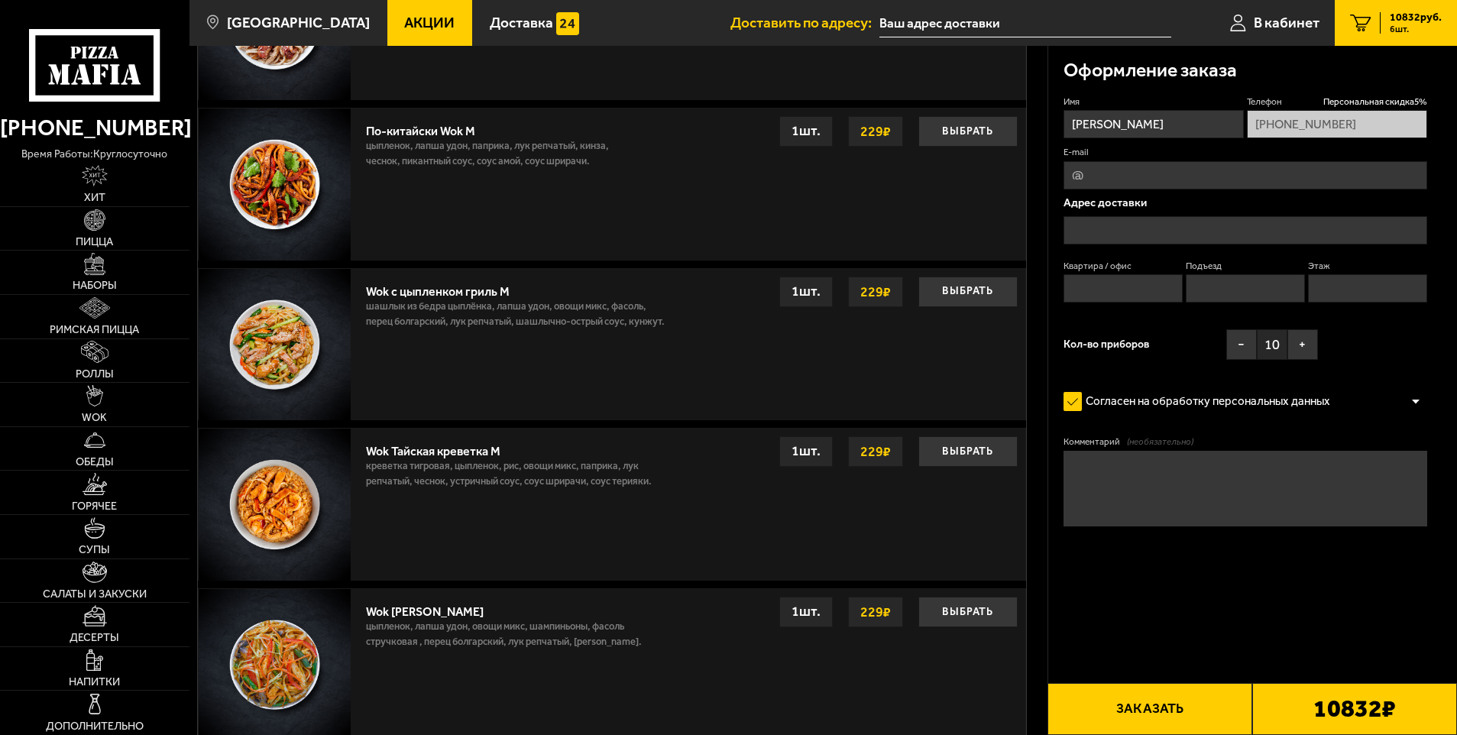
scroll to position [1731, 0]
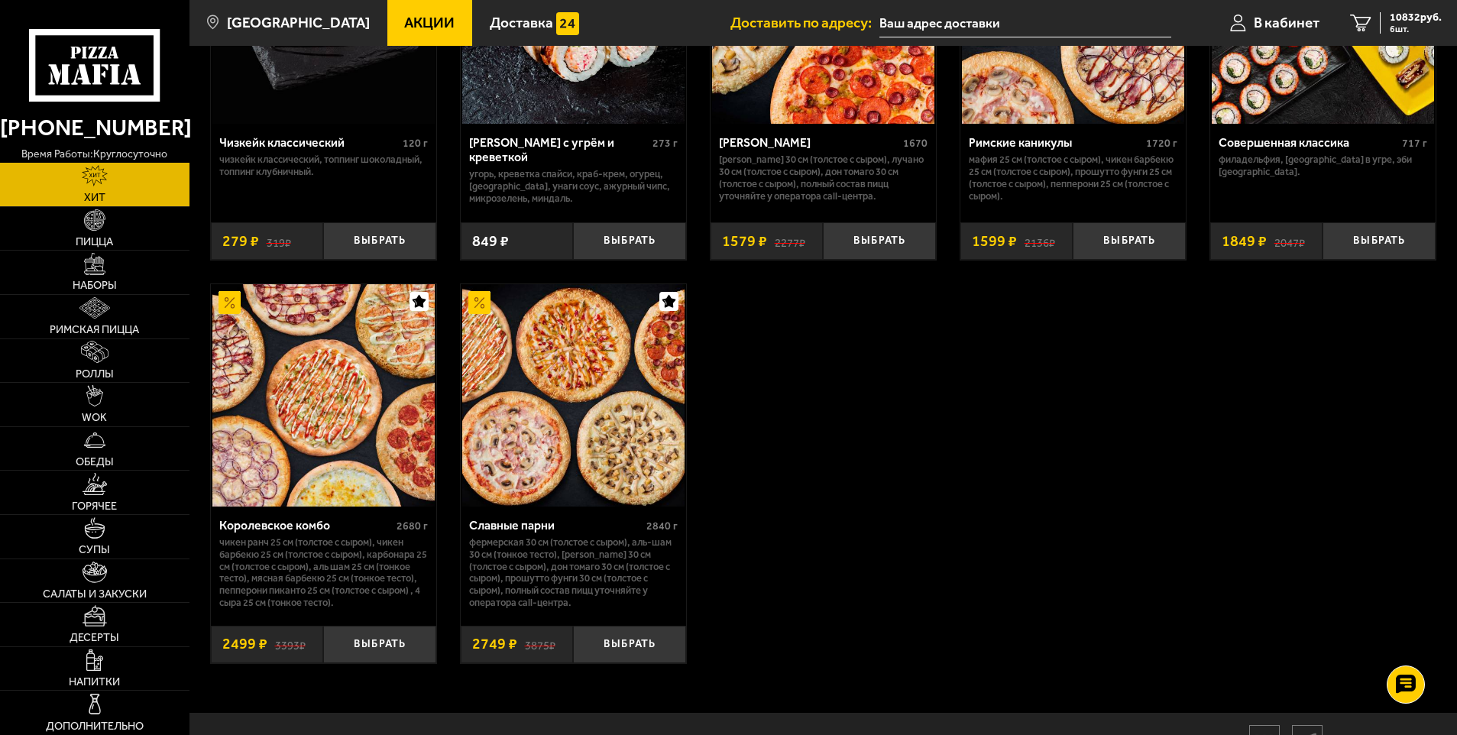
scroll to position [1136, 0]
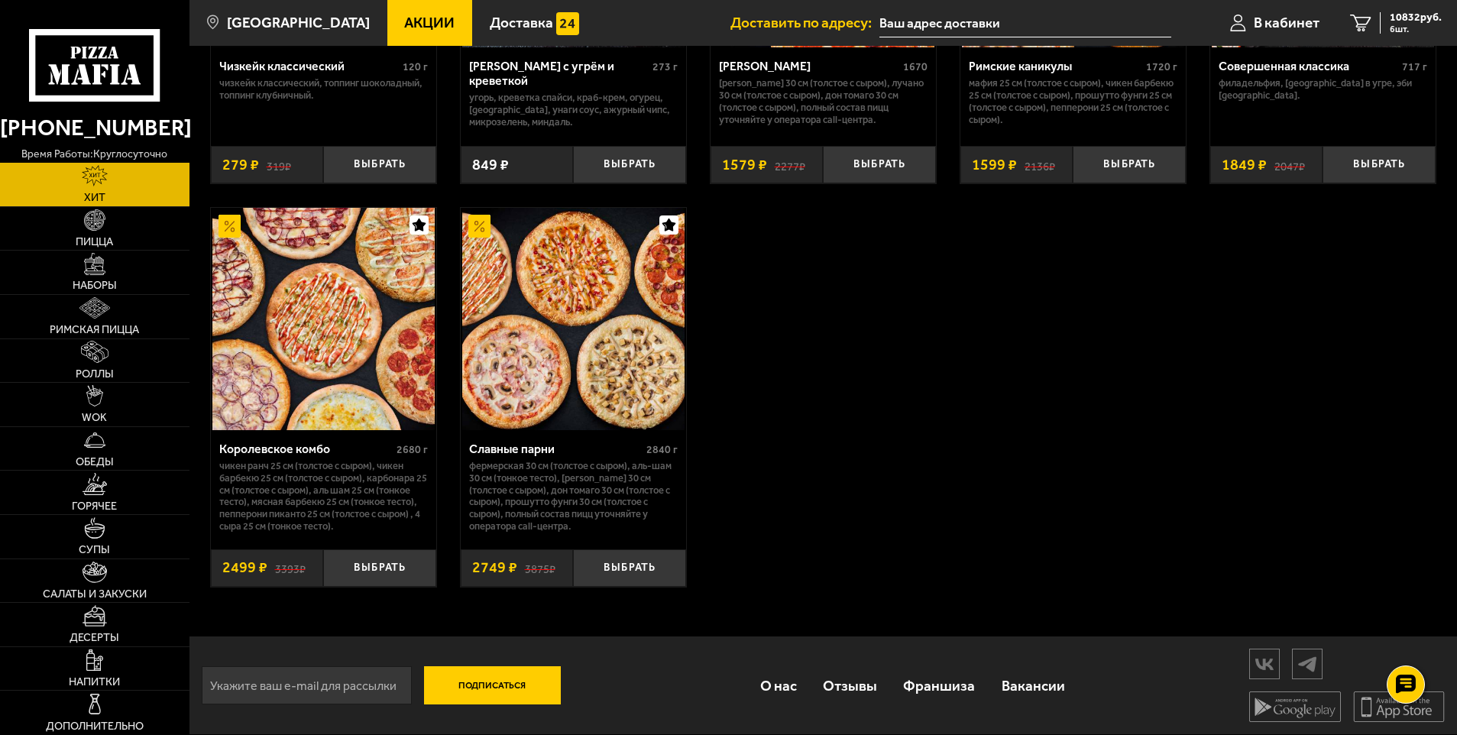
click at [588, 274] on img at bounding box center [573, 319] width 222 height 222
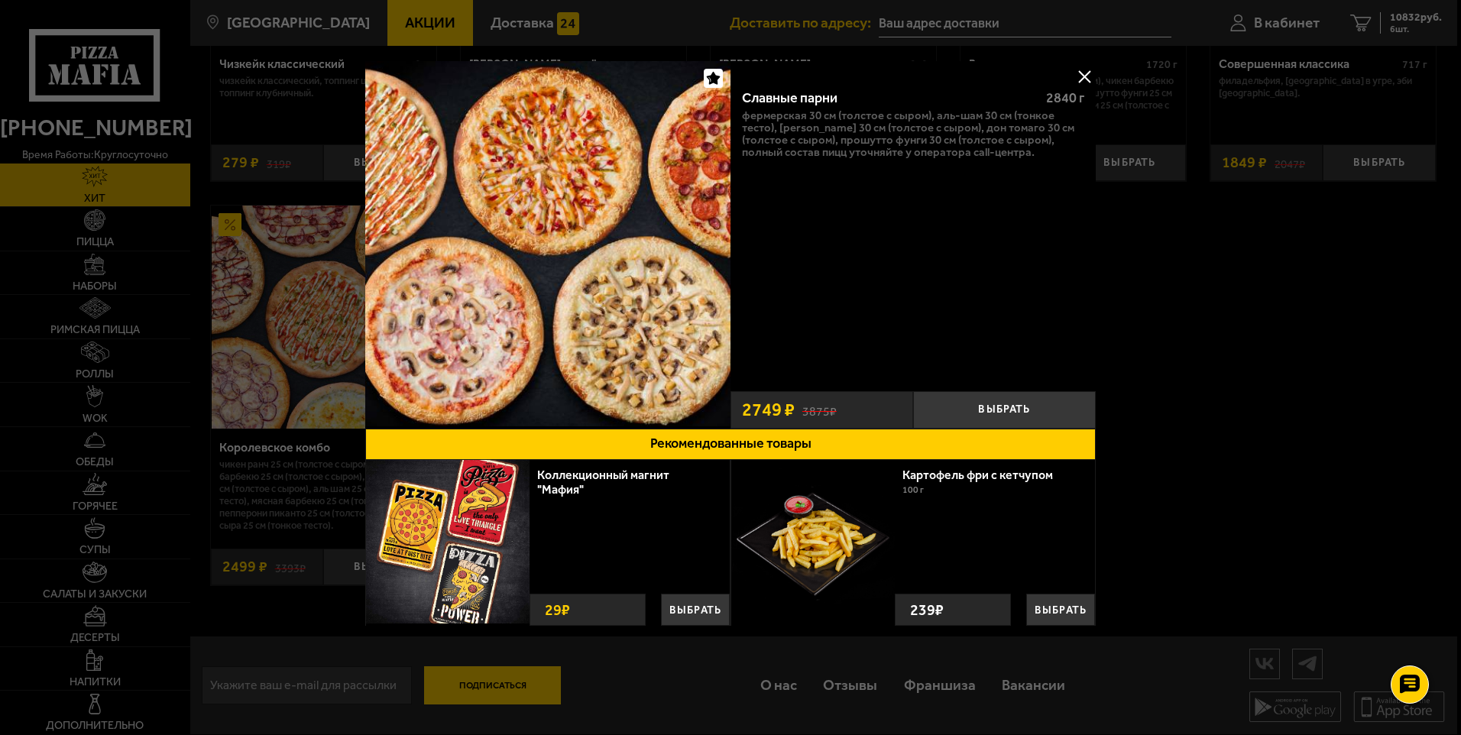
click at [805, 106] on div "Славные парни" at bounding box center [887, 98] width 291 height 17
click at [1084, 76] on button at bounding box center [1084, 76] width 23 height 23
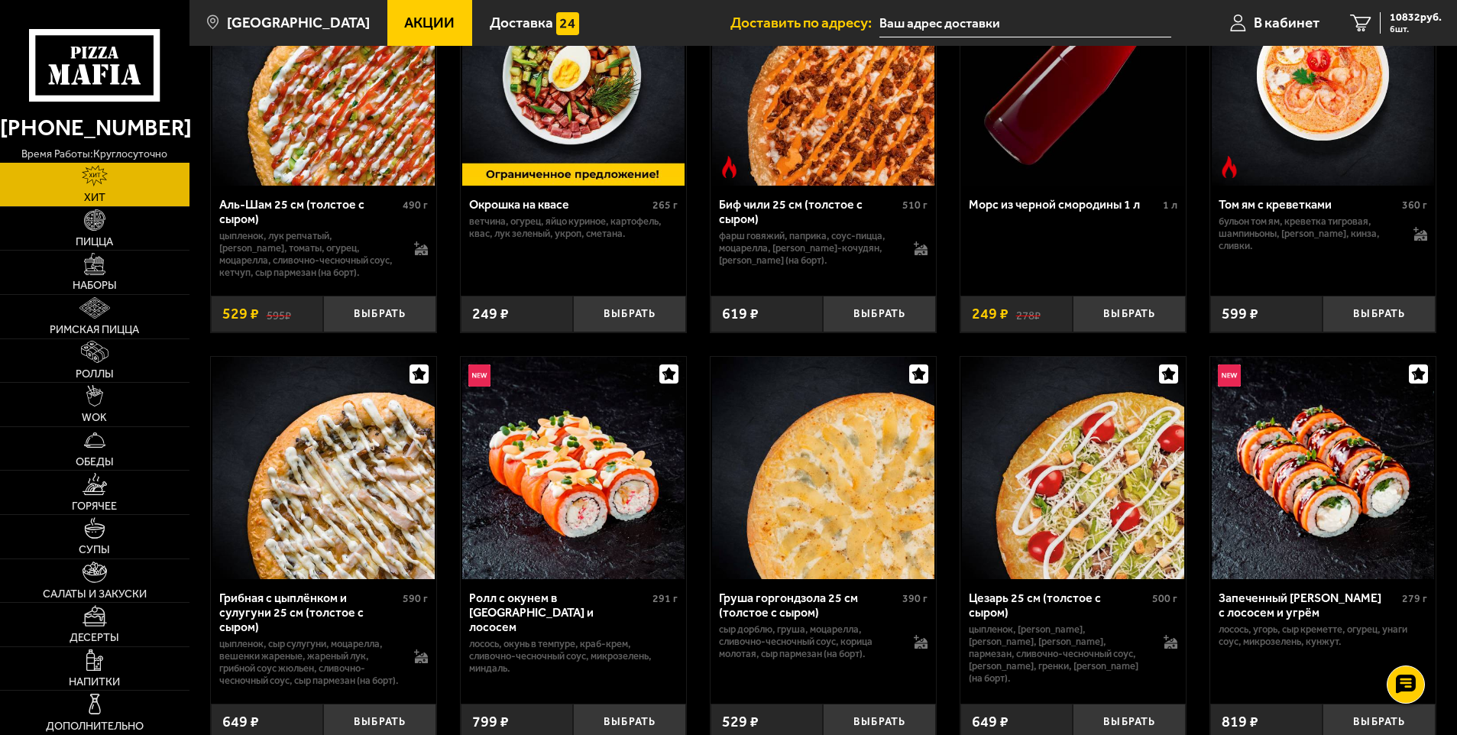
scroll to position [143, 0]
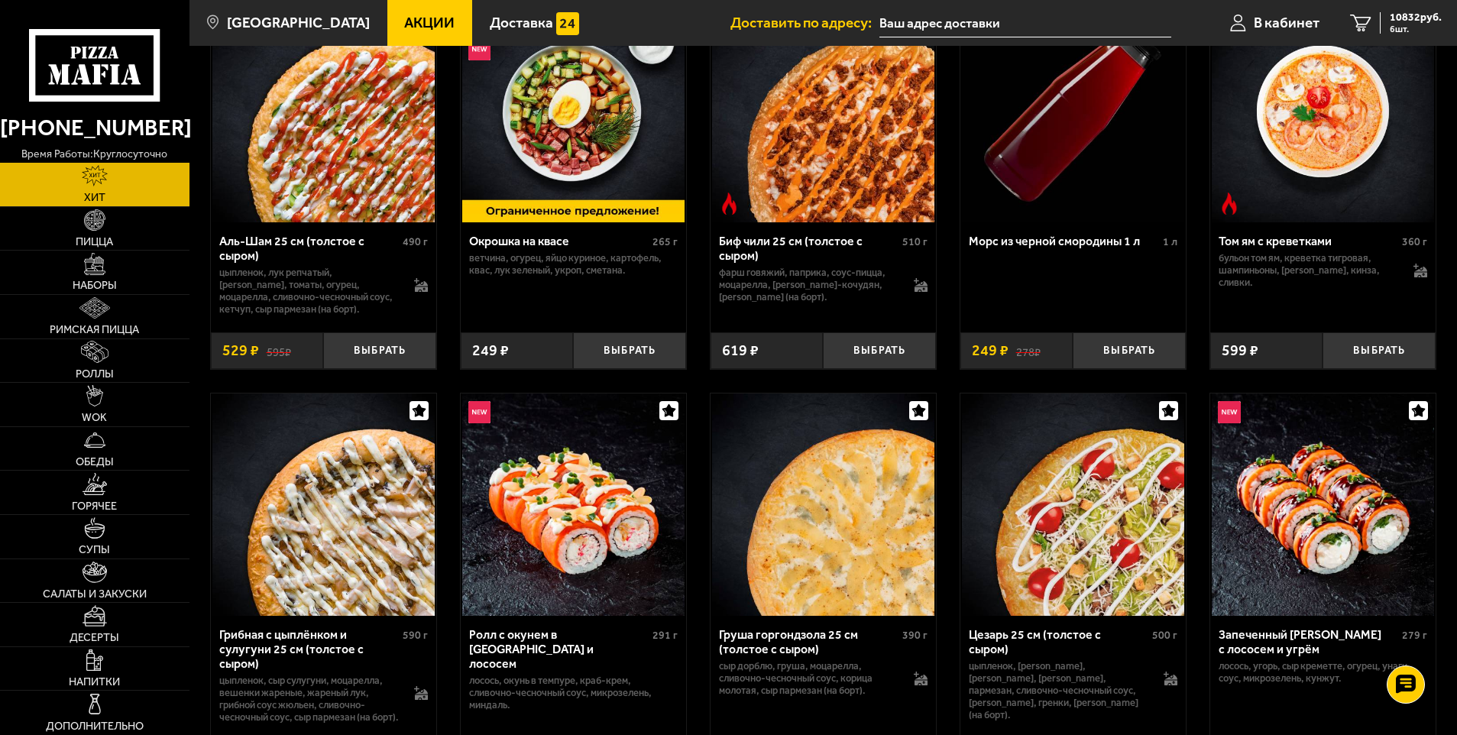
click at [99, 71] on use at bounding box center [97, 74] width 10 height 20
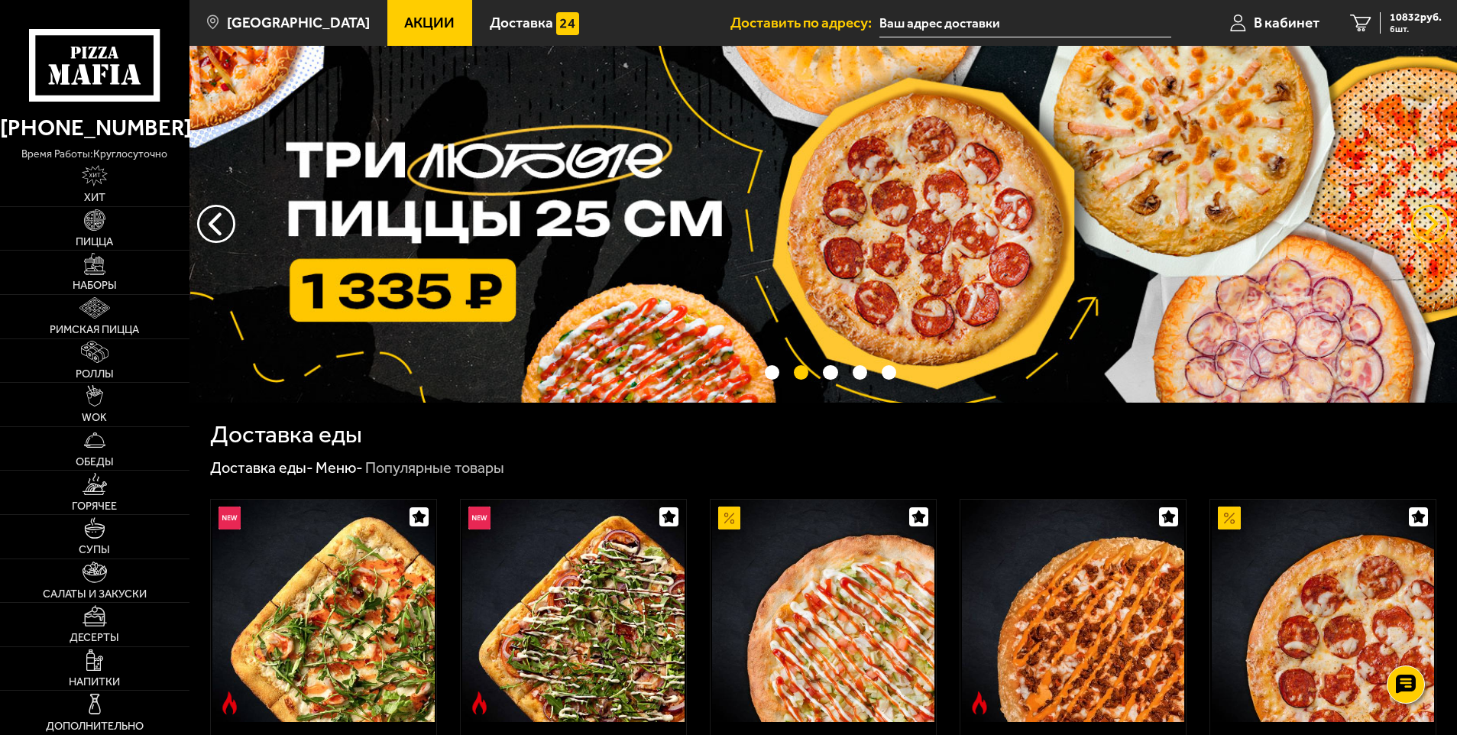
click at [1424, 222] on button "предыдущий" at bounding box center [1430, 224] width 38 height 38
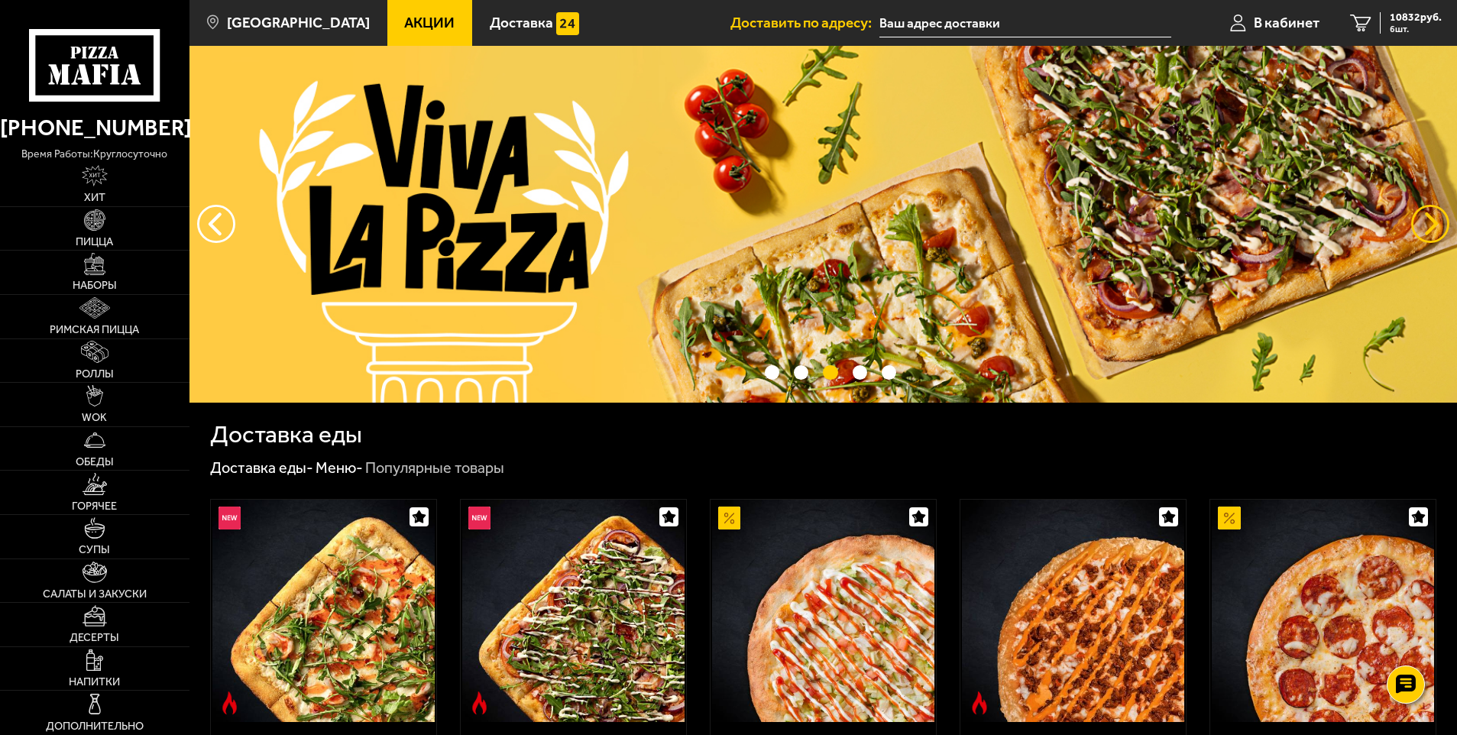
click at [1424, 222] on button "предыдущий" at bounding box center [1430, 224] width 38 height 38
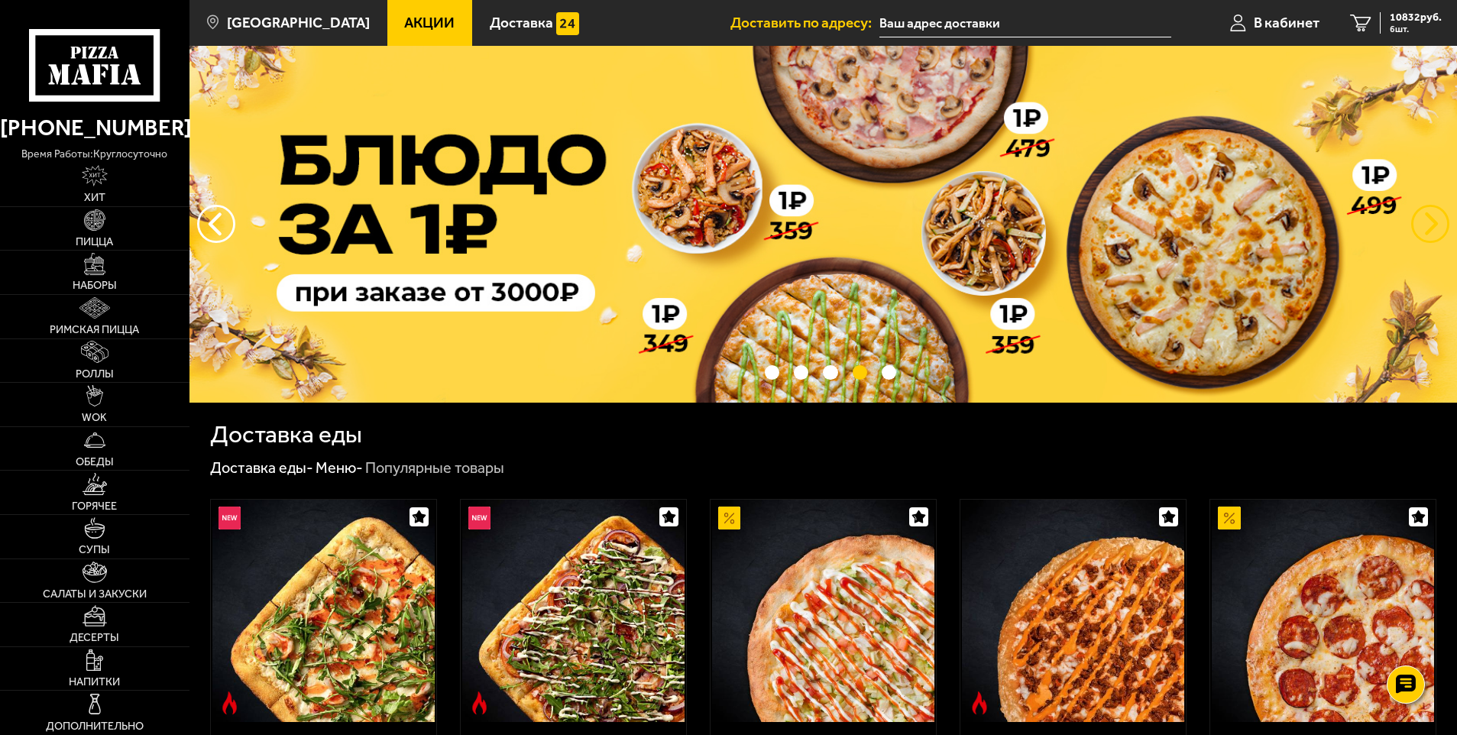
click at [1424, 222] on button "предыдущий" at bounding box center [1430, 224] width 38 height 38
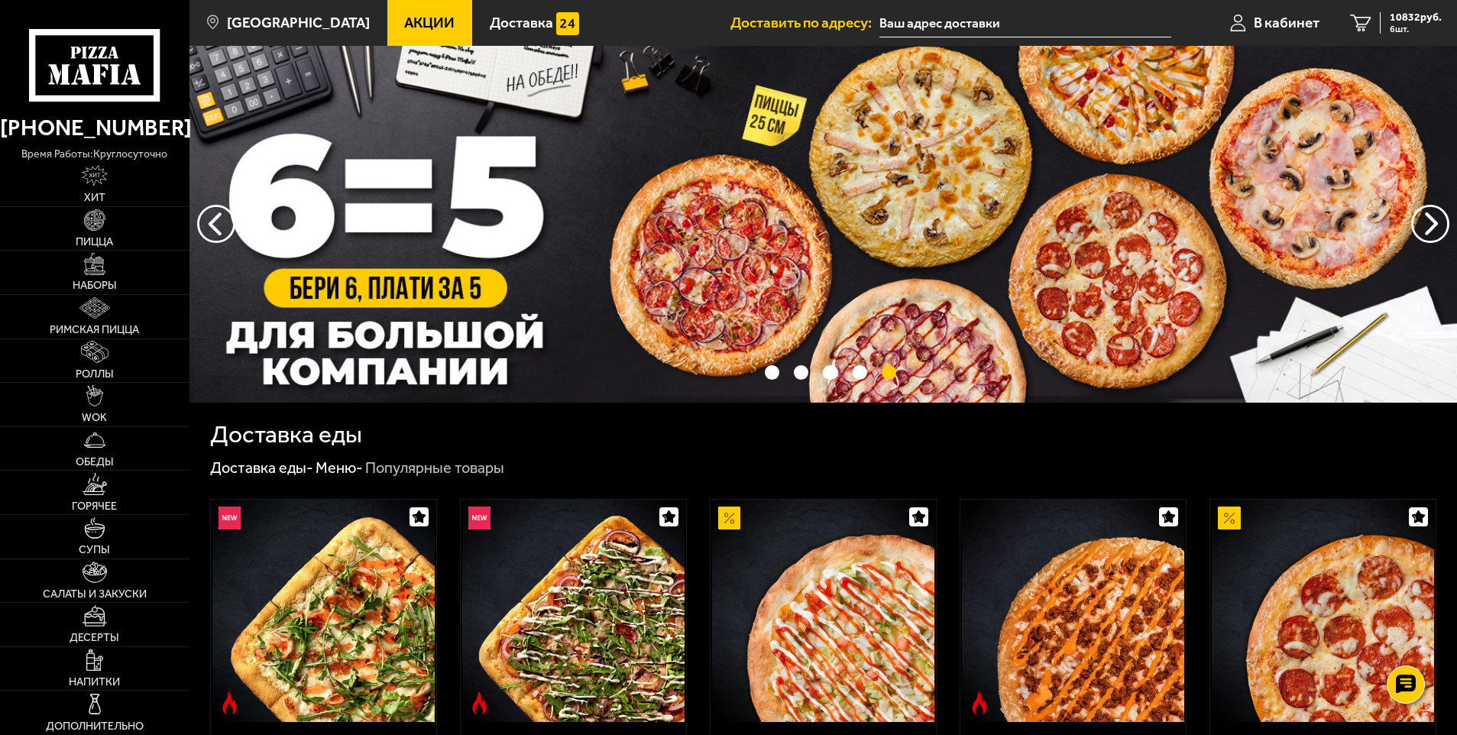
click at [831, 148] on img at bounding box center [824, 224] width 1268 height 357
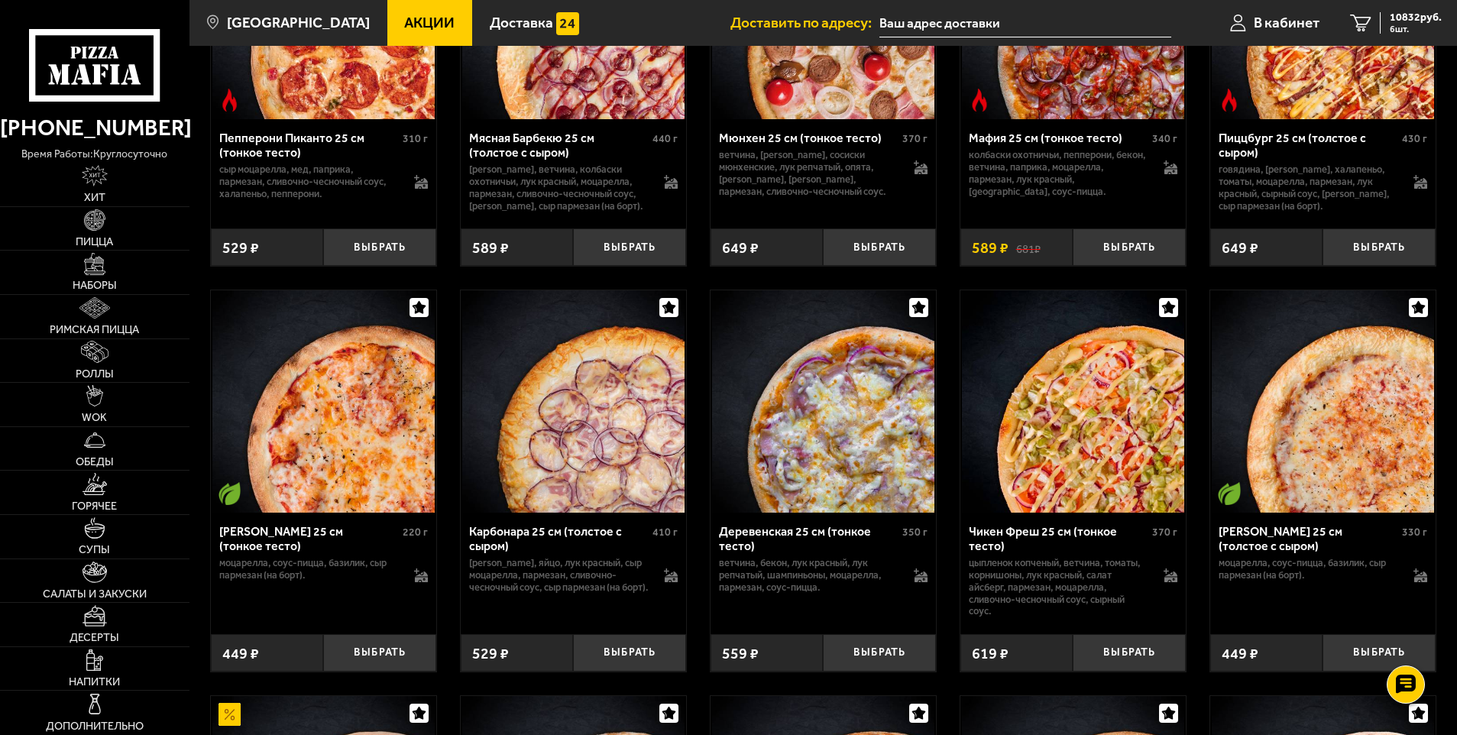
scroll to position [841, 0]
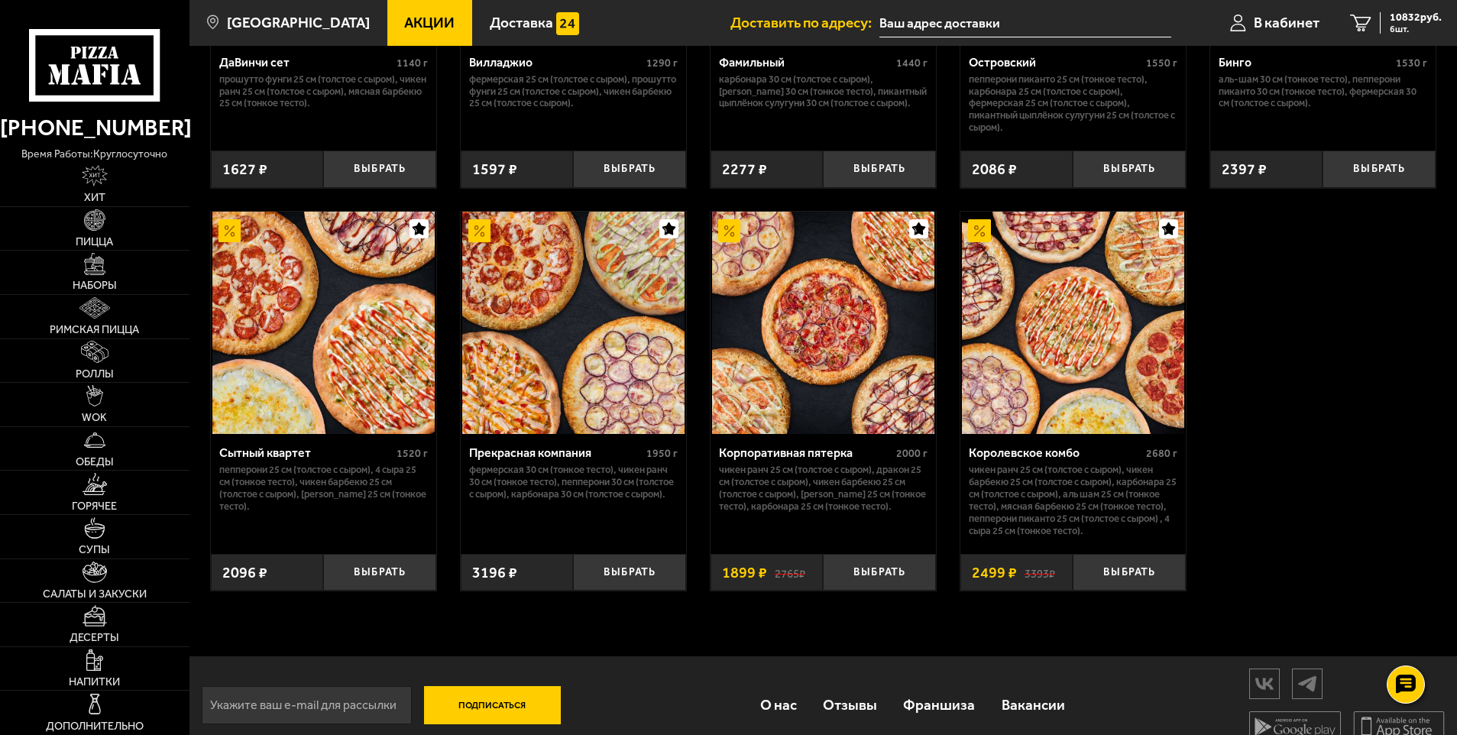
scroll to position [1437, 0]
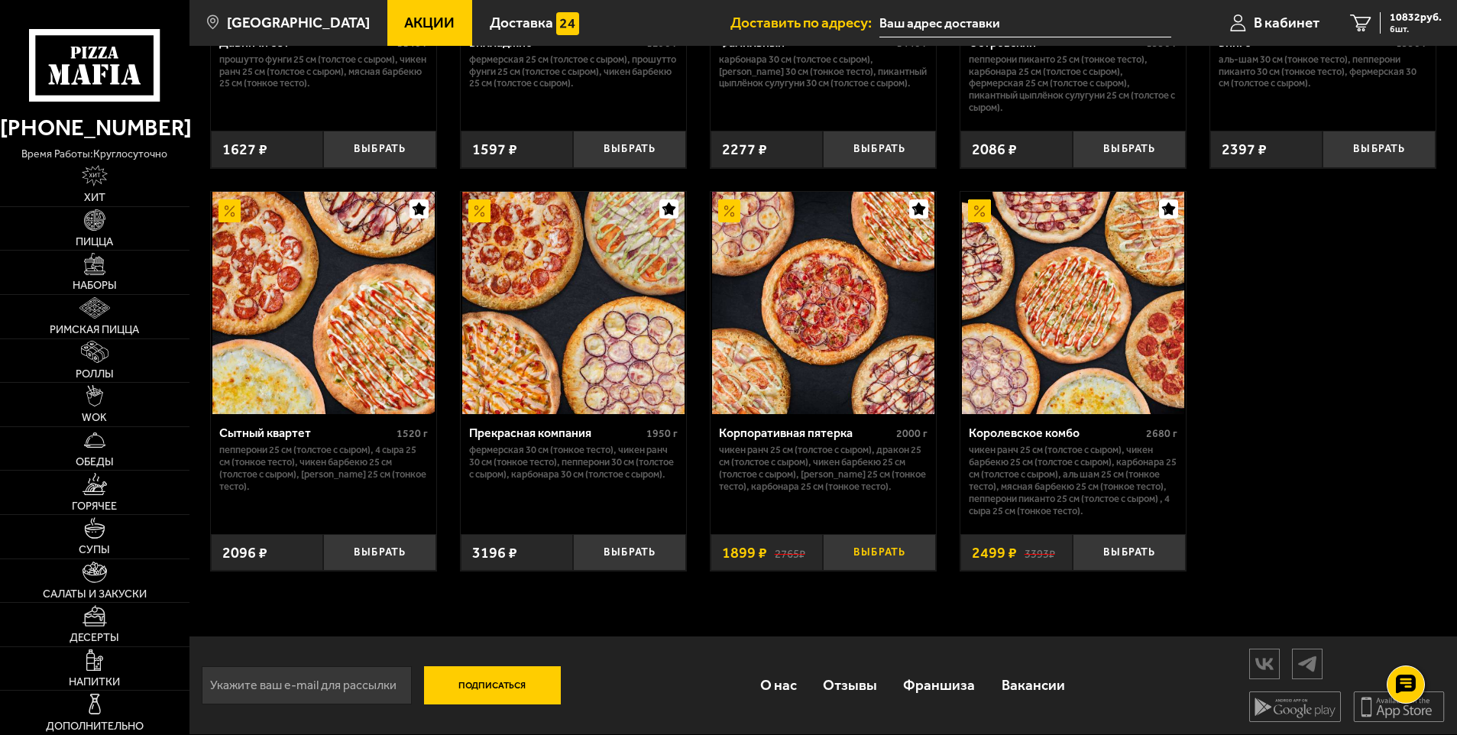
click at [876, 544] on button "Выбрать" at bounding box center [879, 552] width 113 height 37
click at [1428, 13] on span "12731 руб." at bounding box center [1416, 17] width 52 height 11
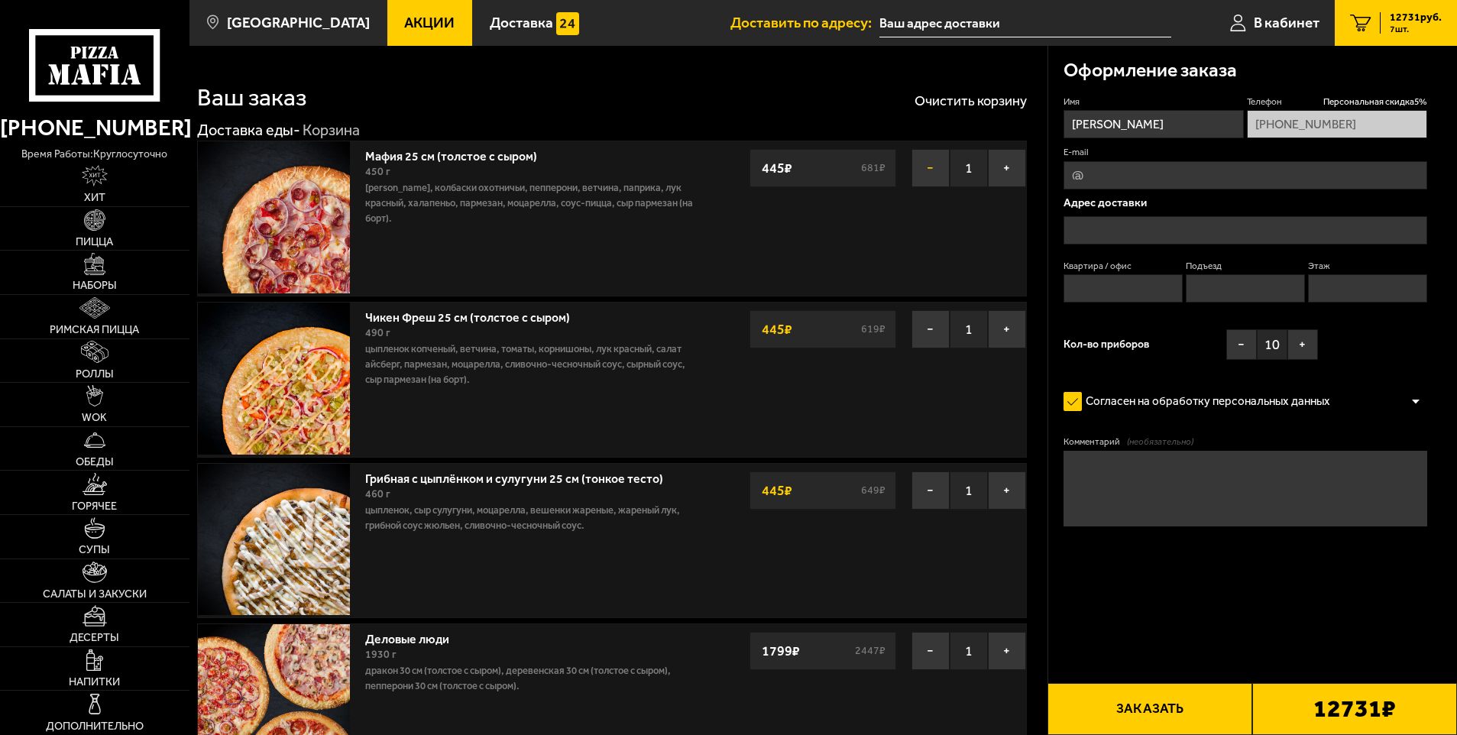
click at [917, 158] on button "−" at bounding box center [931, 168] width 38 height 38
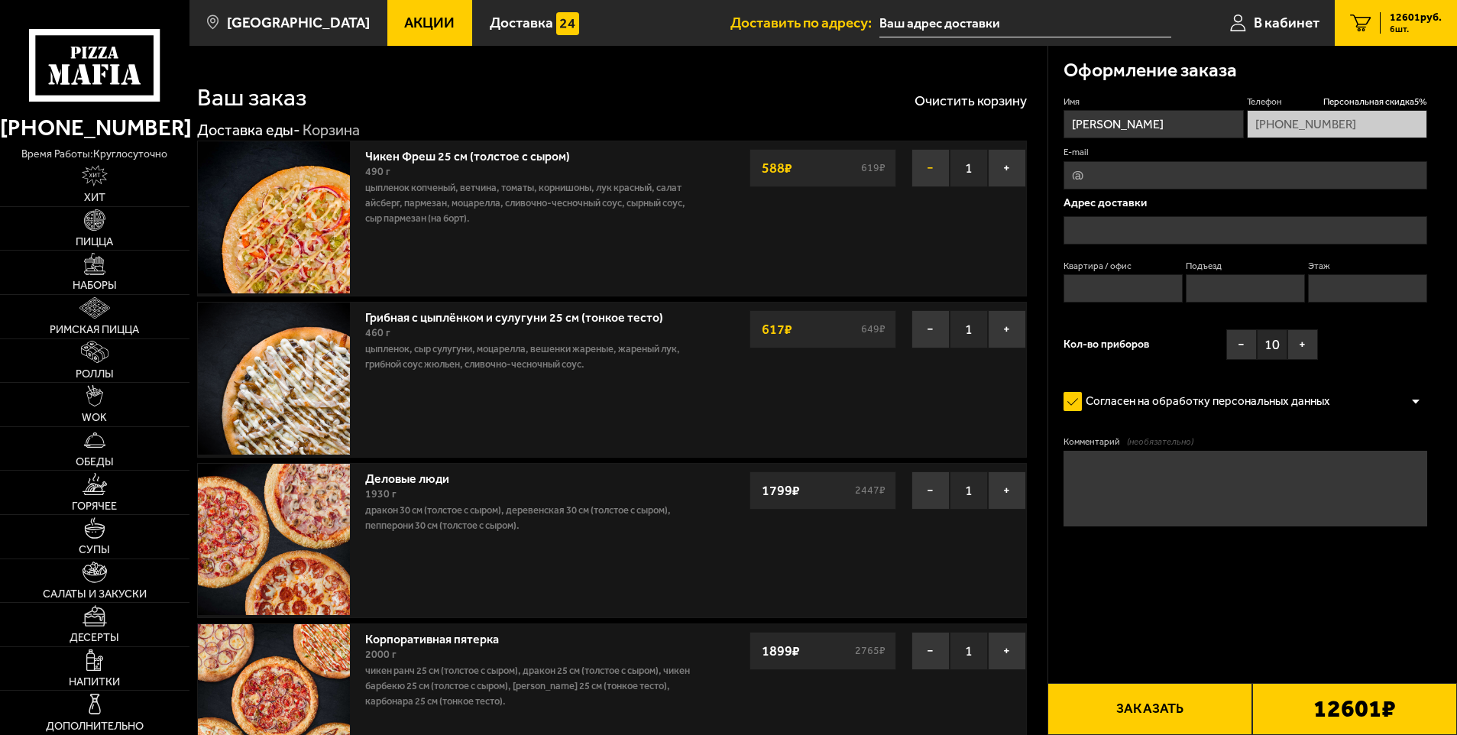
click at [925, 160] on button "−" at bounding box center [931, 168] width 38 height 38
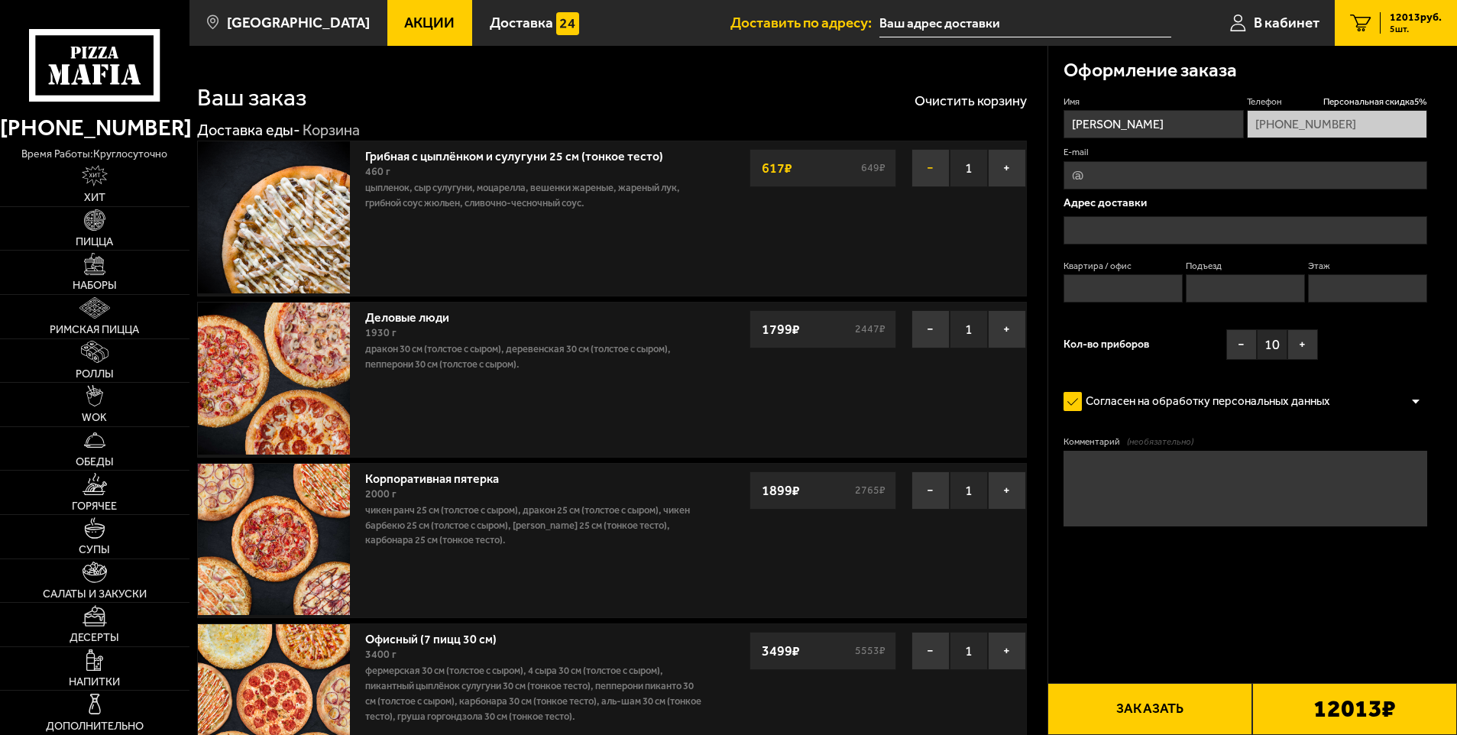
click at [927, 177] on button "−" at bounding box center [931, 168] width 38 height 38
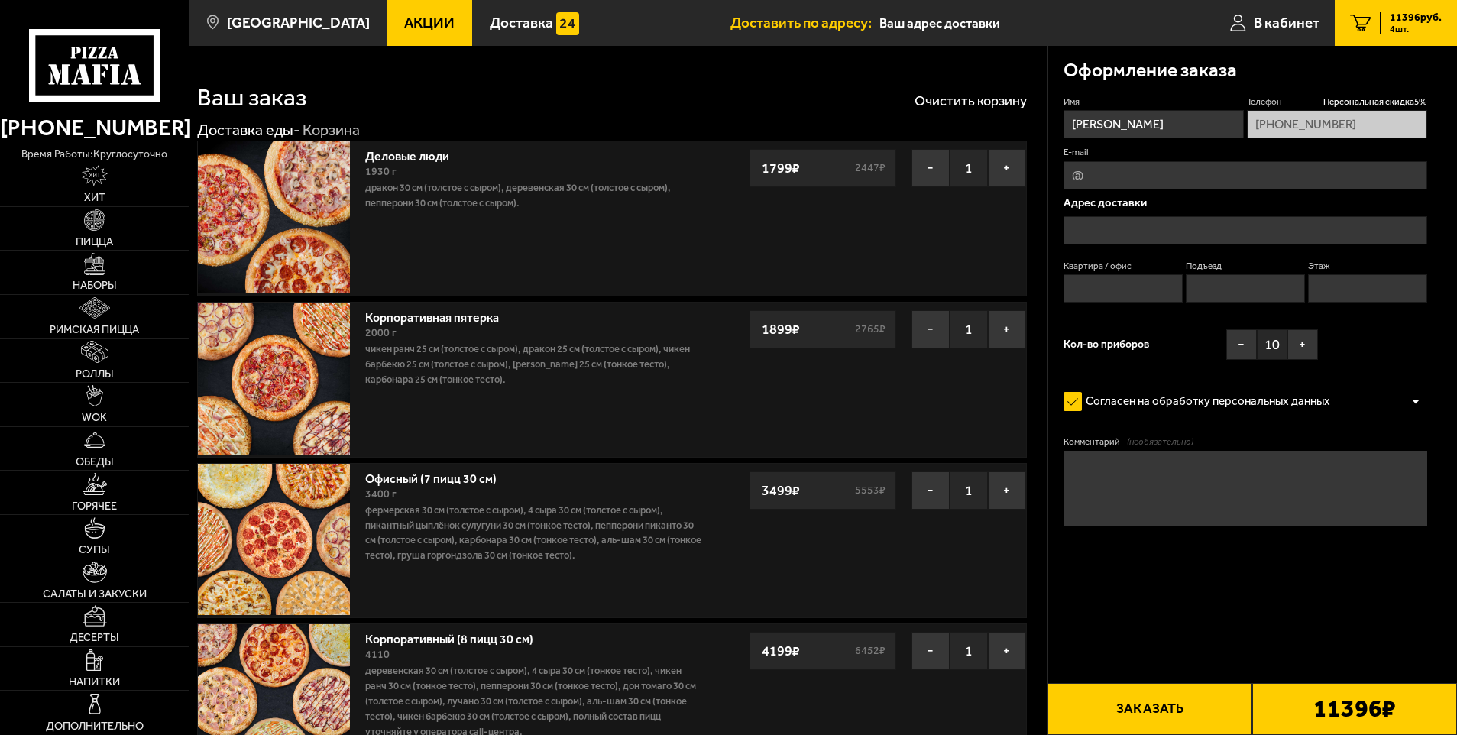
click at [120, 70] on icon at bounding box center [94, 65] width 131 height 73
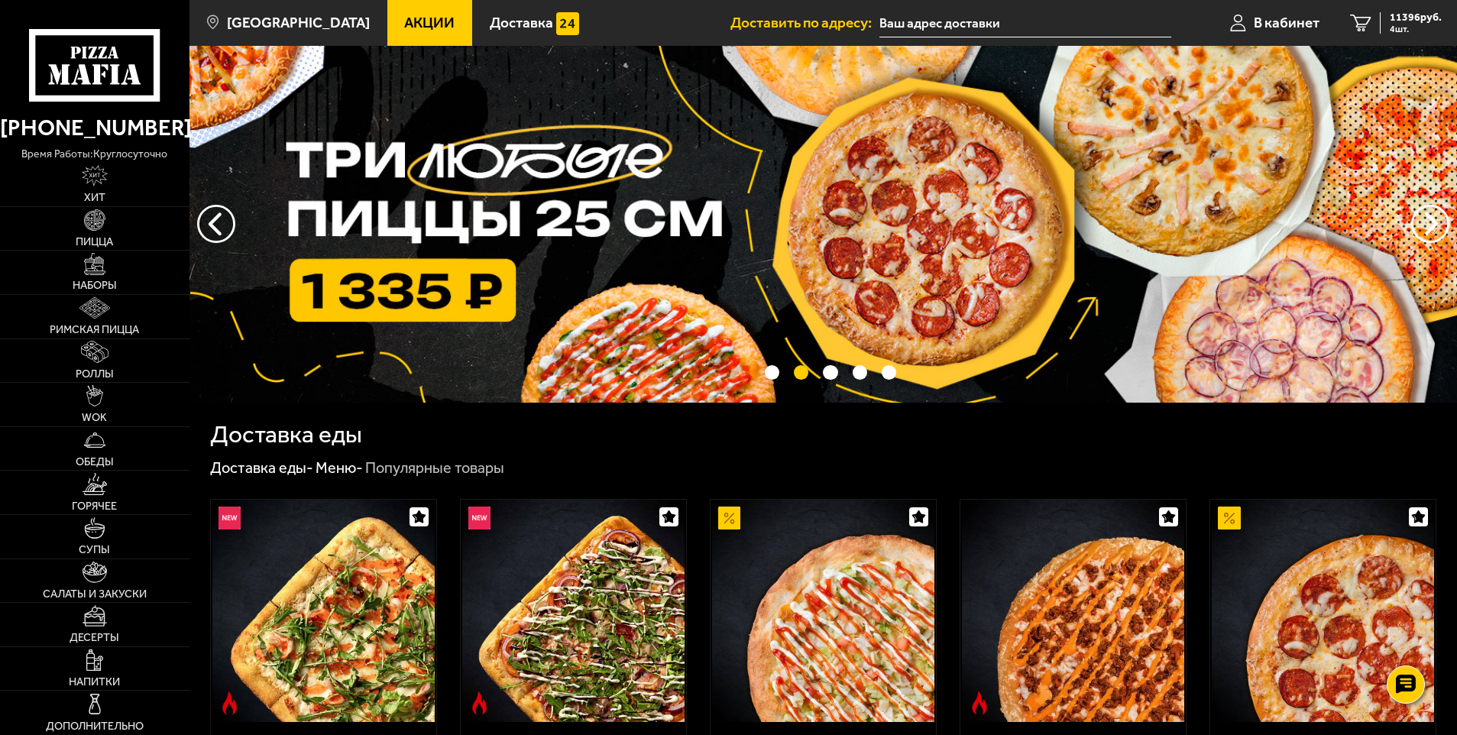
click at [703, 234] on img at bounding box center [824, 224] width 1268 height 357
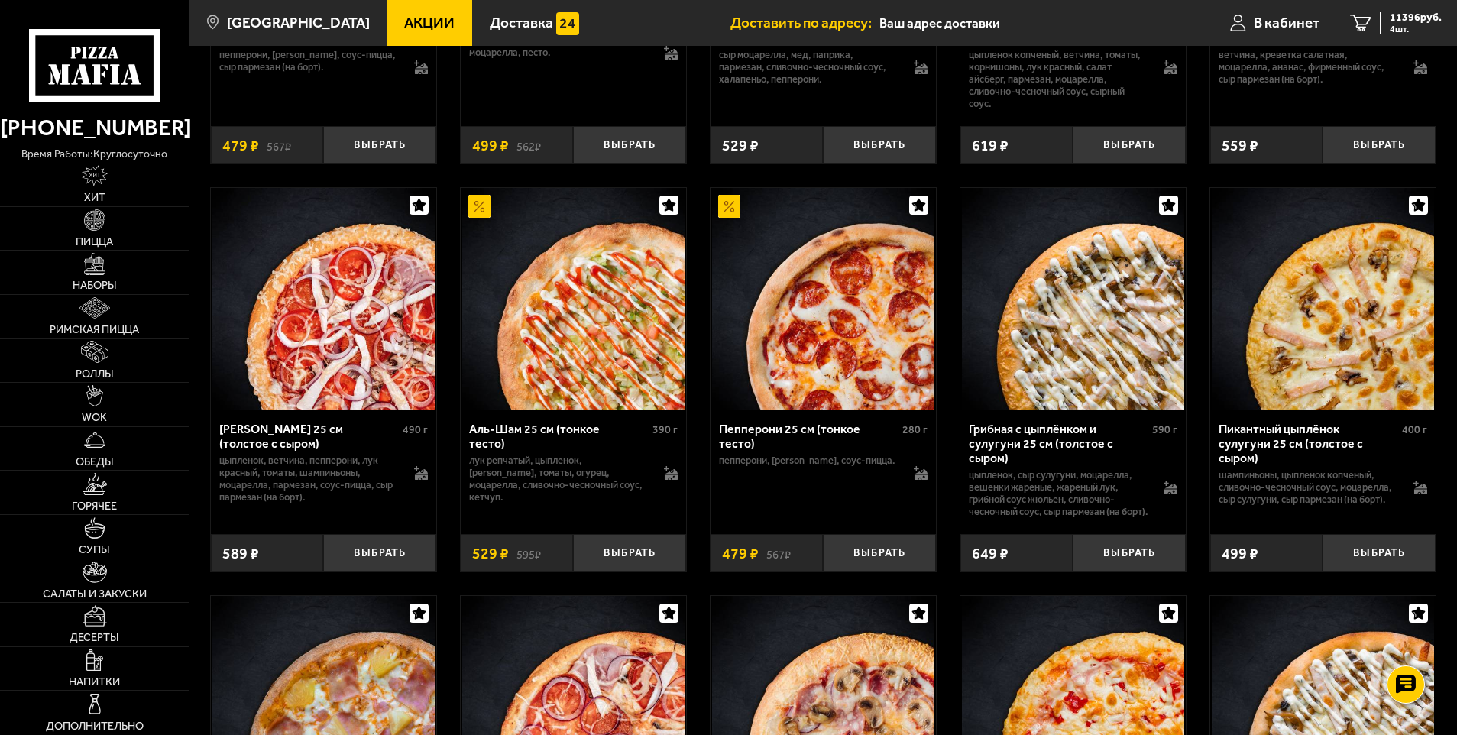
scroll to position [1299, 0]
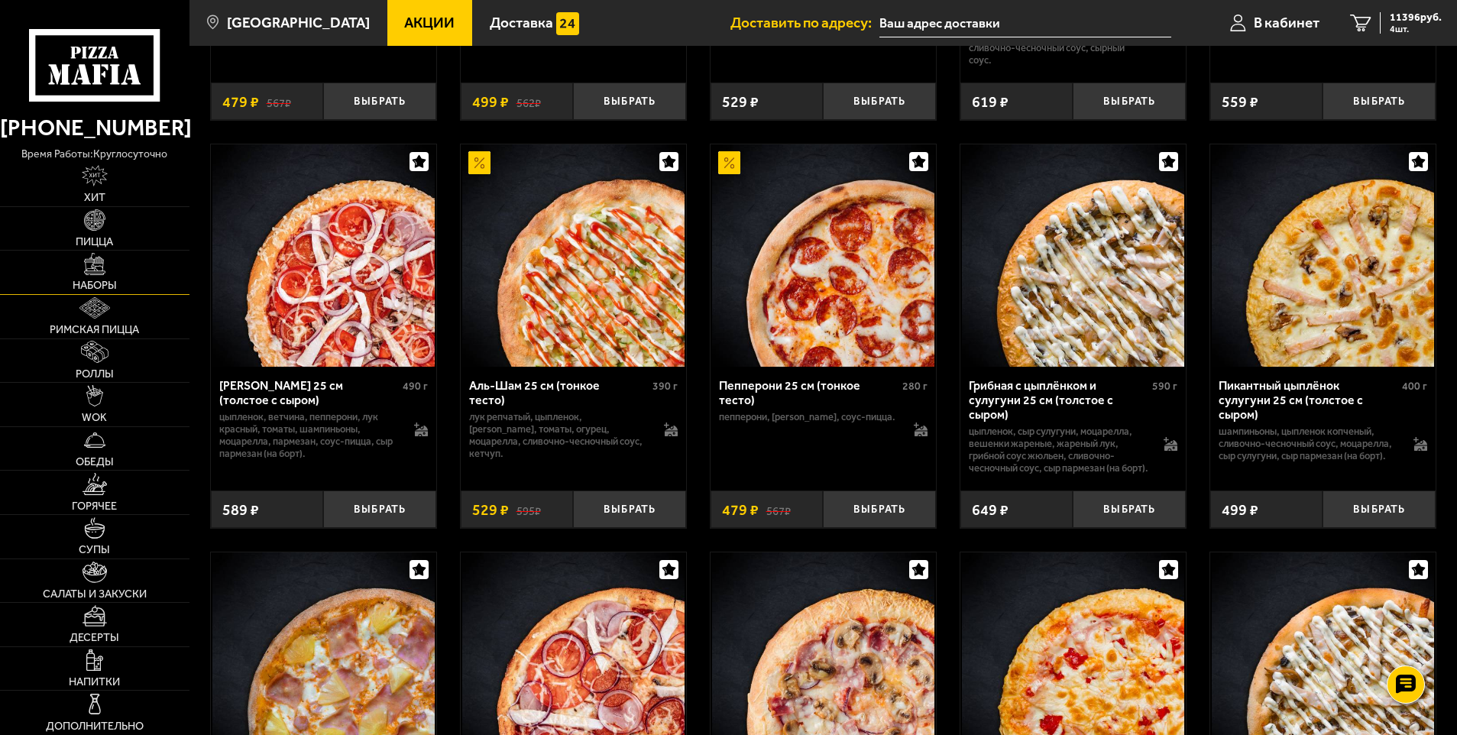
click at [93, 270] on img at bounding box center [94, 263] width 21 height 21
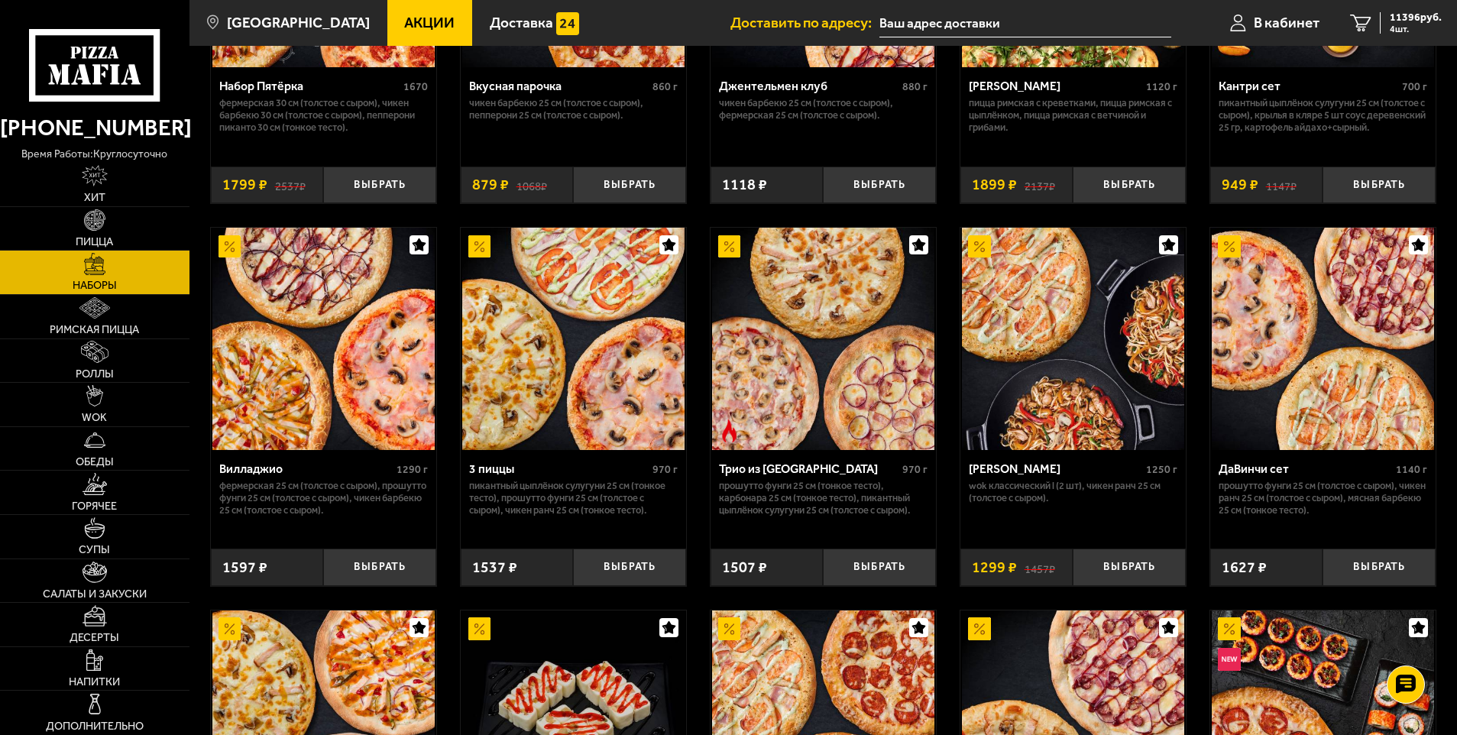
scroll to position [306, 0]
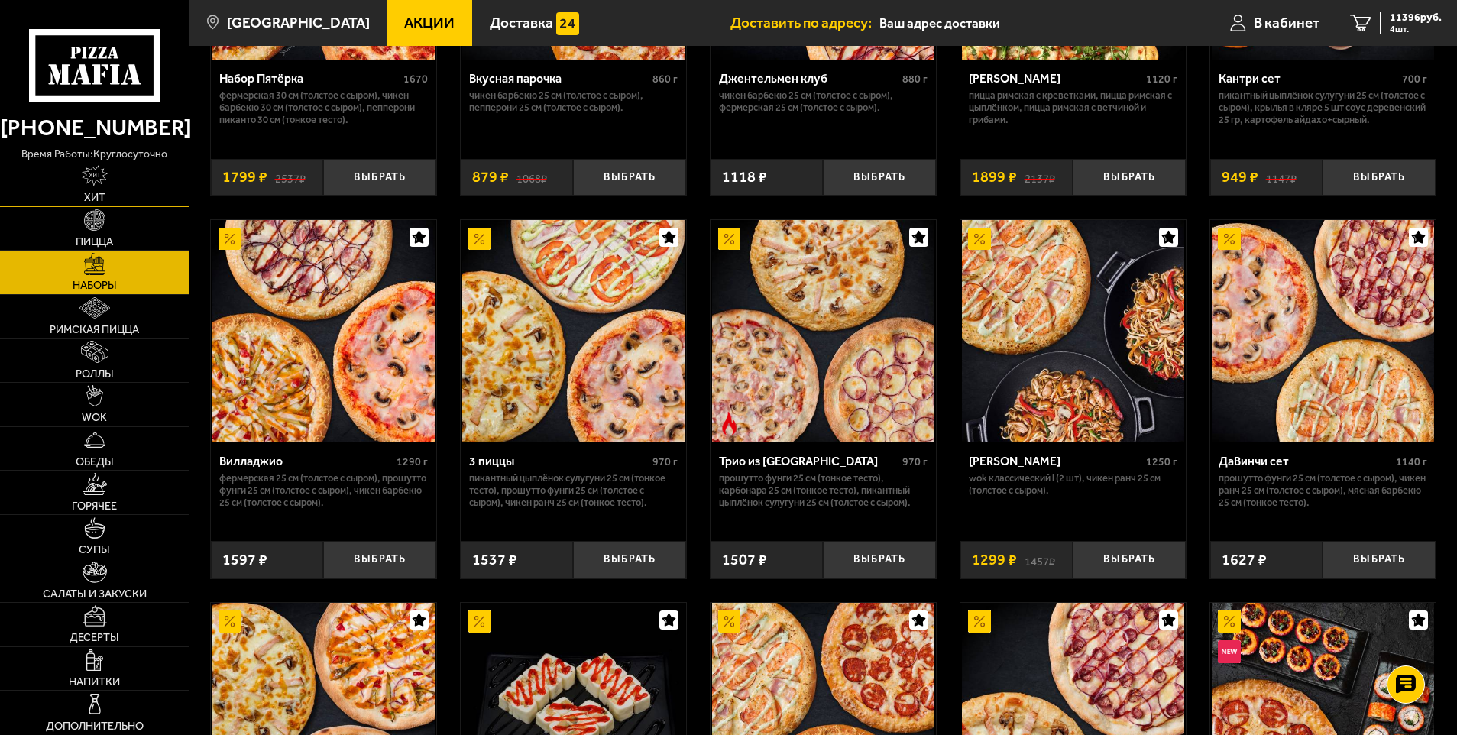
click at [100, 177] on img at bounding box center [95, 175] width 26 height 21
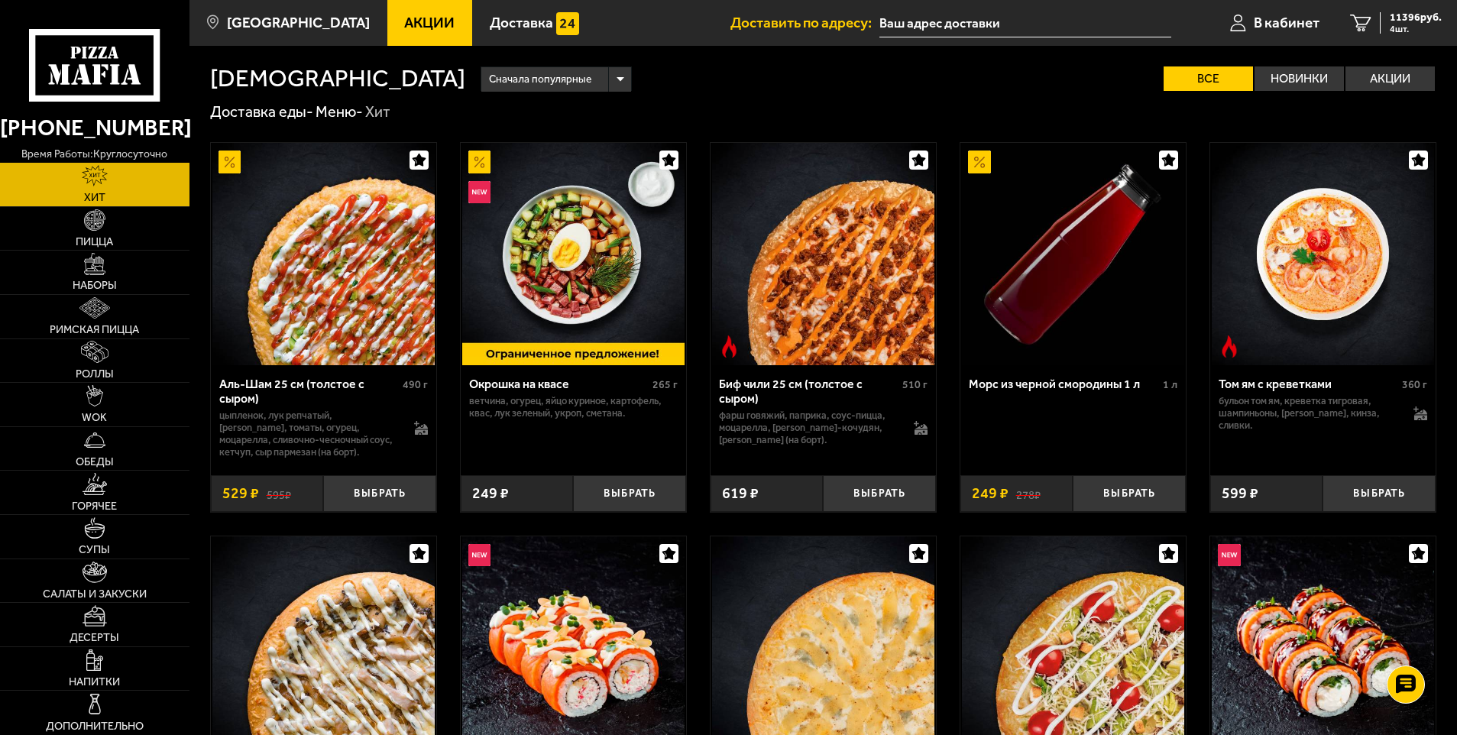
click at [250, 76] on h1 "[DEMOGRAPHIC_DATA]" at bounding box center [337, 78] width 255 height 24
click at [108, 271] on link "Наборы" at bounding box center [95, 273] width 190 height 44
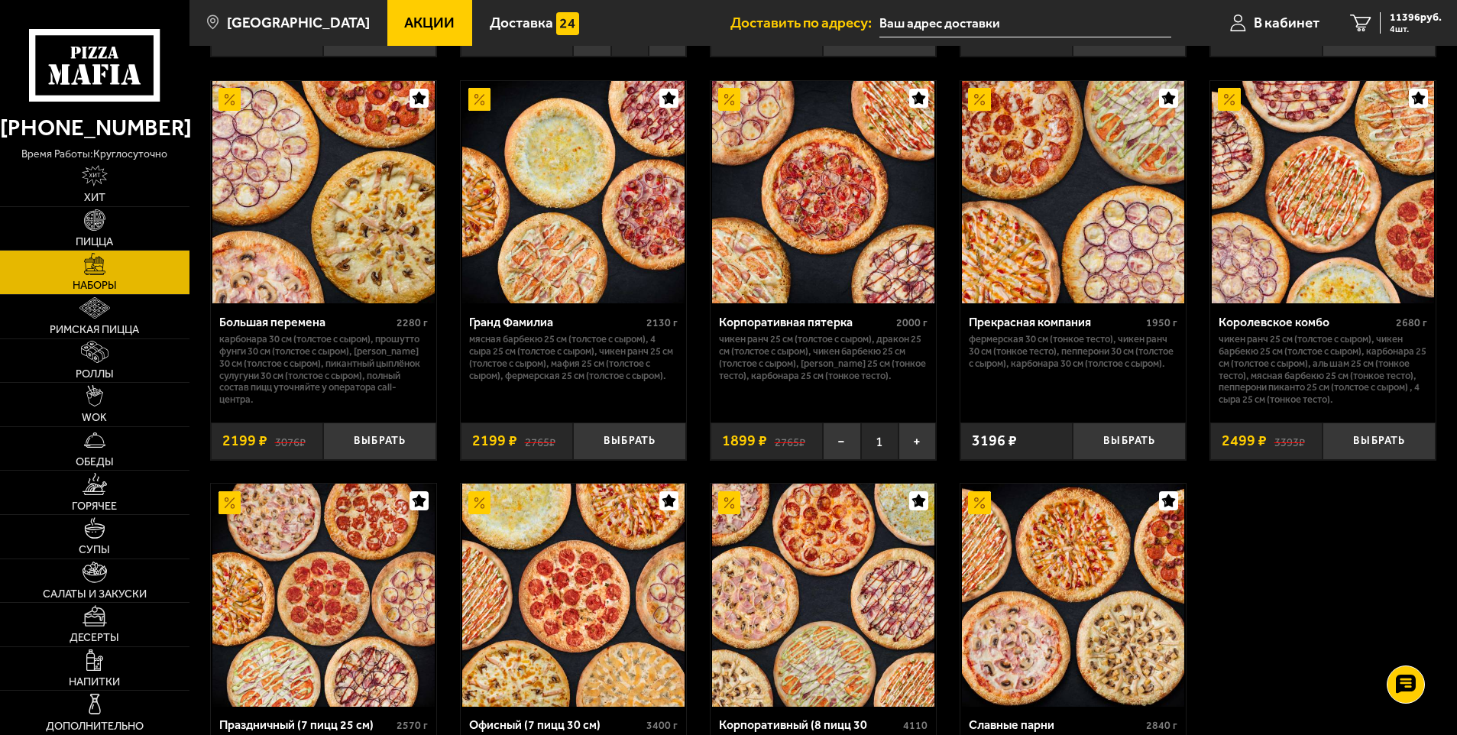
scroll to position [2216, 0]
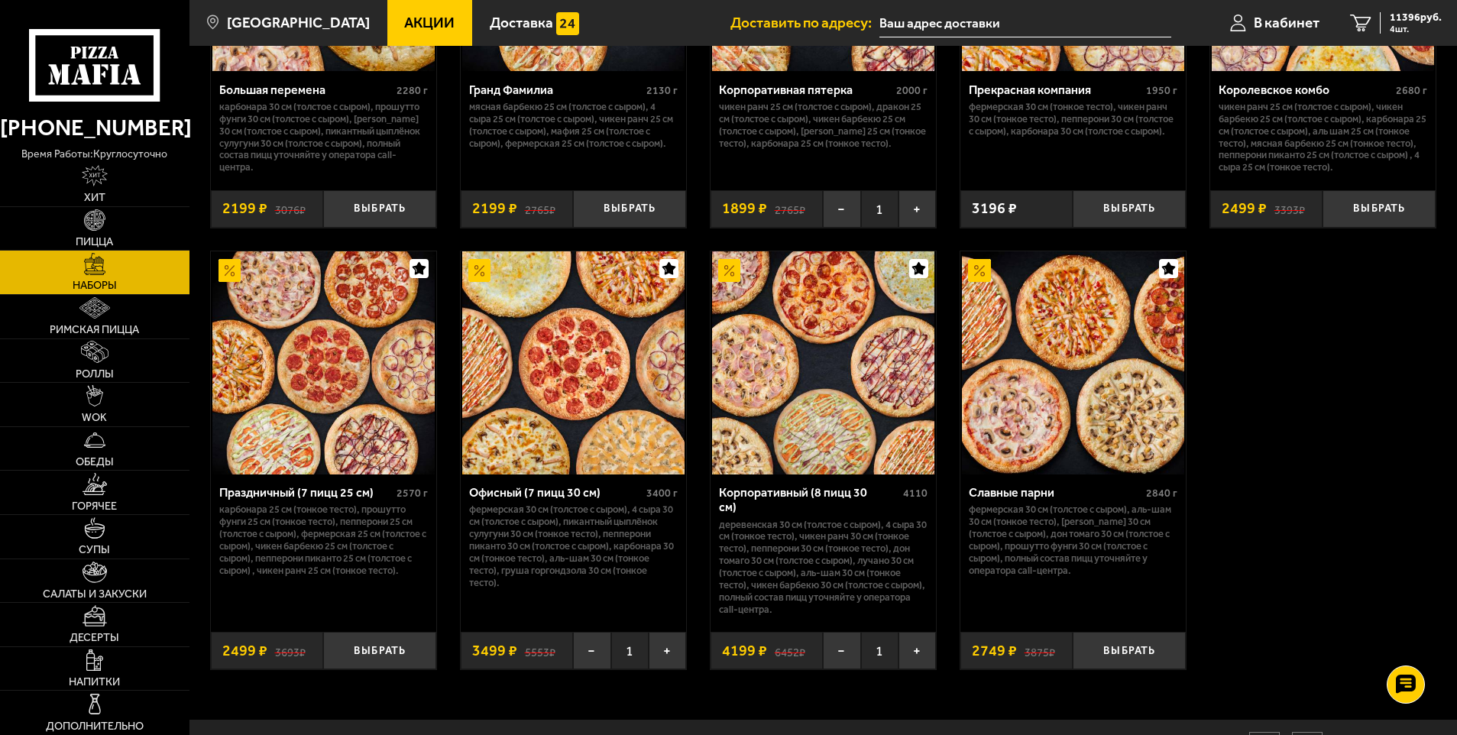
click at [1054, 365] on img at bounding box center [1073, 362] width 222 height 222
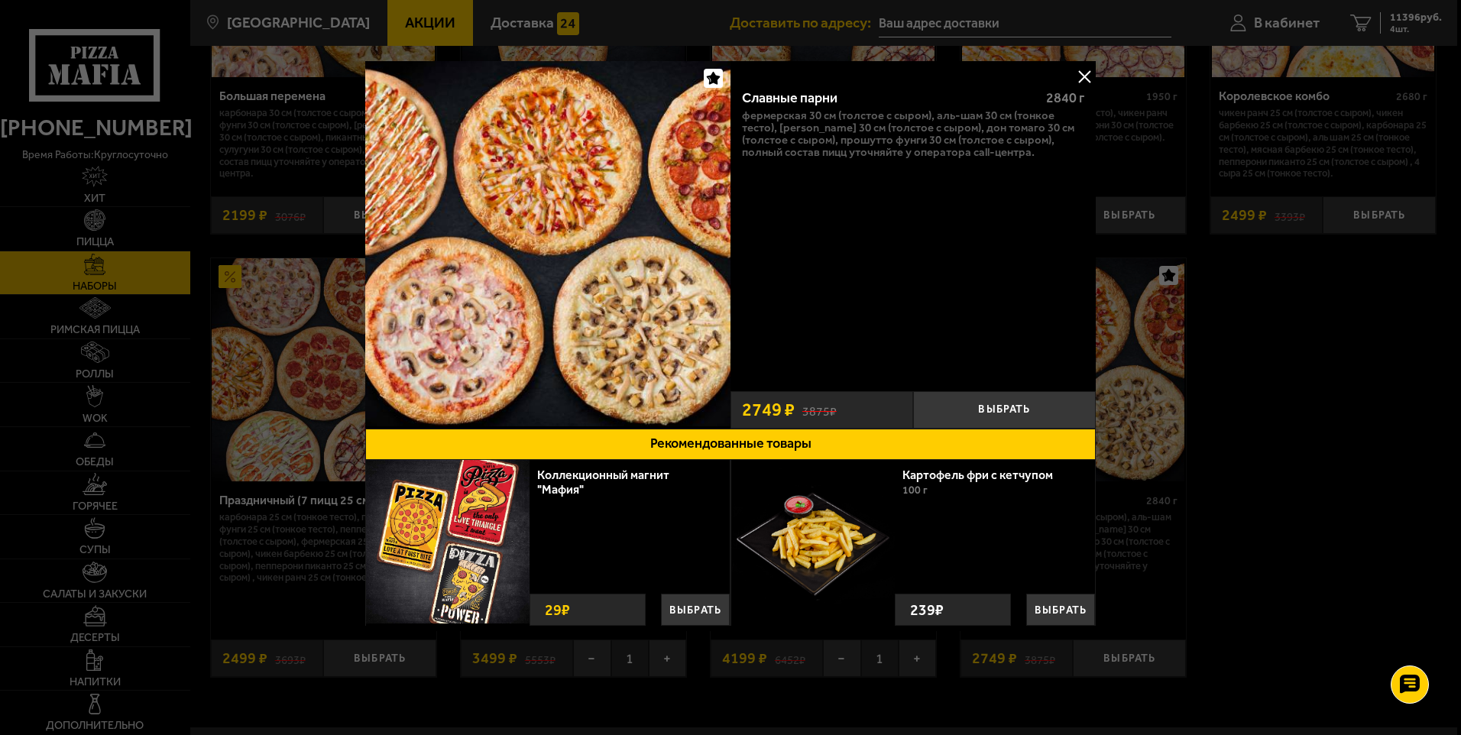
click at [1090, 72] on button at bounding box center [1084, 76] width 23 height 23
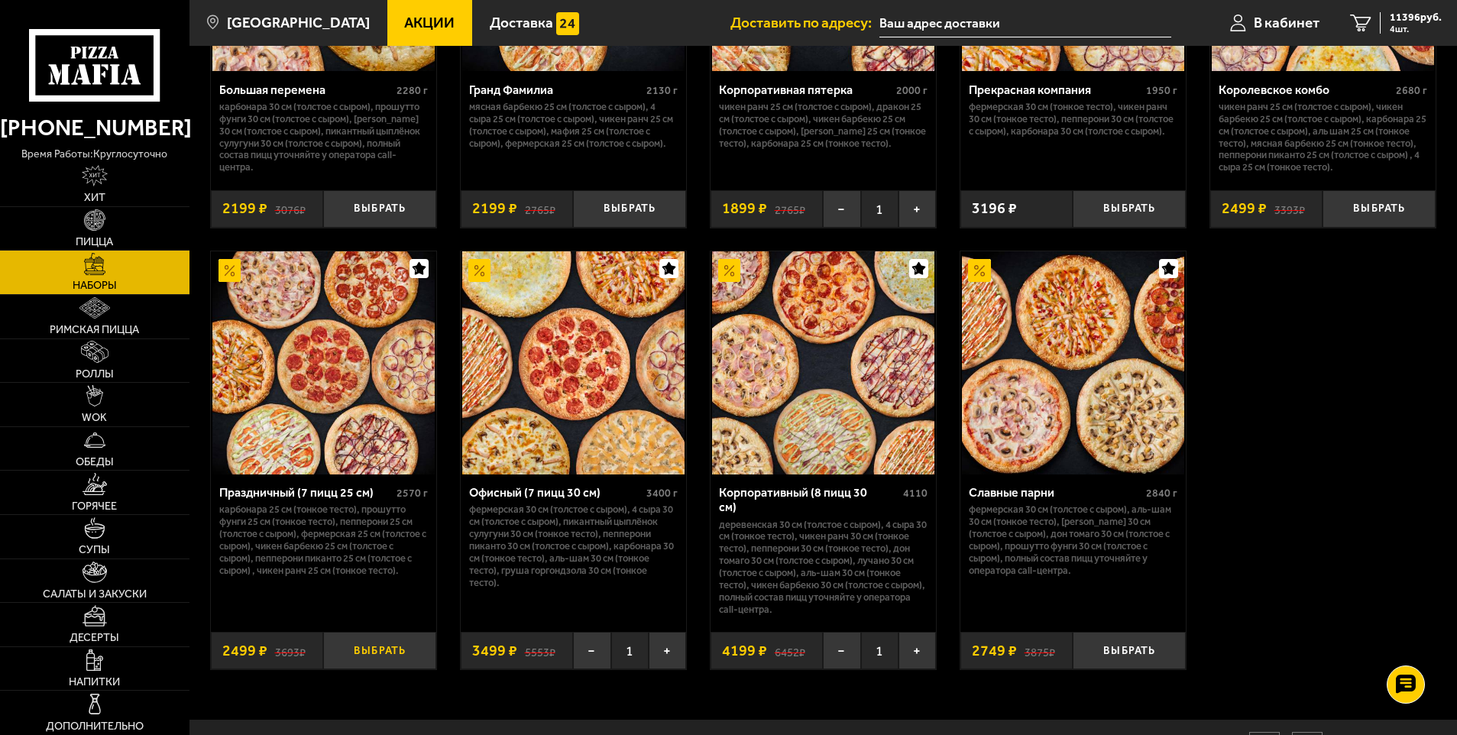
click at [382, 635] on button "Выбрать" at bounding box center [379, 650] width 113 height 37
click at [1385, 23] on div "13895 руб. 5 шт." at bounding box center [1411, 22] width 62 height 21
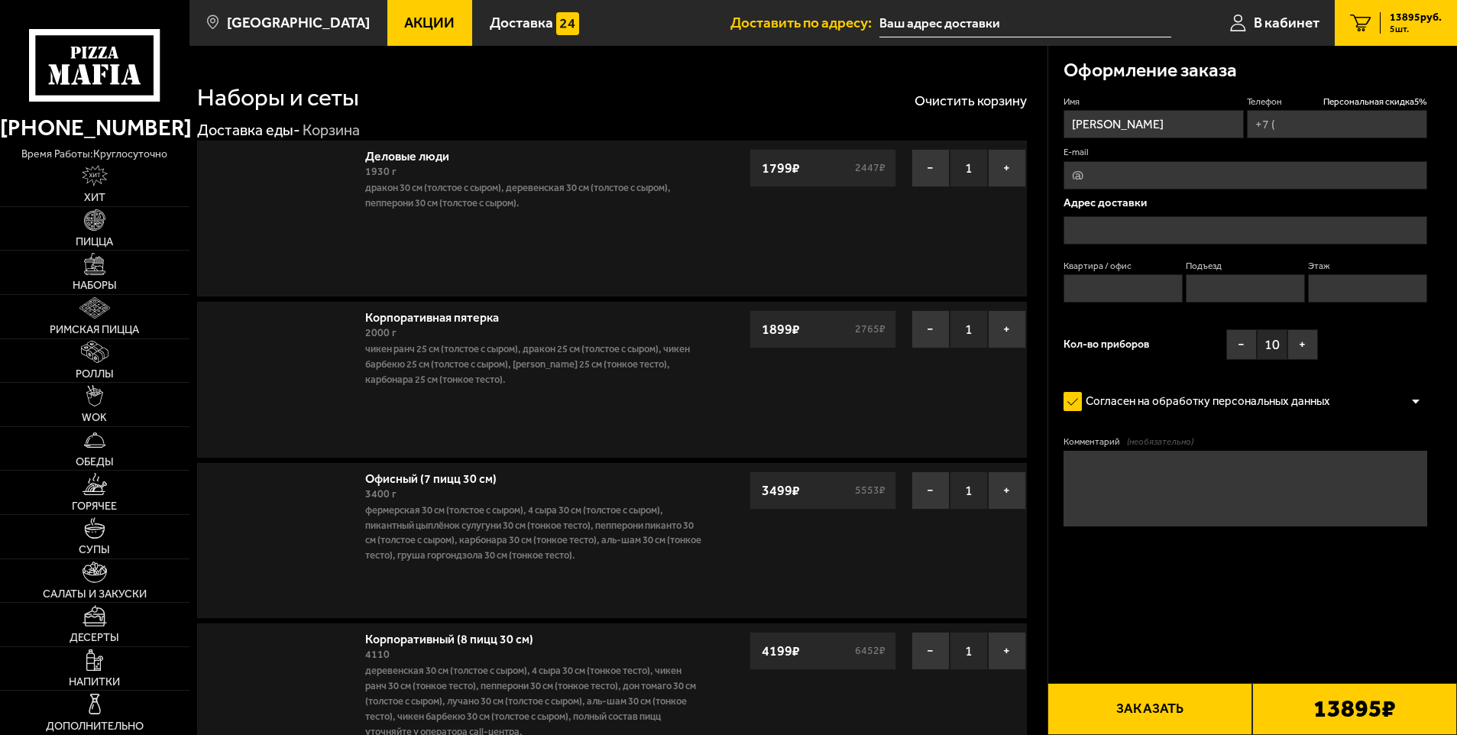
type input "[PHONE_NUMBER]"
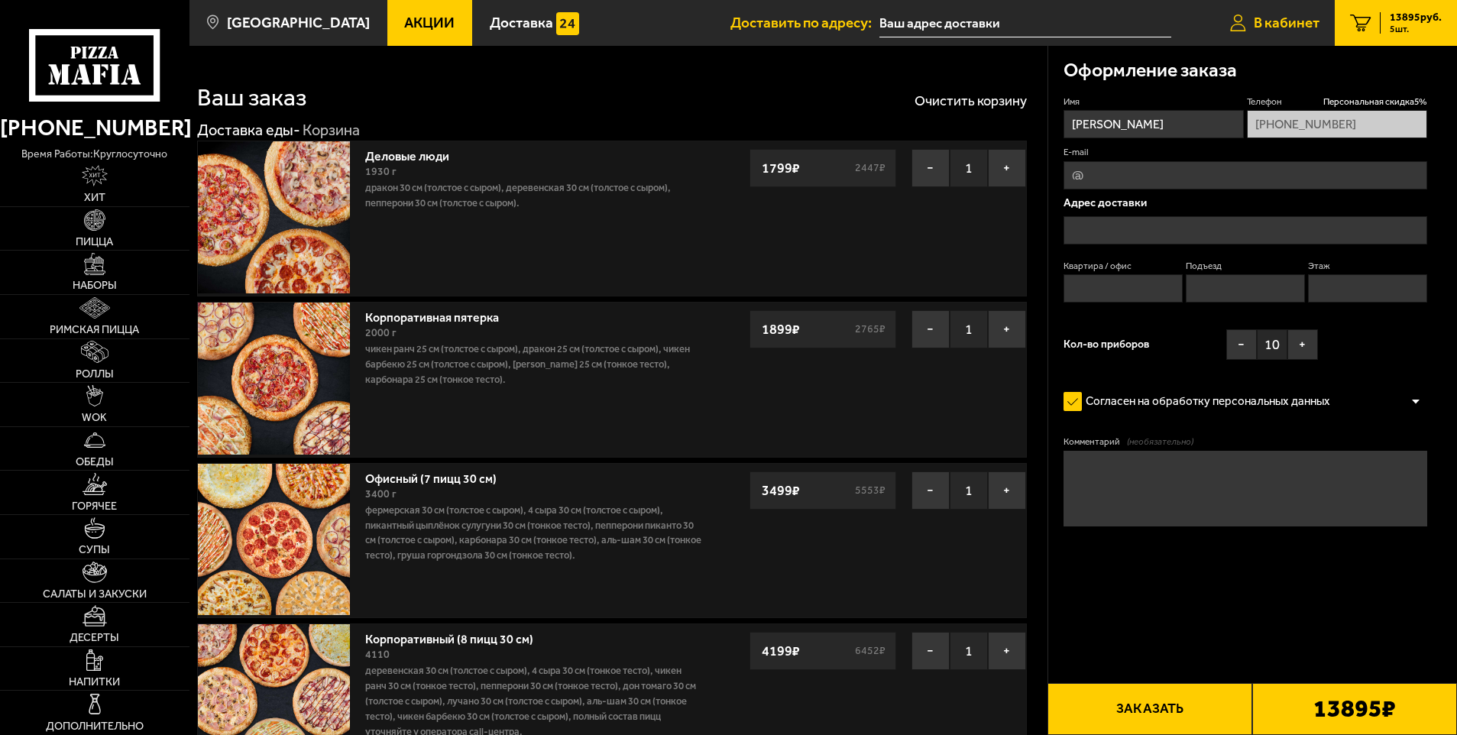
click at [1289, 16] on span "В кабинет" at bounding box center [1287, 22] width 66 height 15
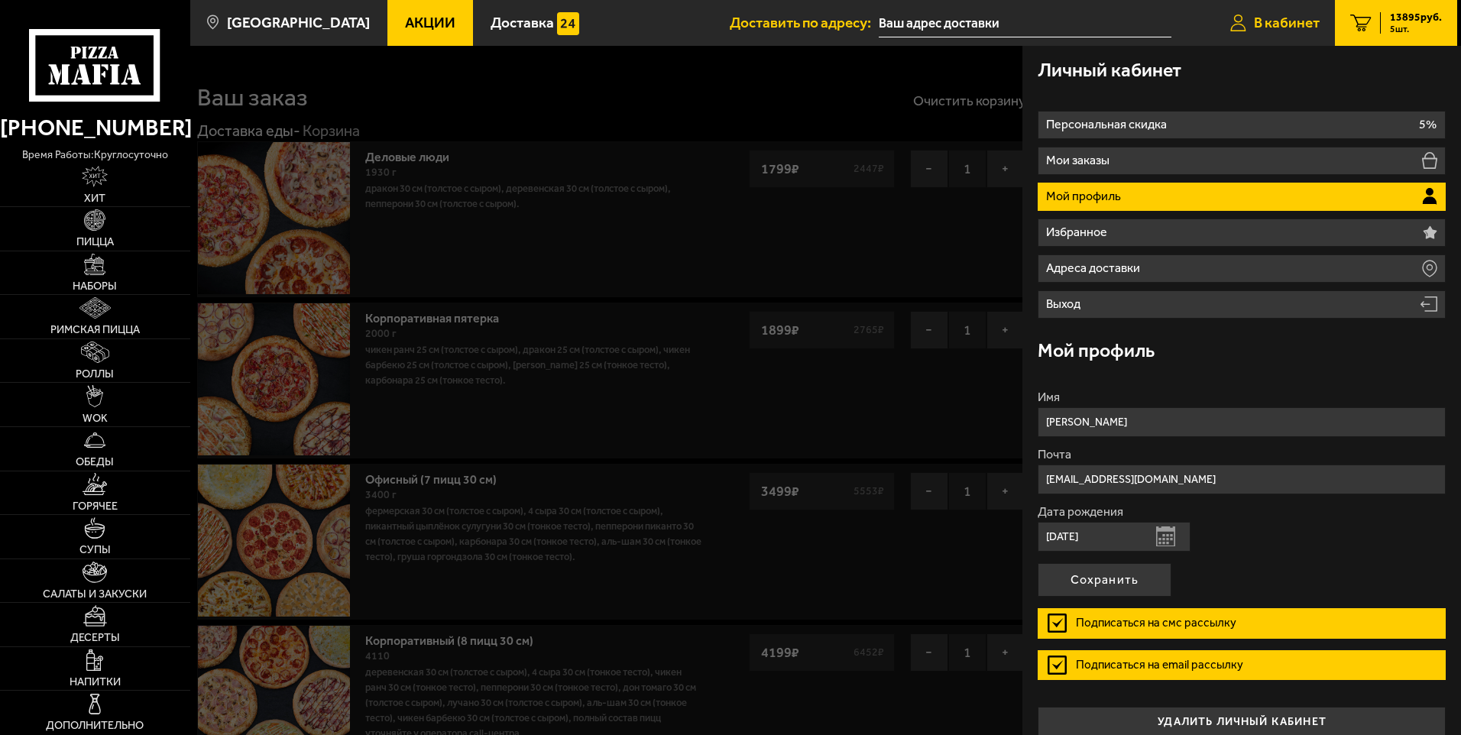
click at [1291, 24] on span "В кабинет" at bounding box center [1287, 22] width 66 height 15
click at [1237, 22] on icon at bounding box center [1238, 24] width 16 height 18
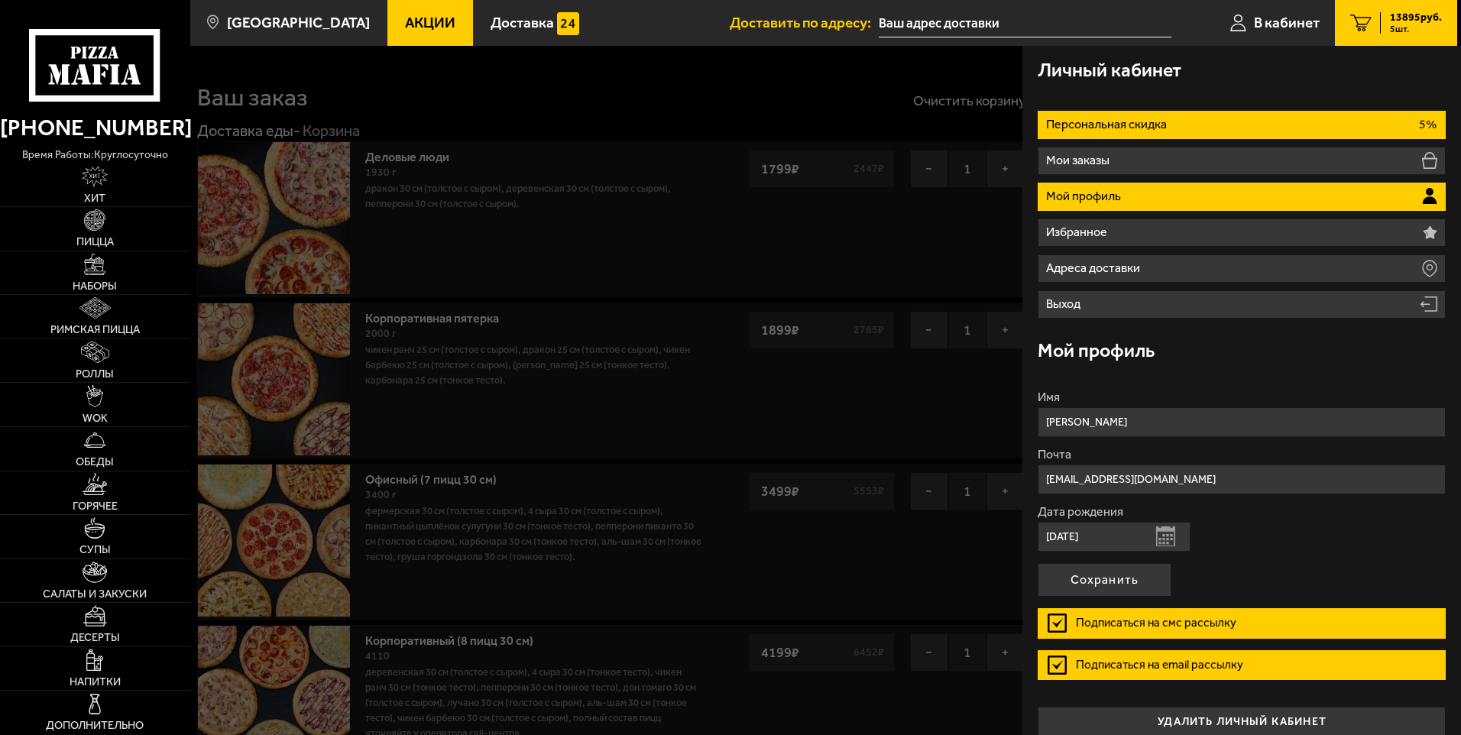
click at [1190, 122] on li "Персональная скидка 5%" at bounding box center [1242, 125] width 408 height 28
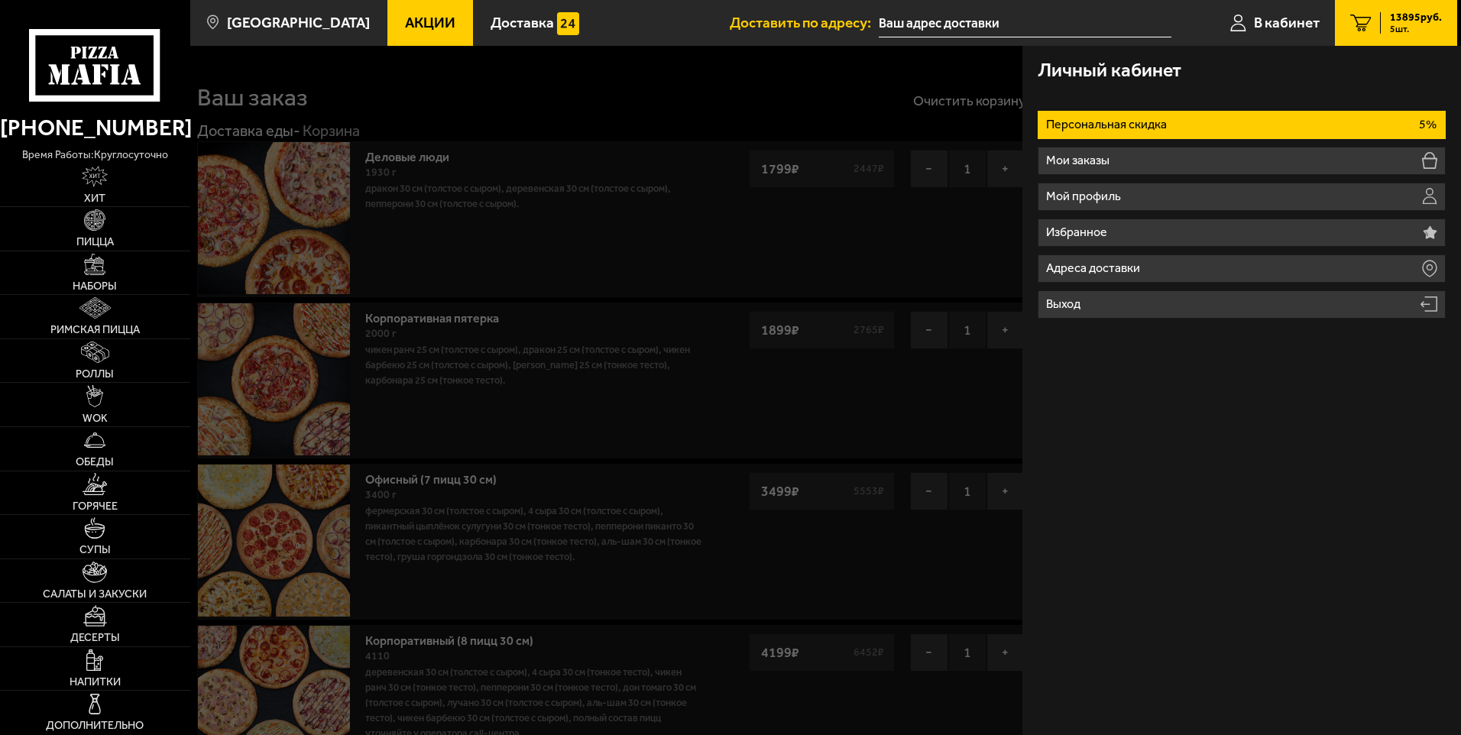
click at [1190, 122] on li "Персональная скидка 5%" at bounding box center [1242, 125] width 408 height 28
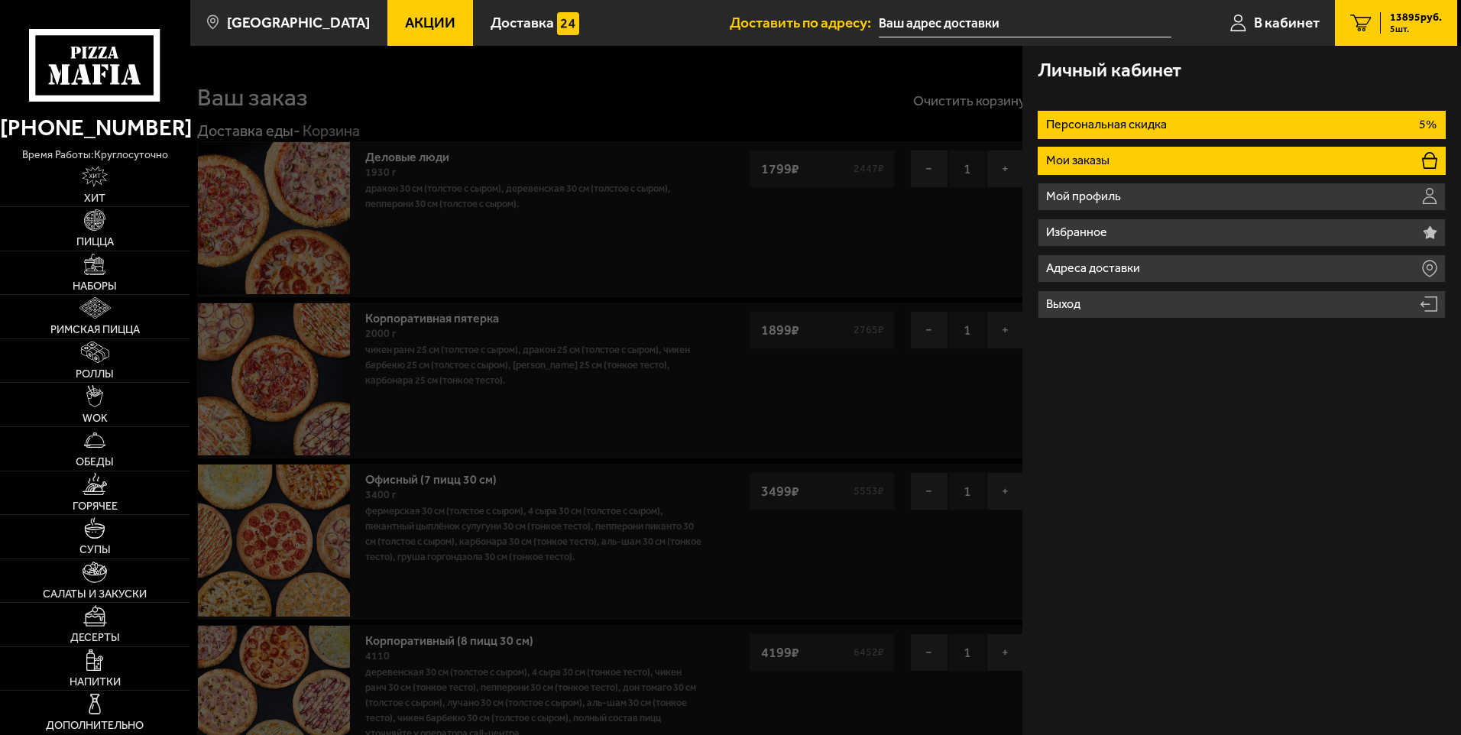
click at [1155, 156] on li "Мои заказы" at bounding box center [1242, 161] width 408 height 28
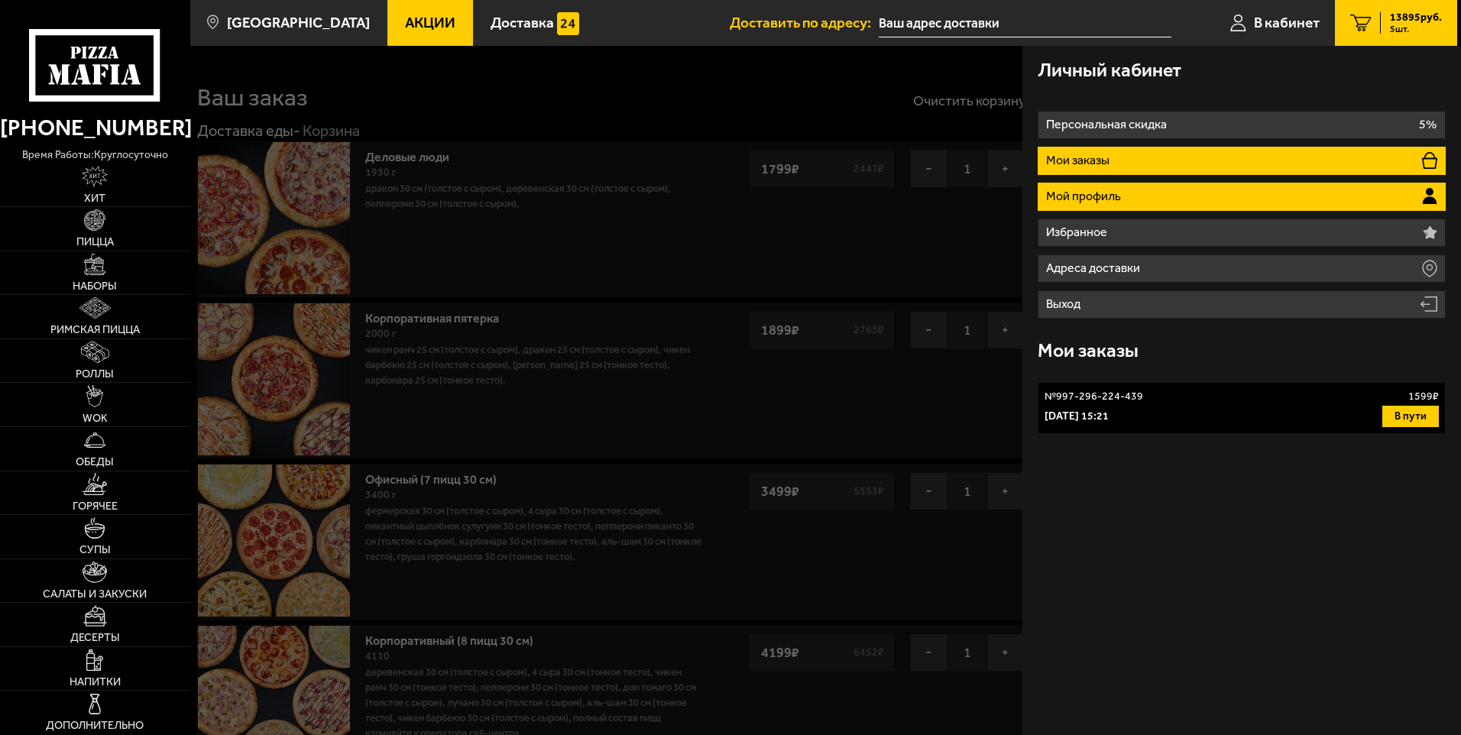
click at [1141, 187] on li "Мой профиль" at bounding box center [1242, 197] width 408 height 28
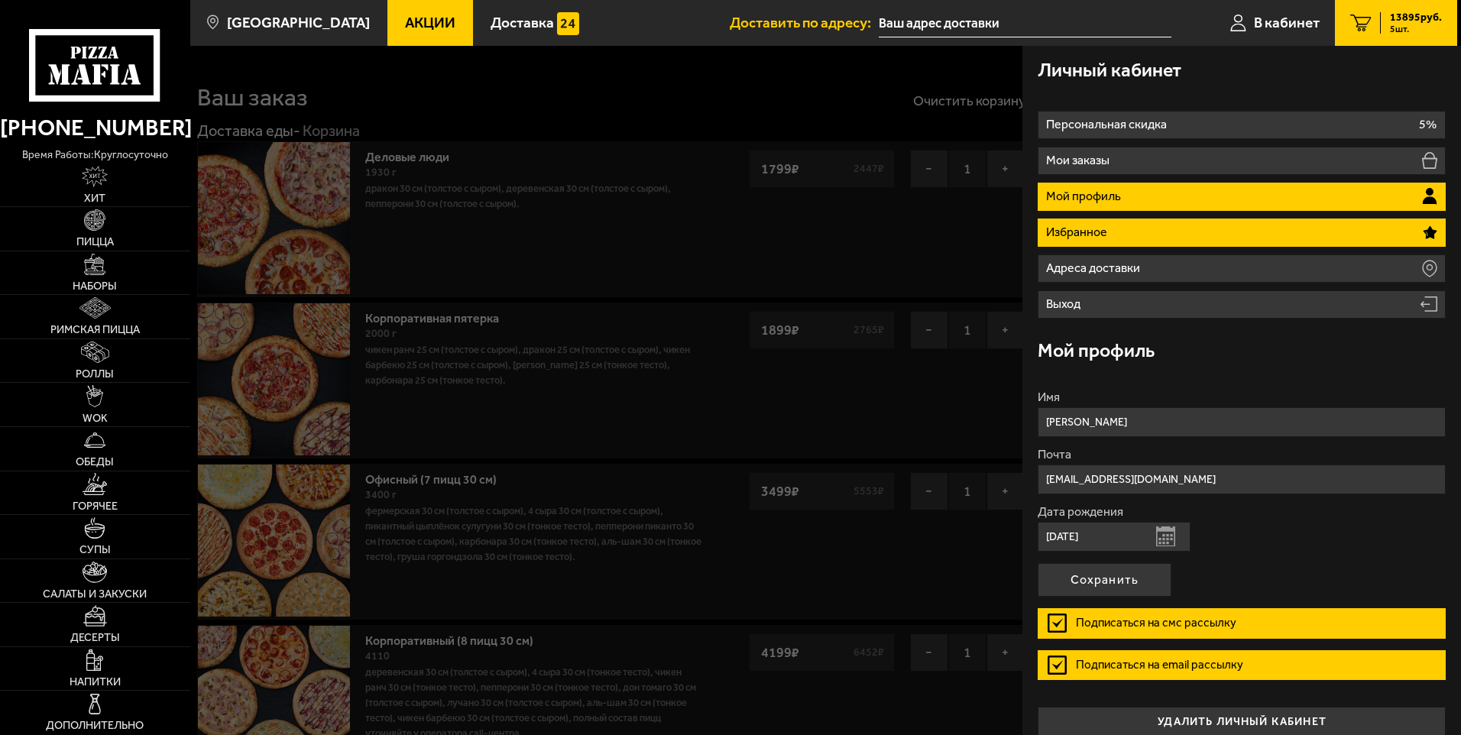
click at [1139, 224] on li "Избранное" at bounding box center [1242, 233] width 408 height 28
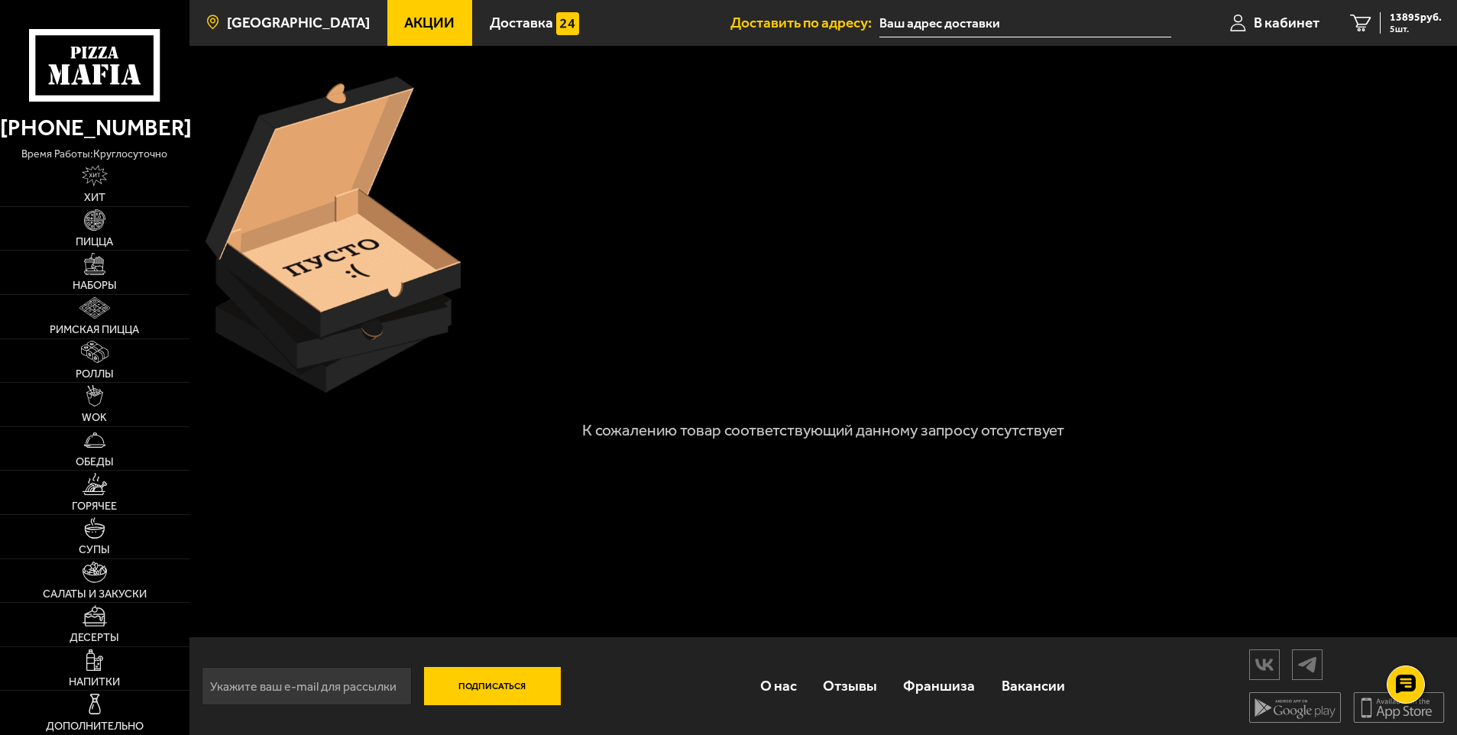
click at [270, 28] on span "[GEOGRAPHIC_DATA]" at bounding box center [298, 22] width 143 height 15
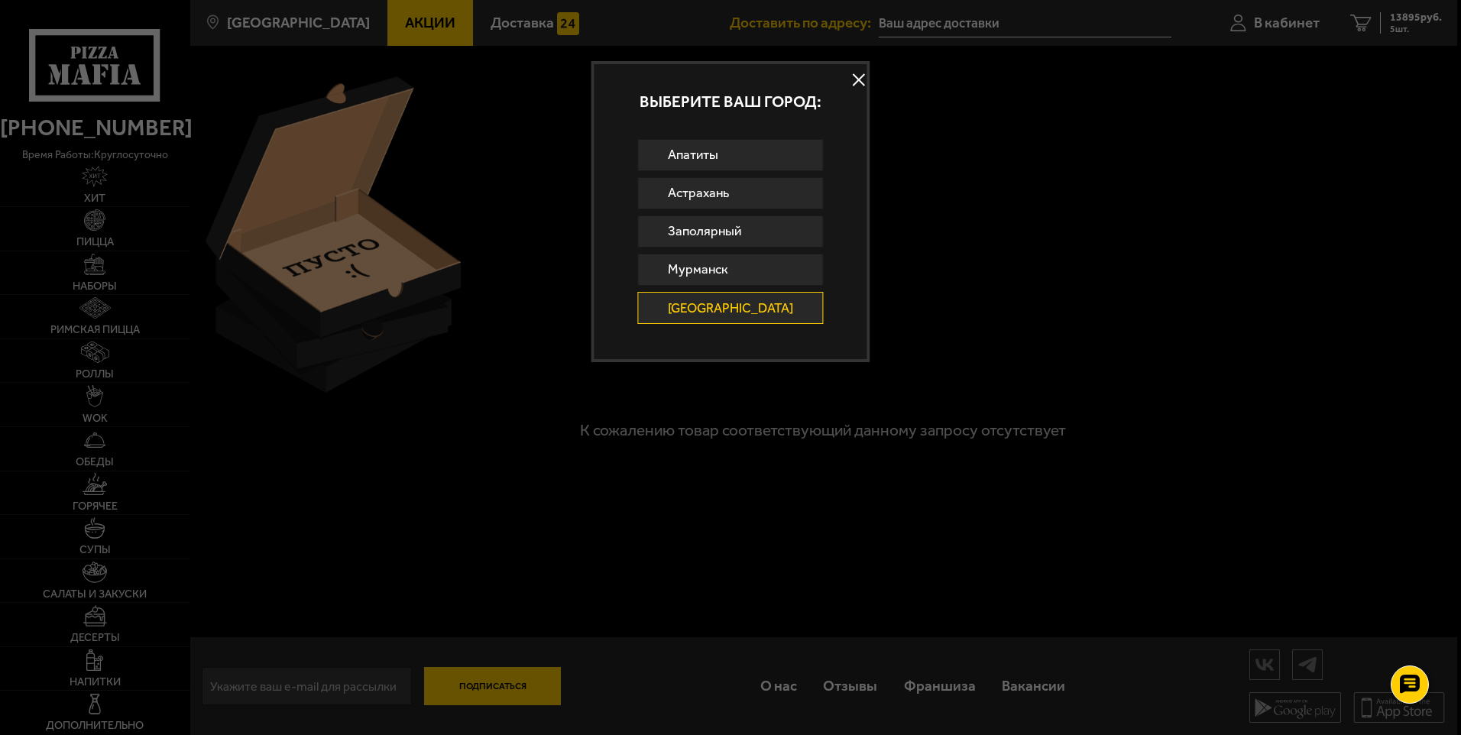
click at [847, 79] on button at bounding box center [858, 80] width 23 height 23
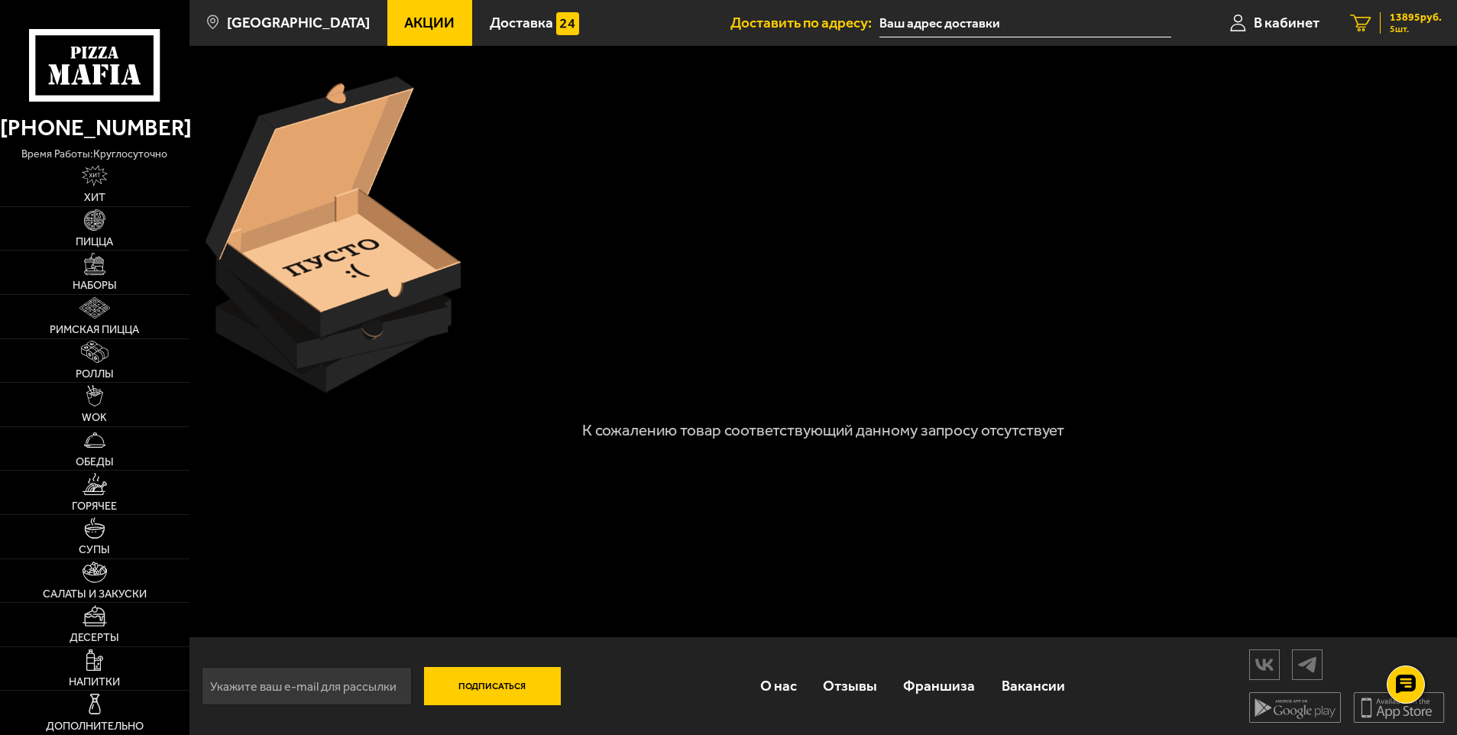
click at [1368, 18] on icon "5" at bounding box center [1360, 24] width 21 height 18
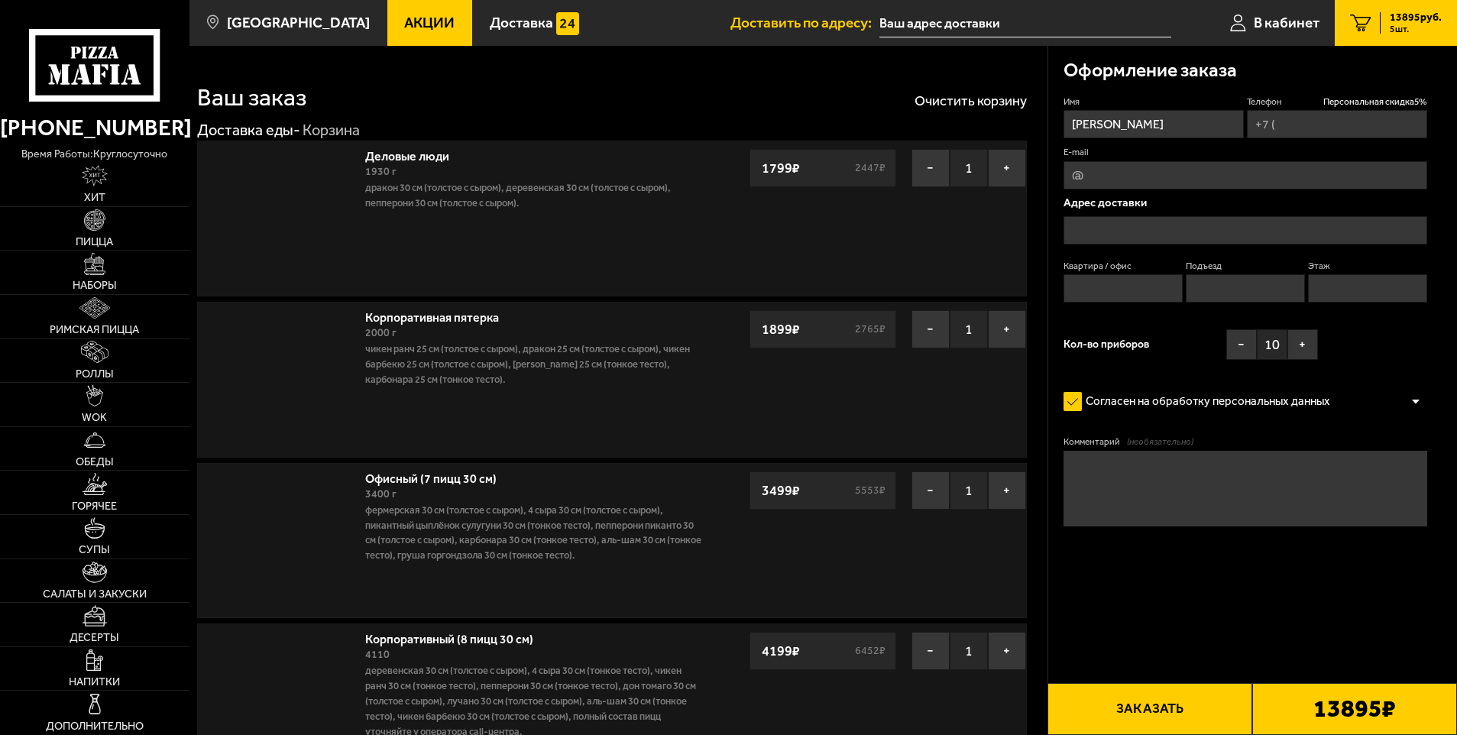
type input "[PHONE_NUMBER]"
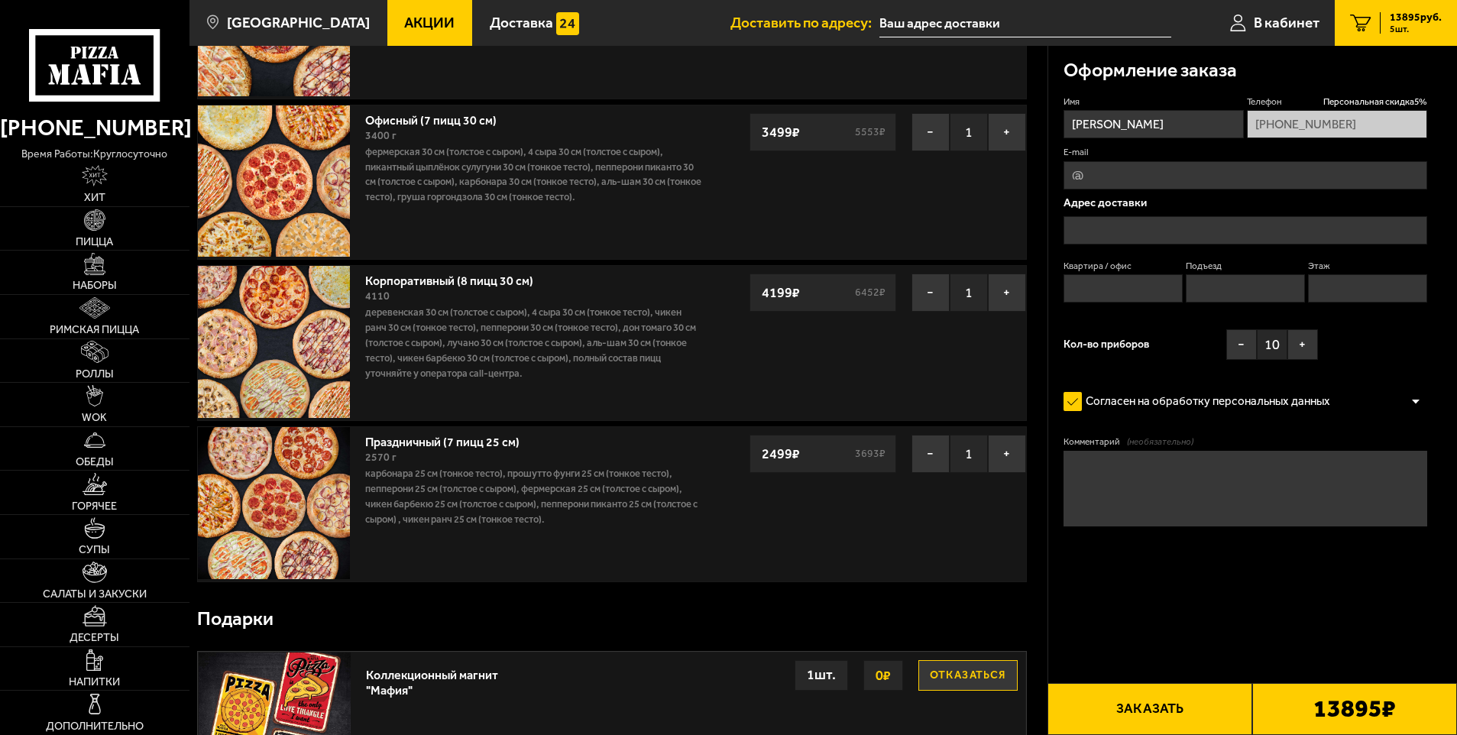
scroll to position [459, 0]
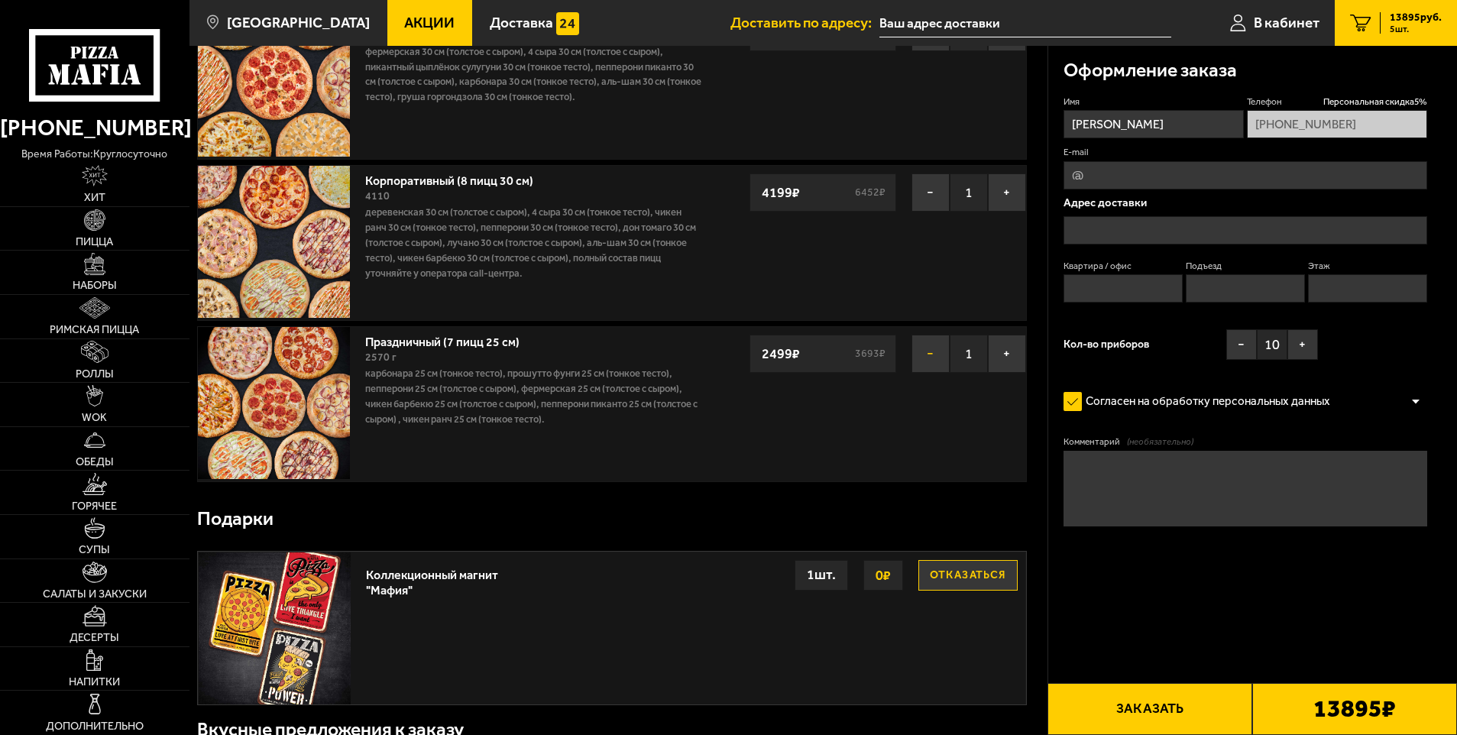
click at [944, 361] on button "−" at bounding box center [931, 354] width 38 height 38
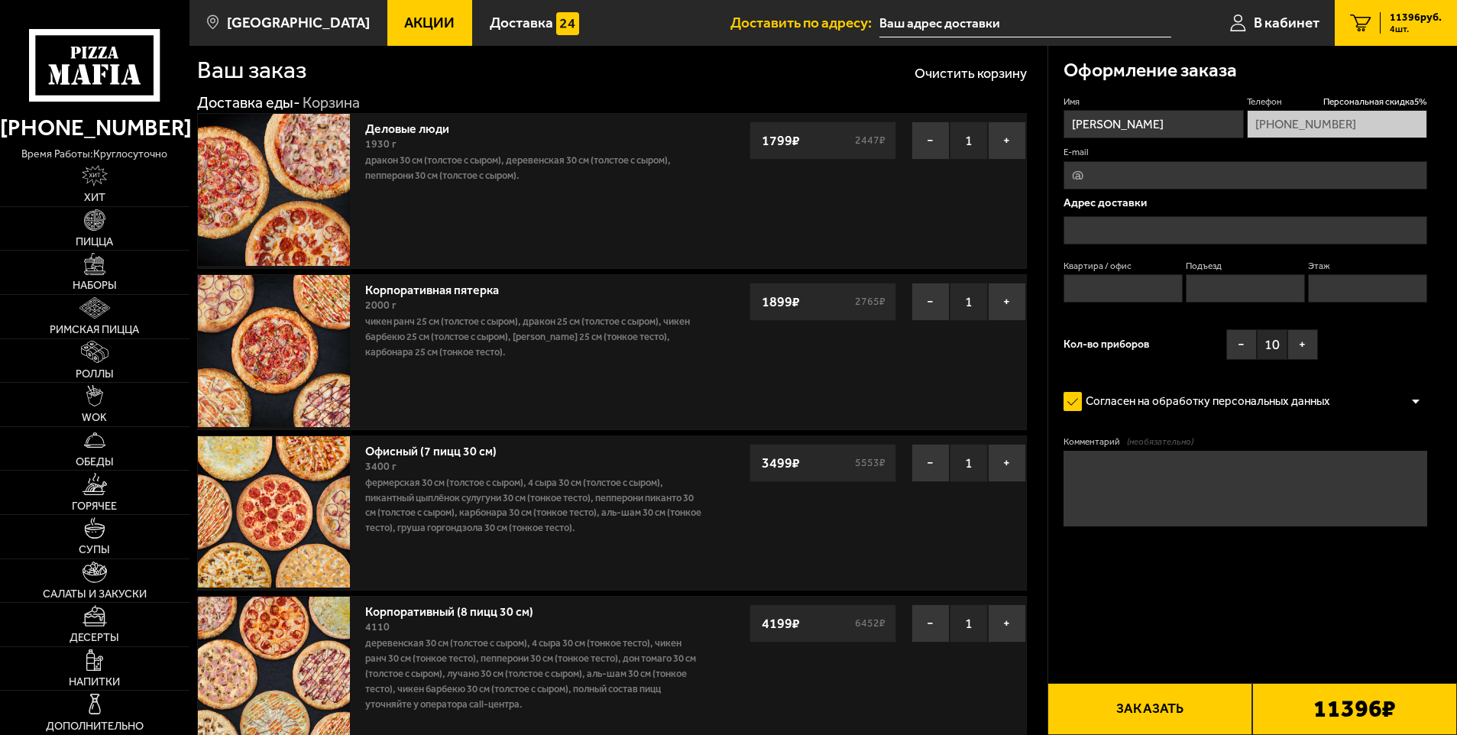
scroll to position [0, 0]
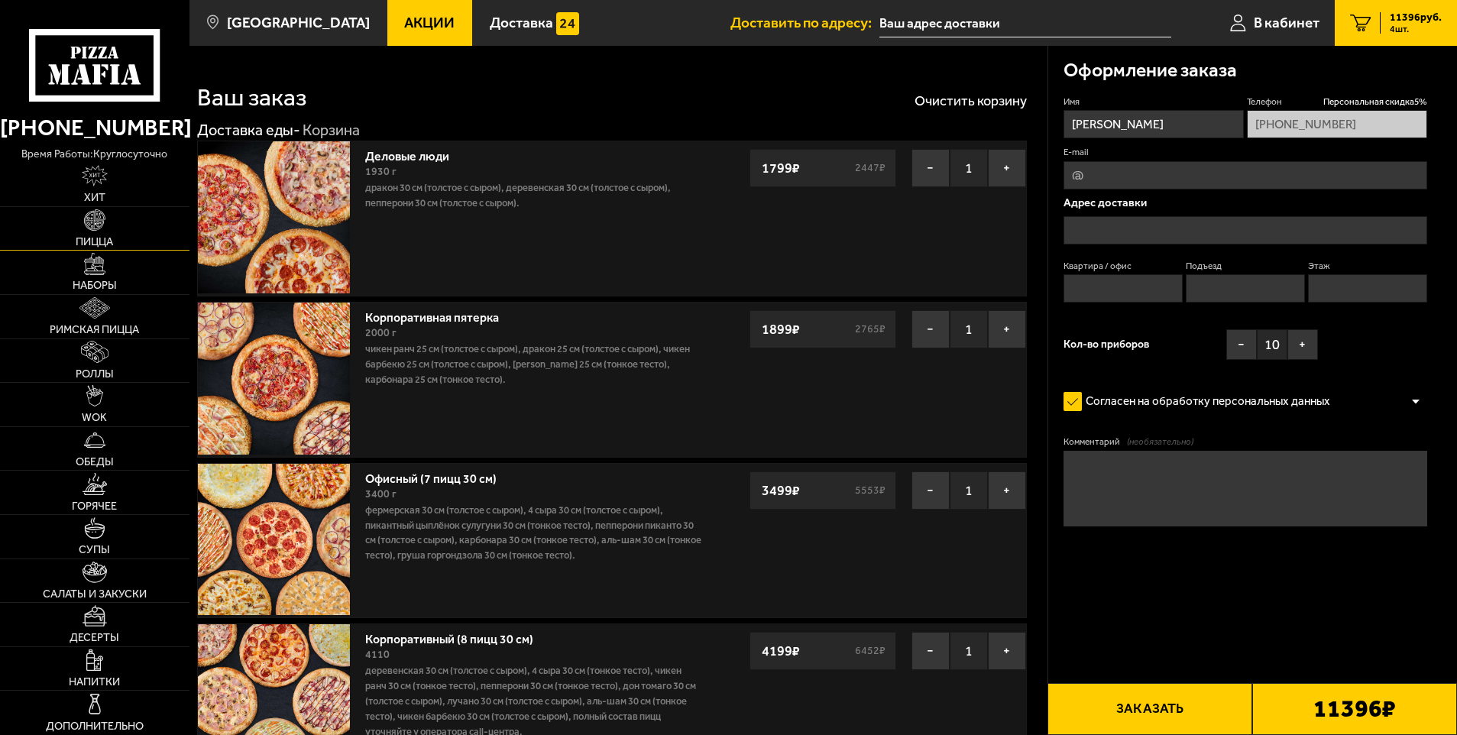
click at [92, 222] on img at bounding box center [94, 219] width 21 height 21
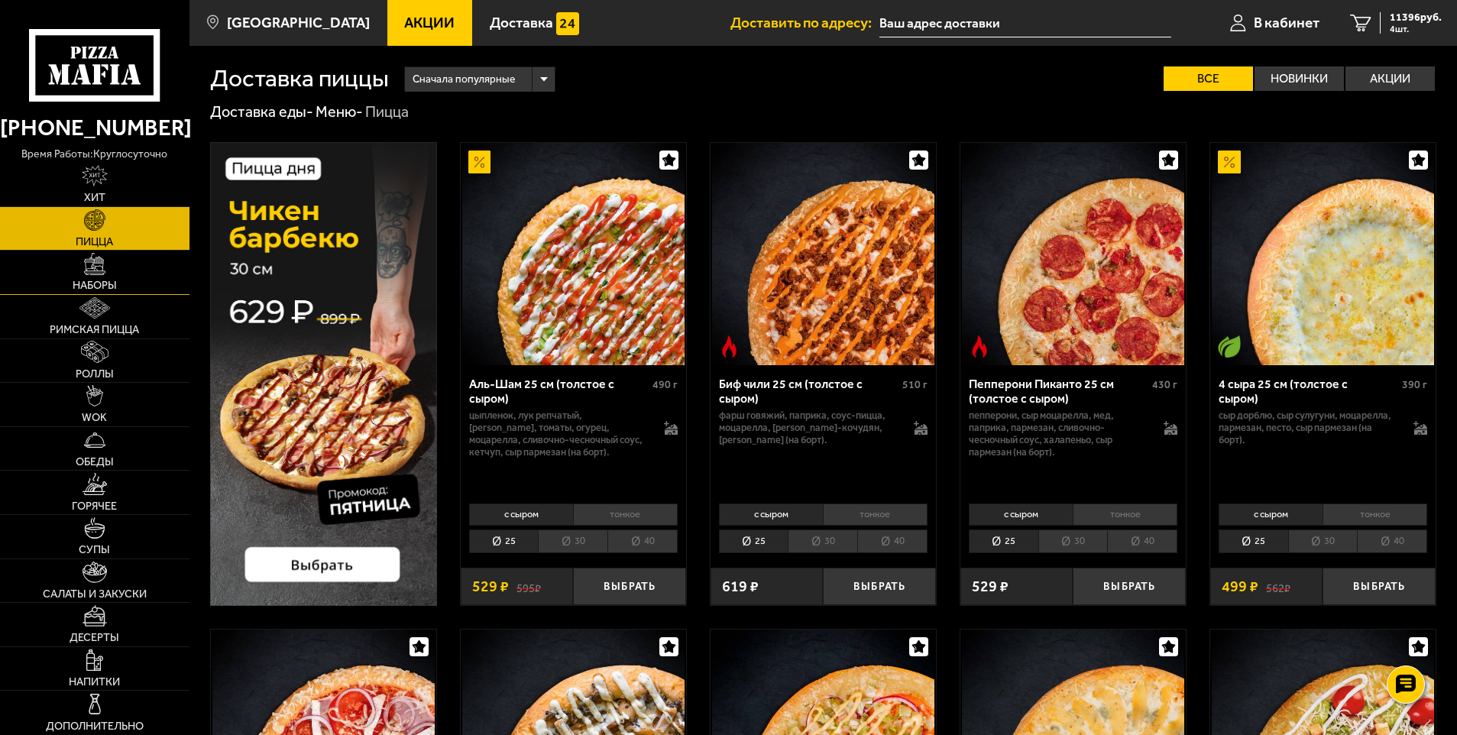
click at [86, 271] on img at bounding box center [94, 263] width 21 height 21
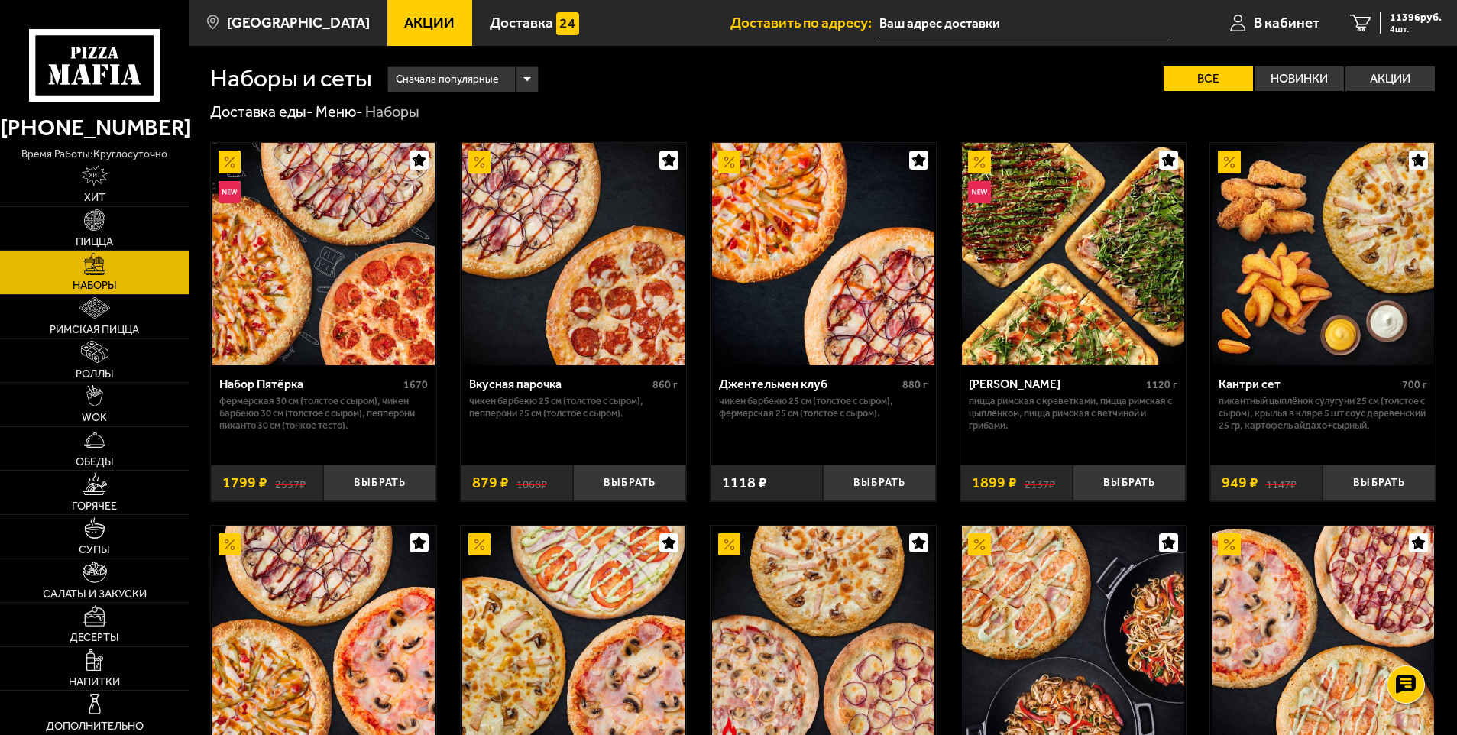
click at [530, 74] on div "Сначала популярные" at bounding box center [463, 79] width 151 height 24
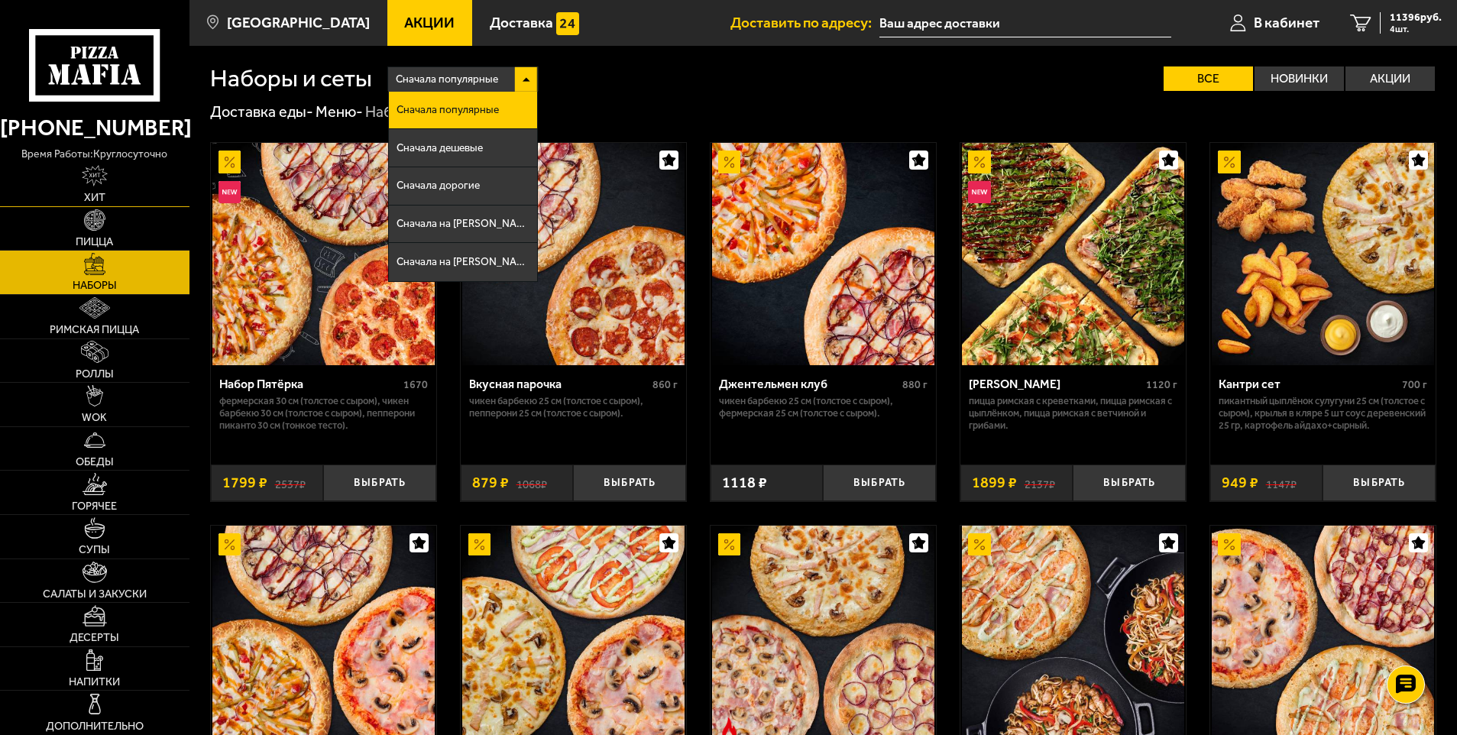
click at [94, 193] on span "Хит" at bounding box center [94, 198] width 21 height 11
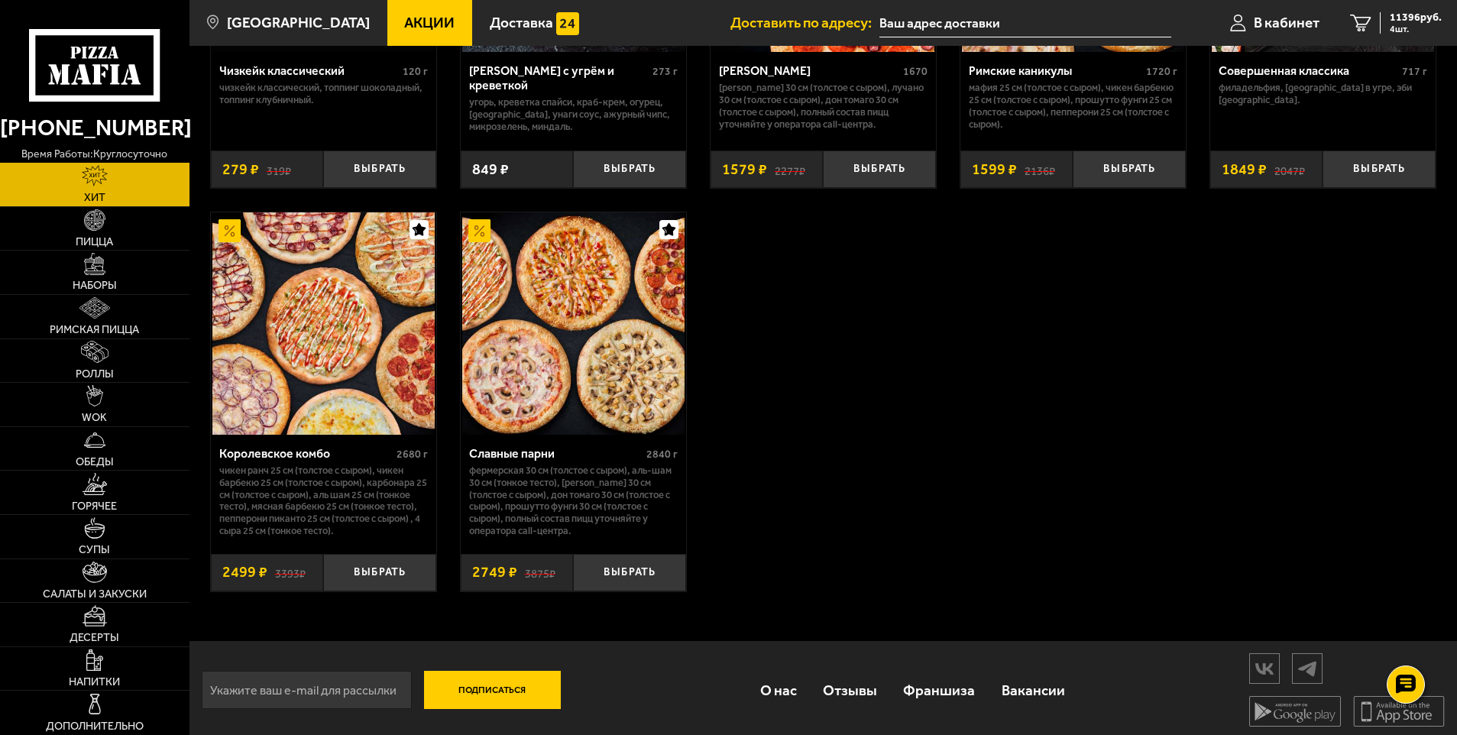
scroll to position [1136, 0]
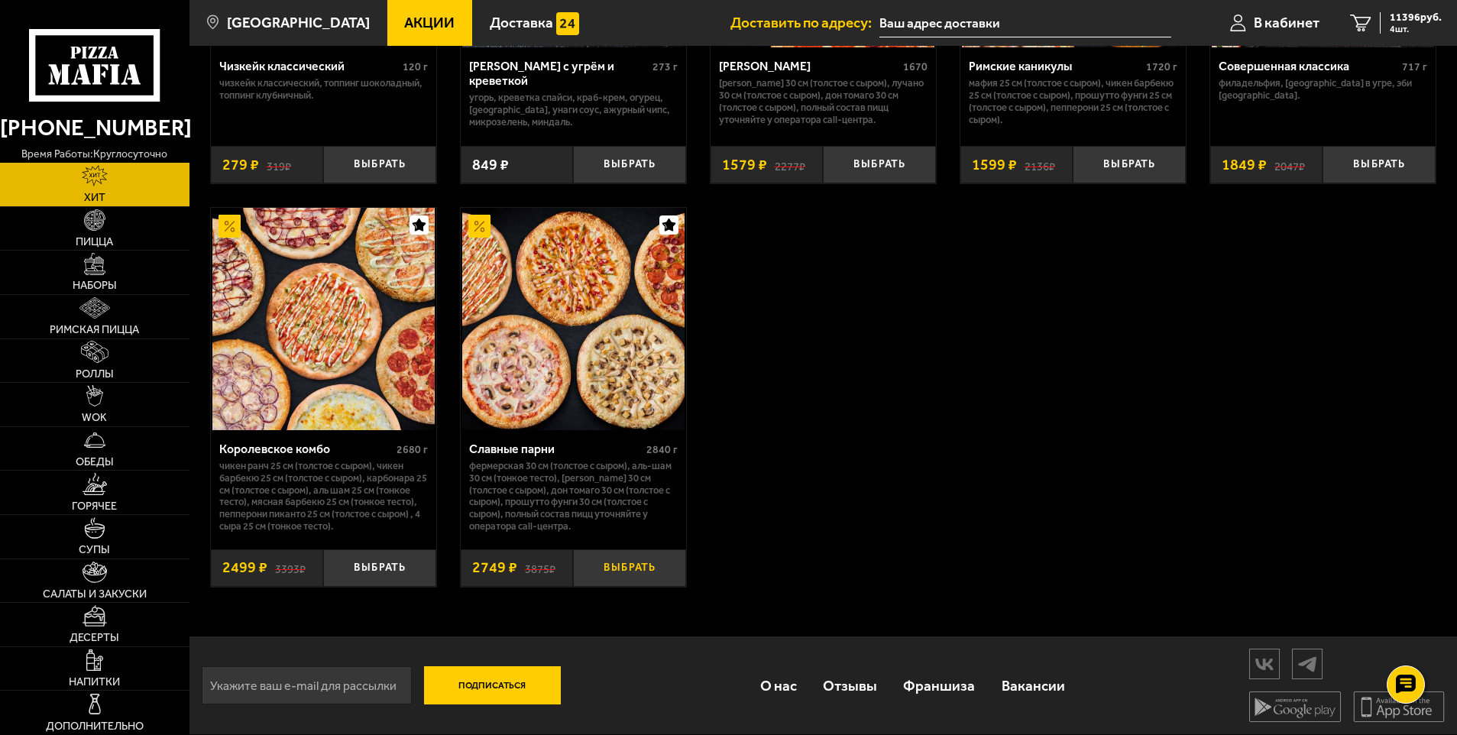
click at [640, 569] on button "Выбрать" at bounding box center [629, 567] width 113 height 37
click at [1423, 15] on span "14145 руб." at bounding box center [1416, 17] width 52 height 11
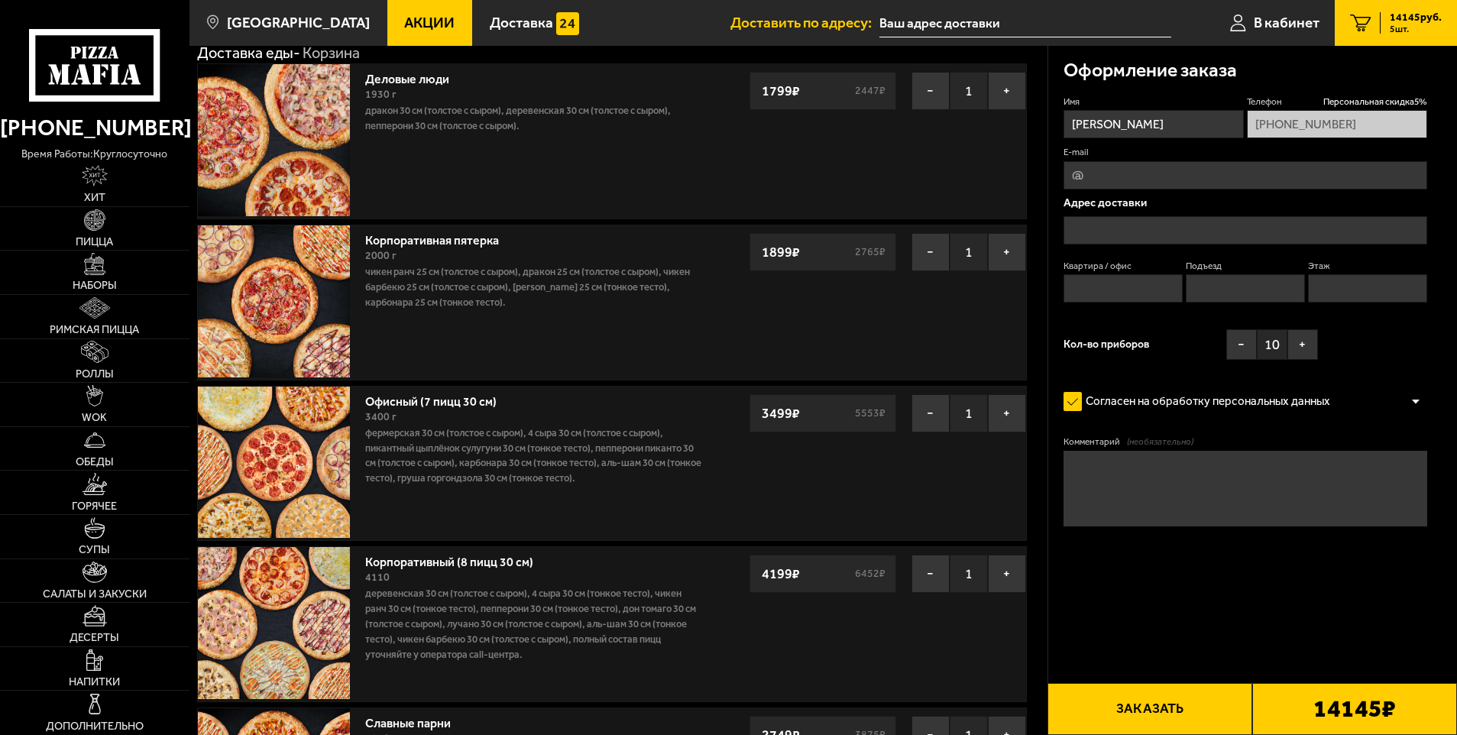
scroll to position [76, 0]
